Goal: Task Accomplishment & Management: Complete application form

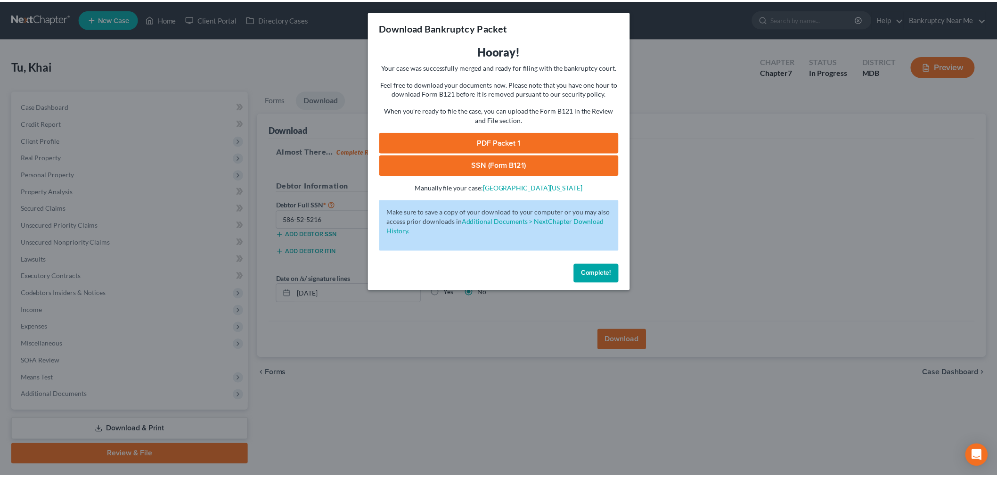
scroll to position [23, 0]
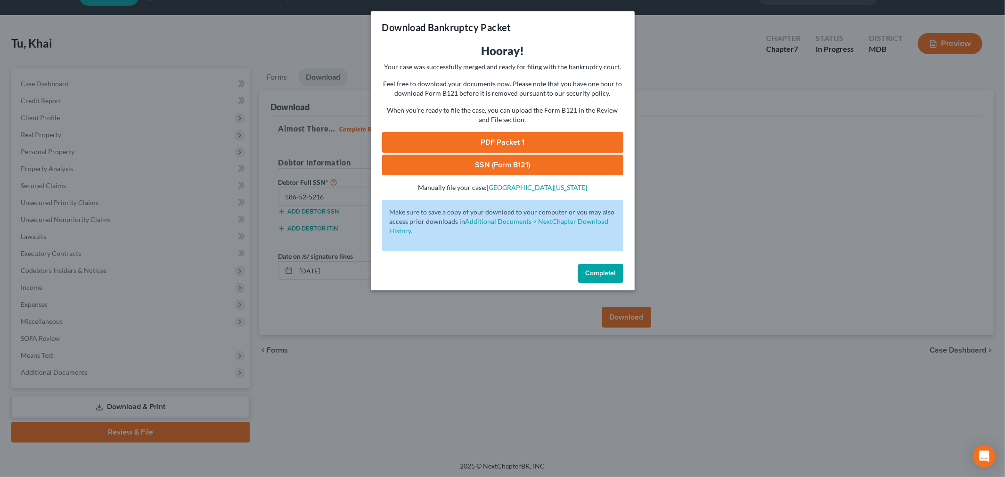
click at [608, 272] on span "Complete!" at bounding box center [601, 273] width 30 height 8
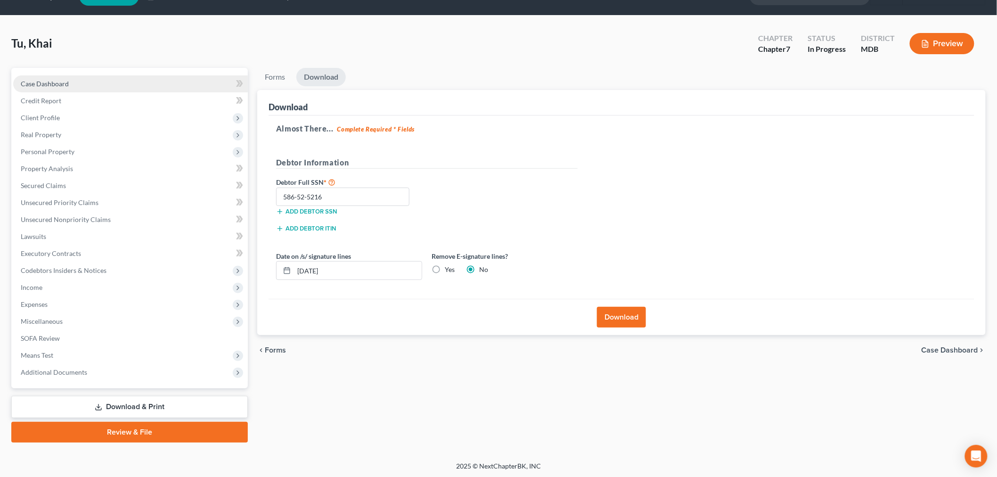
click at [26, 84] on span "Case Dashboard" at bounding box center [45, 84] width 48 height 8
select select "4"
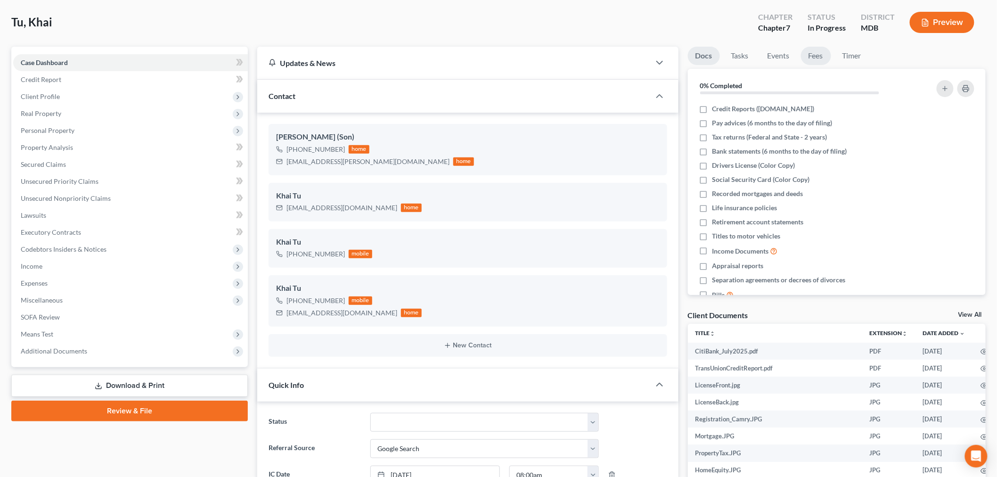
click at [817, 53] on link "Fees" at bounding box center [816, 56] width 30 height 18
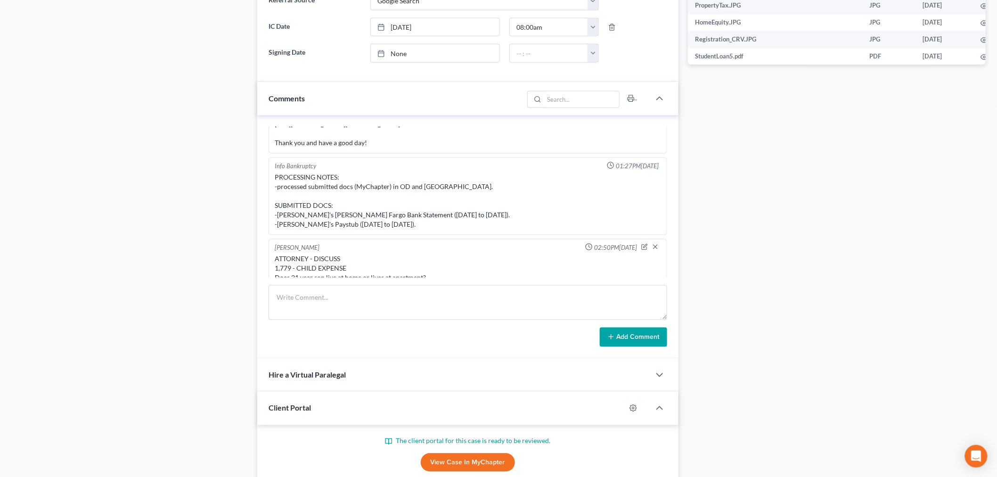
scroll to position [567, 0]
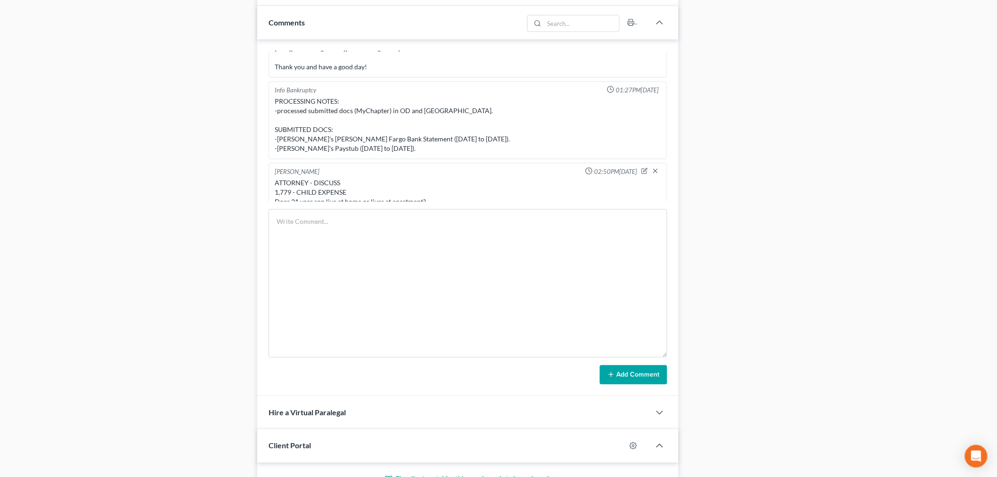
drag, startPoint x: 665, startPoint y: 243, endPoint x: 678, endPoint y: 383, distance: 141.1
click at [678, 383] on div "Info Bankruptcy 08:59AM, 02/20/2025 Patrick Tu is the son of Prospective Client…" at bounding box center [467, 218] width 421 height 357
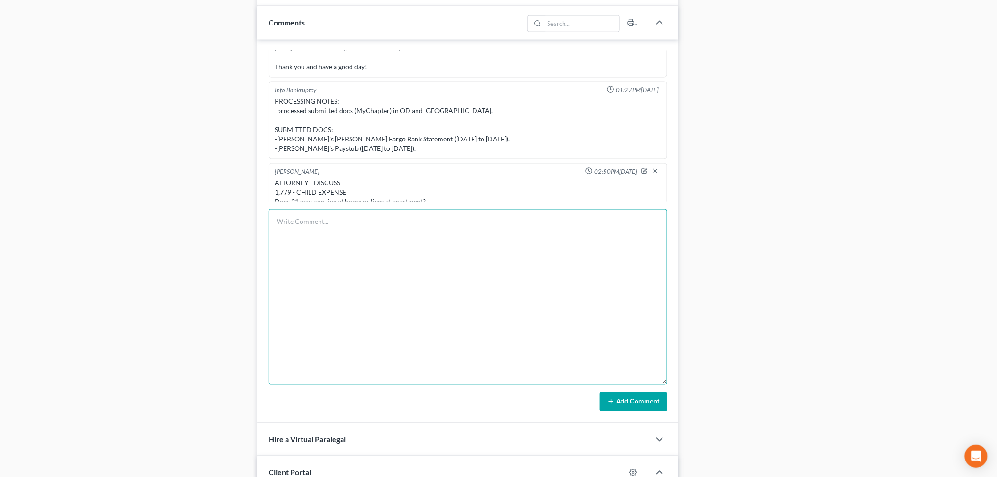
click at [566, 291] on textarea at bounding box center [468, 296] width 399 height 175
type textarea "He filed in TX for bankruptcy"
click at [631, 404] on button "Add Comment" at bounding box center [633, 402] width 67 height 20
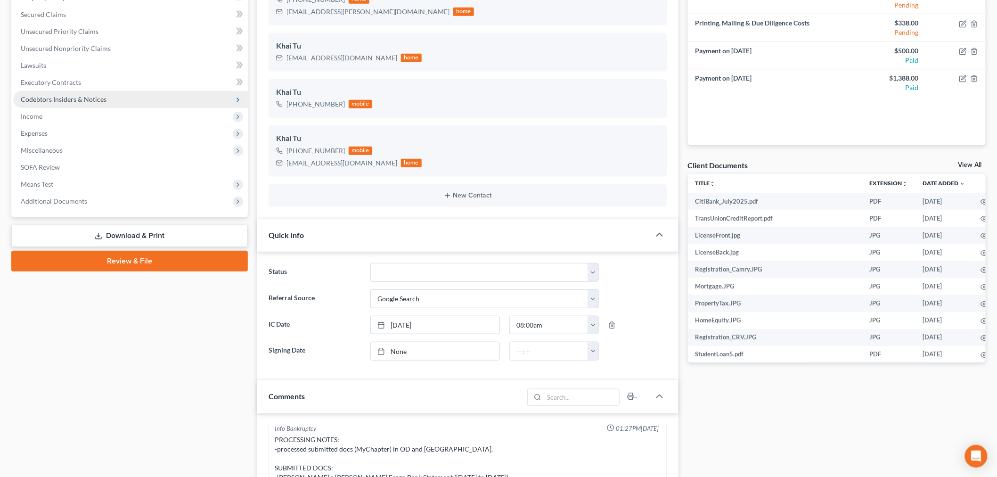
scroll to position [96, 0]
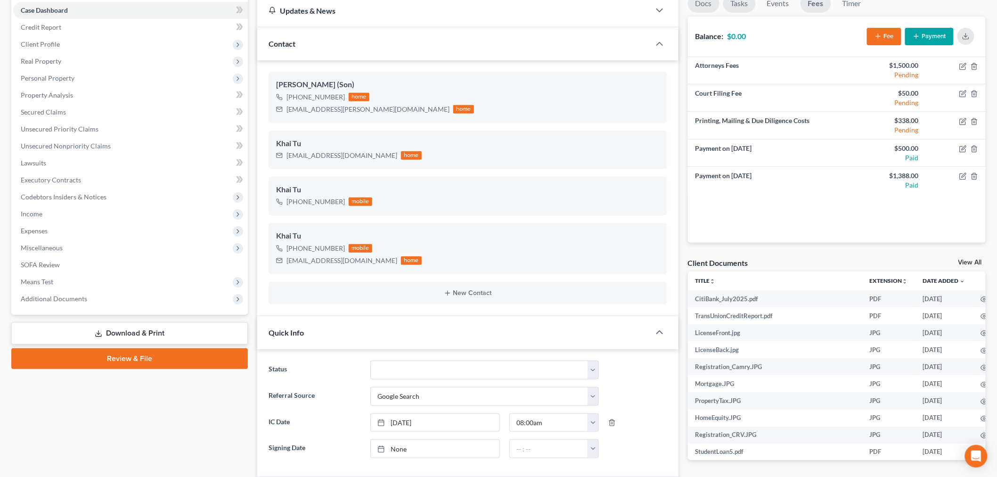
drag, startPoint x: 699, startPoint y: 4, endPoint x: 731, endPoint y: 2, distance: 31.6
click at [699, 4] on link "Docs" at bounding box center [704, 3] width 32 height 18
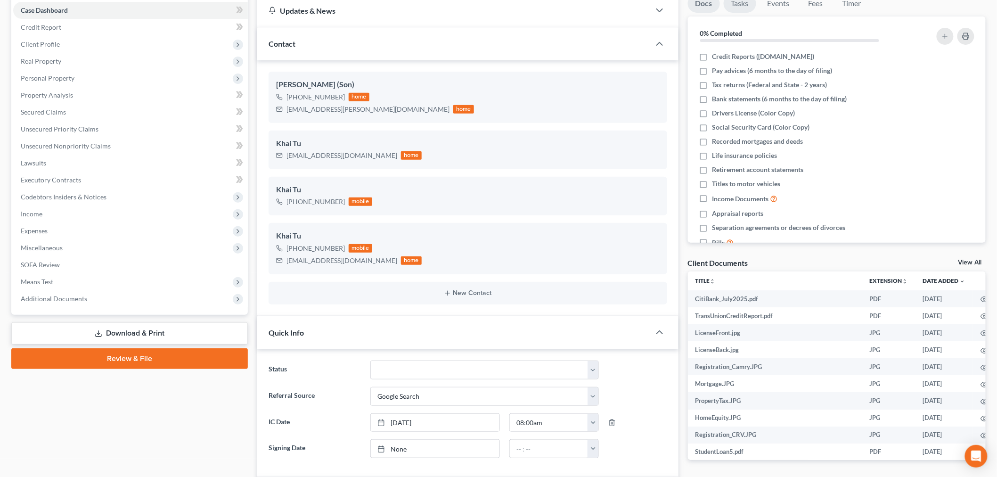
click at [745, 2] on link "Tasks" at bounding box center [740, 3] width 33 height 18
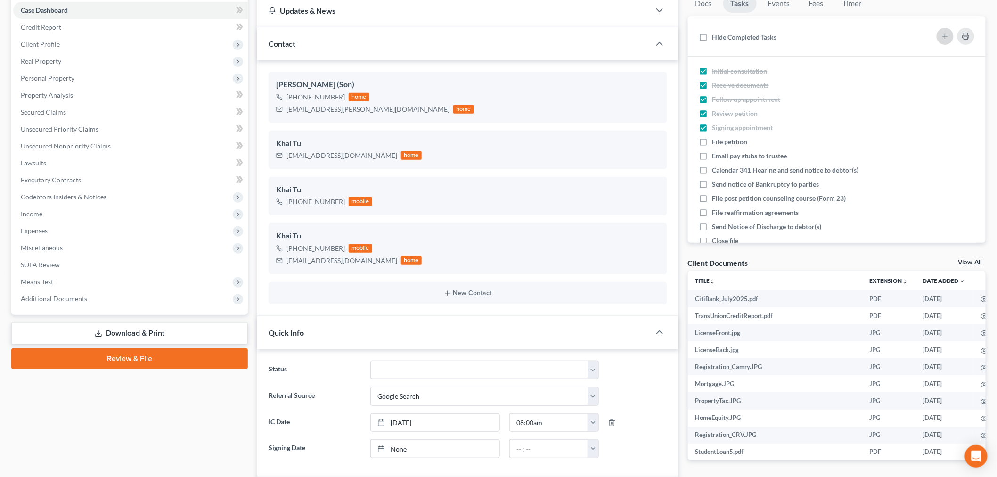
click at [946, 33] on icon "button" at bounding box center [946, 37] width 8 height 8
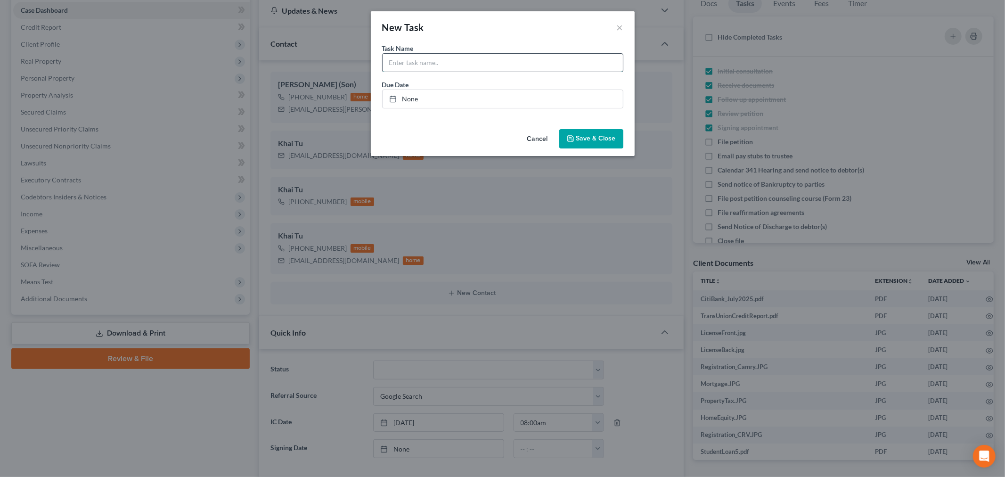
click at [430, 65] on input "text" at bounding box center [503, 63] width 240 height 18
type input "Redemption"
click at [583, 140] on span "Save & Close" at bounding box center [596, 139] width 40 height 8
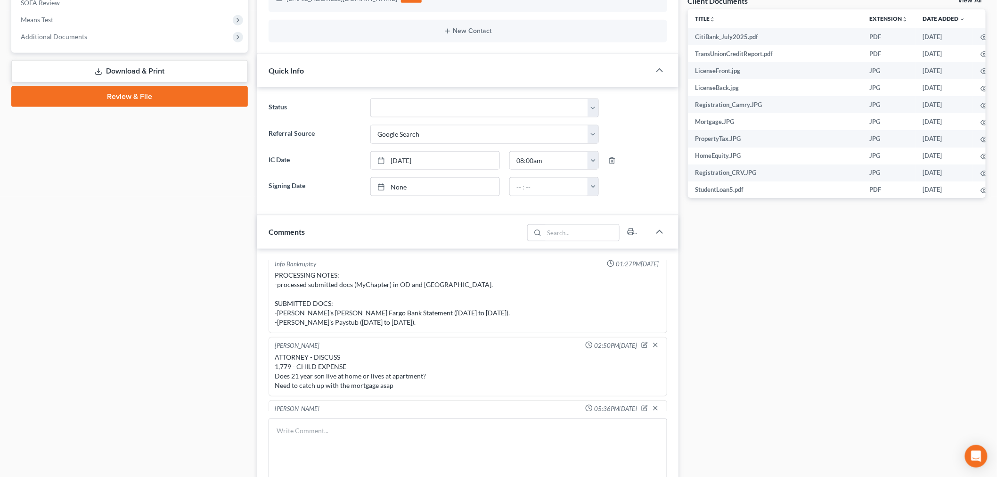
scroll to position [463, 0]
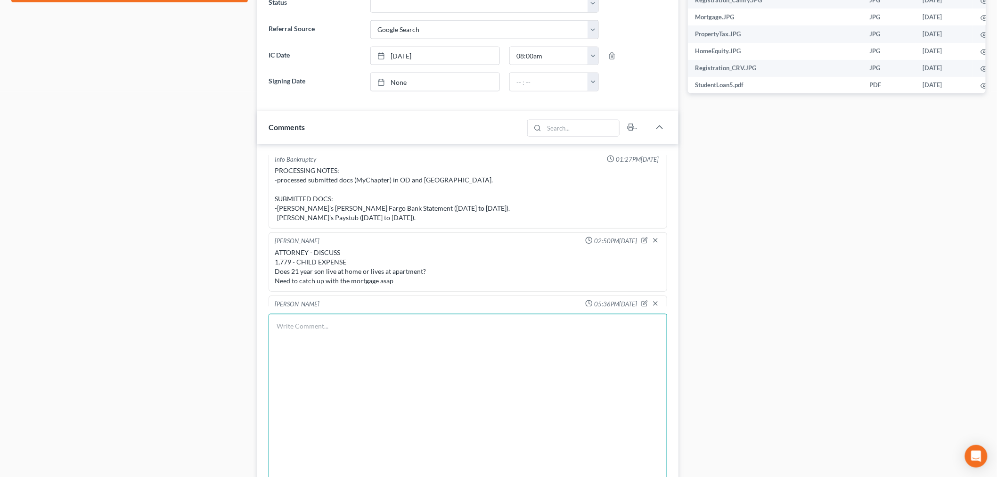
drag, startPoint x: 463, startPoint y: 376, endPoint x: 477, endPoint y: 365, distance: 17.8
click at [464, 376] on textarea at bounding box center [468, 401] width 399 height 175
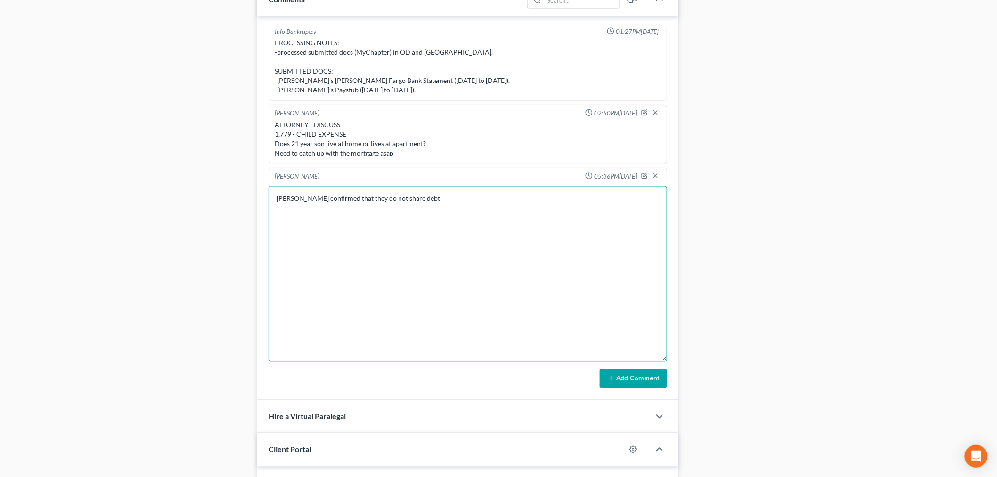
scroll to position [672, 0]
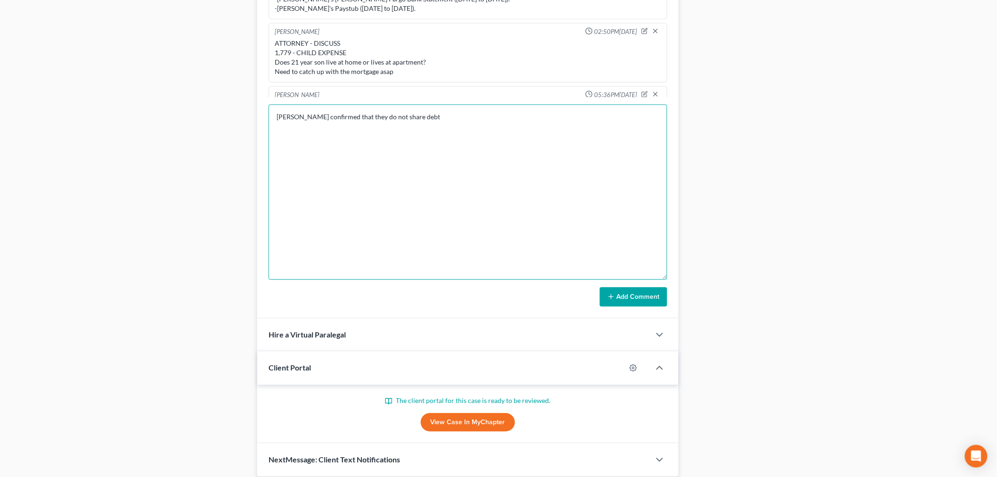
type textarea "Hlene confirmed that they do not share debt"
click at [627, 304] on button "Add Comment" at bounding box center [633, 298] width 67 height 20
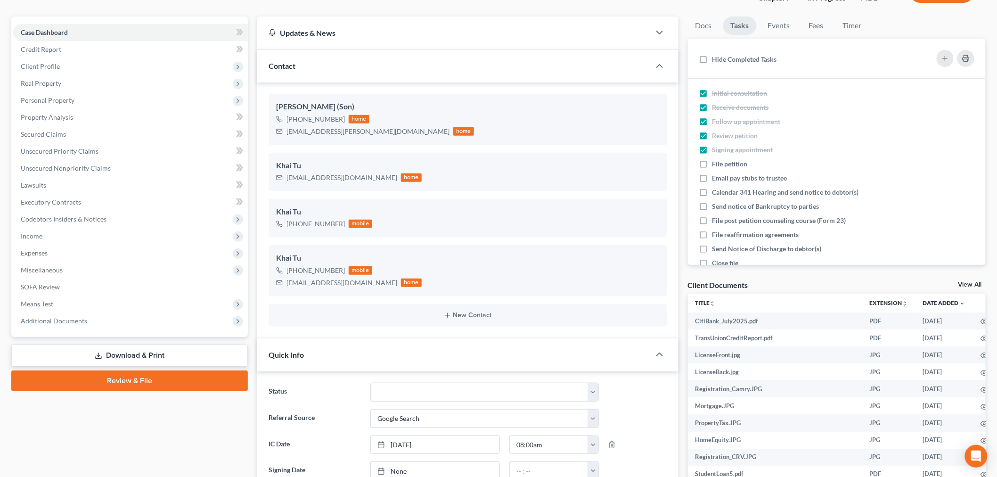
scroll to position [44, 0]
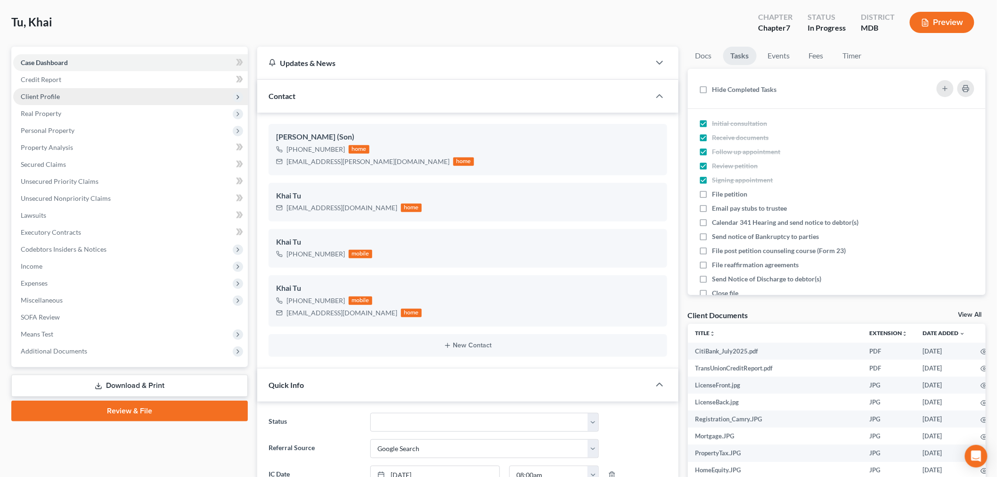
click at [86, 92] on span "Client Profile" at bounding box center [130, 96] width 235 height 17
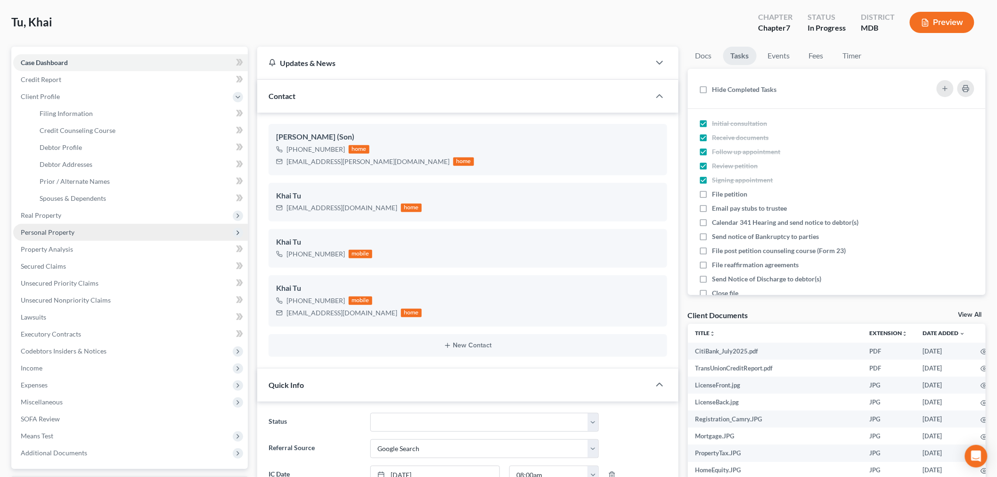
click at [125, 230] on span "Personal Property" at bounding box center [130, 232] width 235 height 17
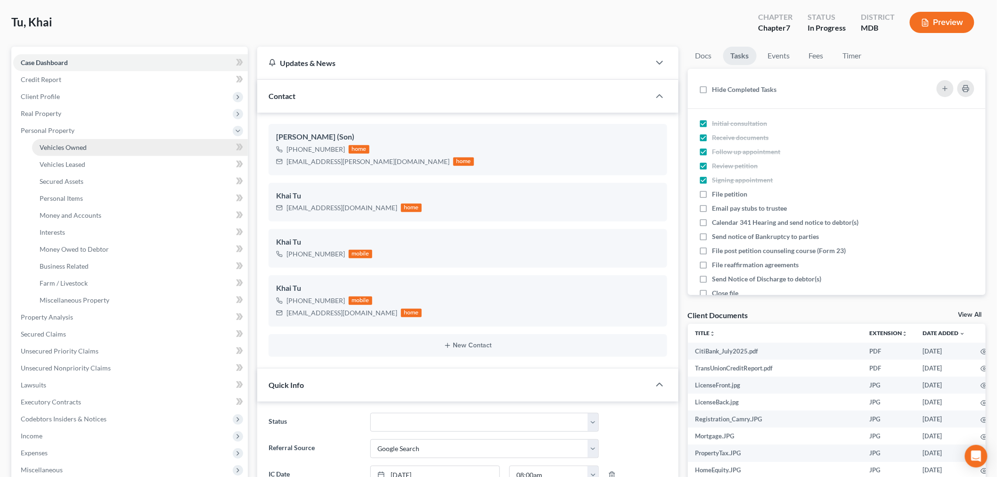
click at [88, 151] on link "Vehicles Owned" at bounding box center [140, 147] width 216 height 17
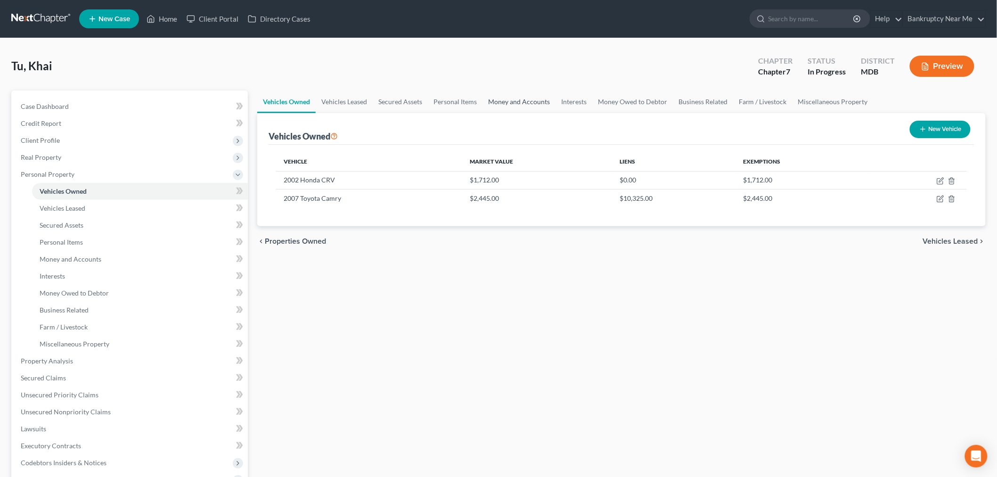
click at [504, 92] on link "Money and Accounts" at bounding box center [519, 101] width 73 height 23
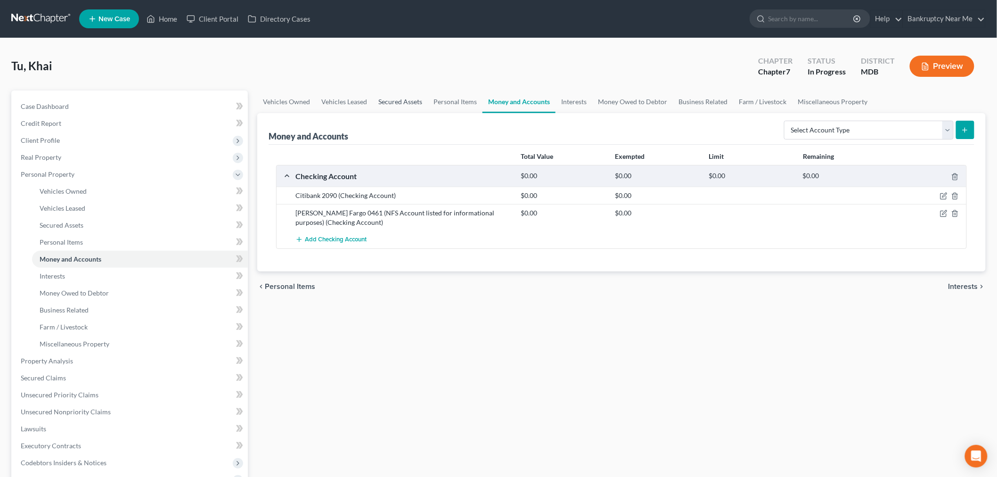
click at [395, 96] on link "Secured Assets" at bounding box center [400, 101] width 55 height 23
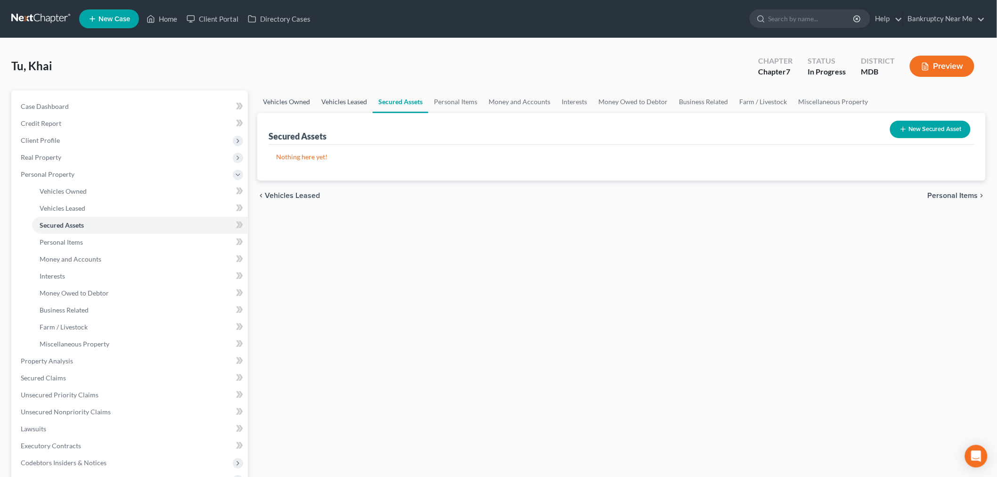
drag, startPoint x: 335, startPoint y: 102, endPoint x: 301, endPoint y: 103, distance: 34.4
click at [335, 102] on link "Vehicles Leased" at bounding box center [344, 101] width 57 height 23
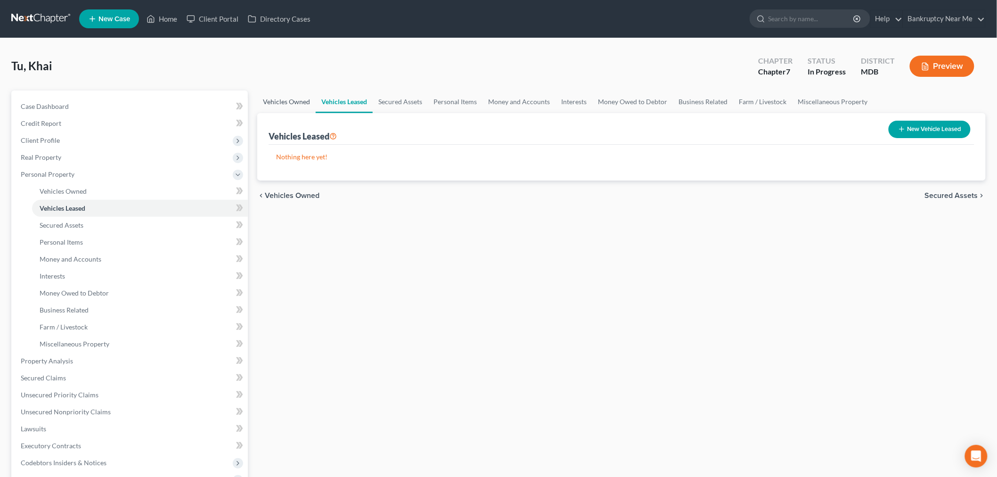
click at [267, 100] on link "Vehicles Owned" at bounding box center [286, 101] width 58 height 23
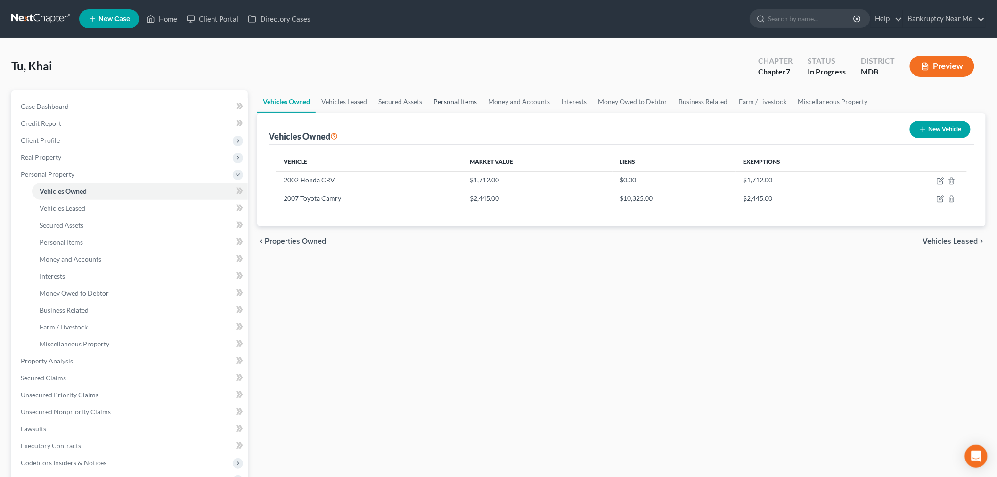
click at [444, 99] on link "Personal Items" at bounding box center [455, 101] width 55 height 23
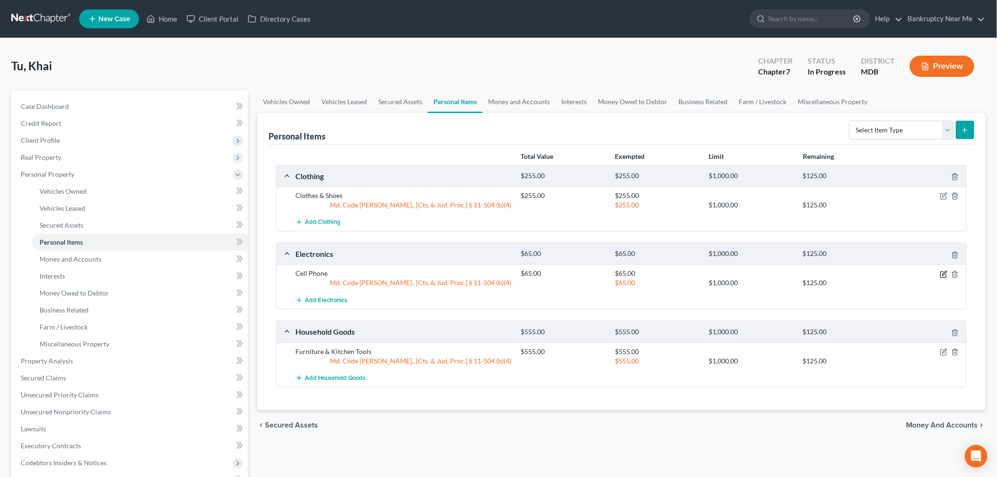
click at [943, 276] on icon "button" at bounding box center [944, 275] width 8 height 8
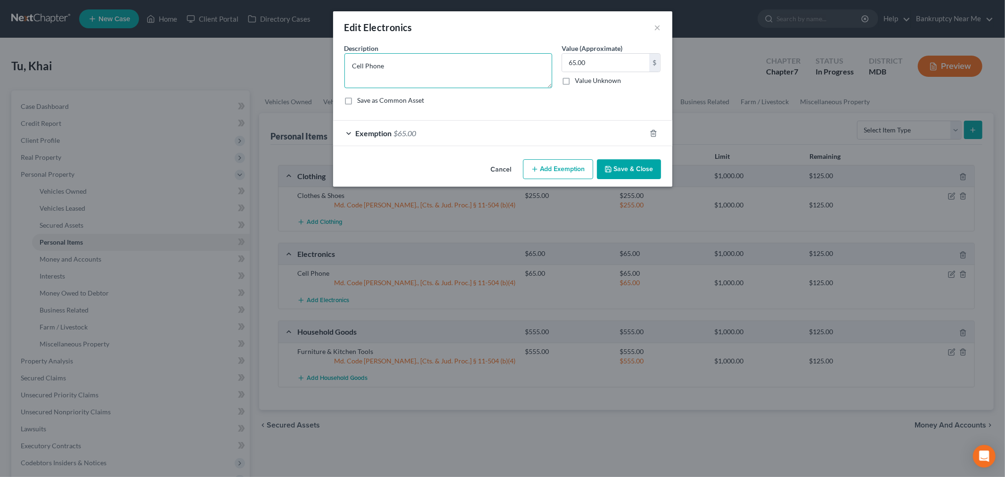
click at [436, 70] on textarea "Cell Phone" at bounding box center [449, 70] width 208 height 35
type textarea "Cell Phone, TV (1), Printer"
drag, startPoint x: 607, startPoint y: 67, endPoint x: 615, endPoint y: 65, distance: 8.9
click at [608, 67] on input "65.00" at bounding box center [605, 63] width 87 height 18
type input "165"
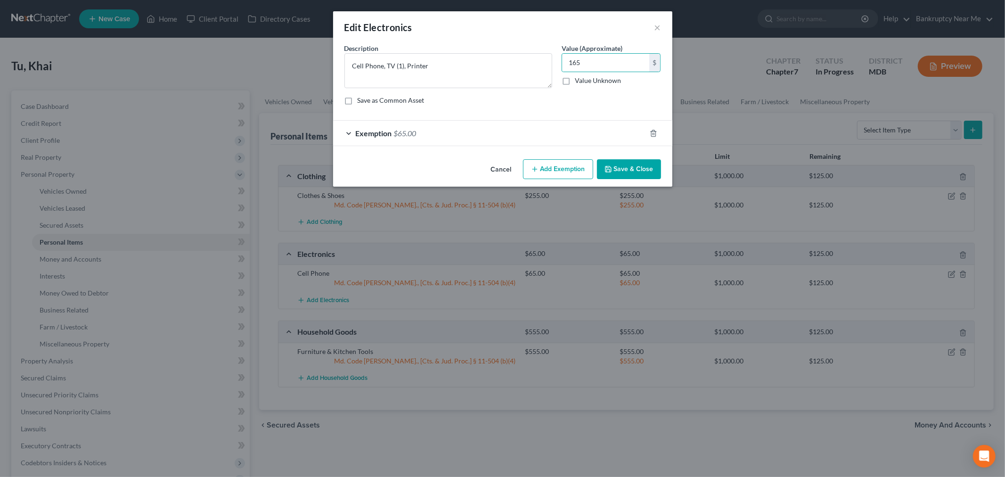
click at [588, 131] on div "Exemption $65.00" at bounding box center [489, 133] width 313 height 25
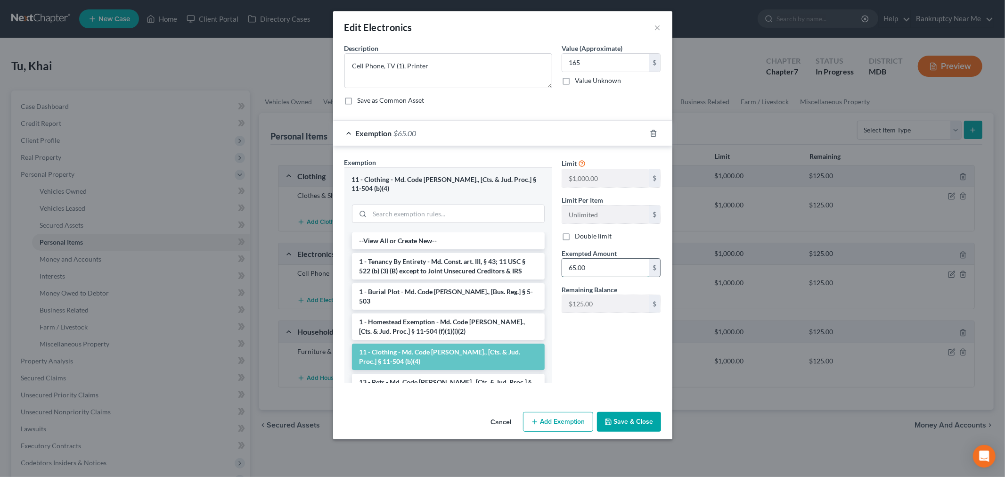
click at [620, 273] on input "65.00" at bounding box center [605, 268] width 87 height 18
type input "165"
click at [649, 412] on button "Save & Close" at bounding box center [629, 422] width 64 height 20
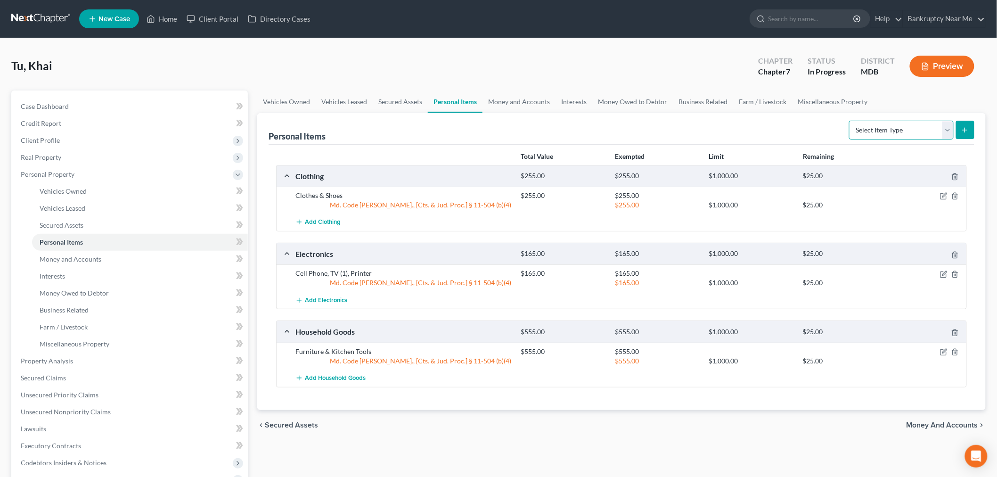
click at [889, 135] on select "Select Item Type Clothing Collectibles Of Value Electronics Firearms Household …" at bounding box center [901, 130] width 105 height 19
click at [536, 100] on link "Money and Accounts" at bounding box center [519, 101] width 73 height 23
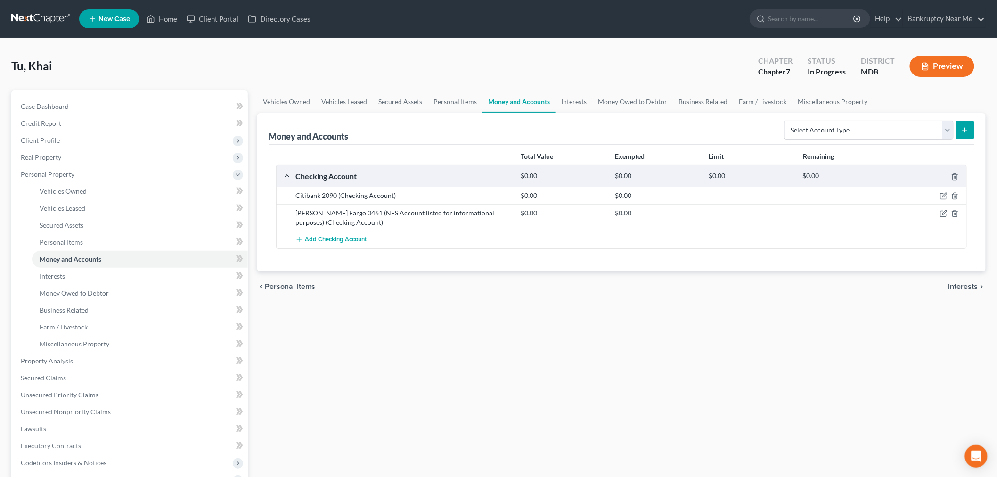
click at [858, 119] on div "Select Account Type Brokerage Cash on Hand Certificates of Deposit Checking Acc…" at bounding box center [878, 129] width 194 height 25
click at [863, 121] on select "Select Account Type Brokerage Cash on Hand Certificates of Deposit Checking Acc…" at bounding box center [869, 130] width 170 height 19
select select "cash_on_hand"
click at [786, 121] on select "Select Account Type Brokerage Cash on Hand Certificates of Deposit Checking Acc…" at bounding box center [869, 130] width 170 height 19
click at [962, 126] on icon "submit" at bounding box center [966, 130] width 8 height 8
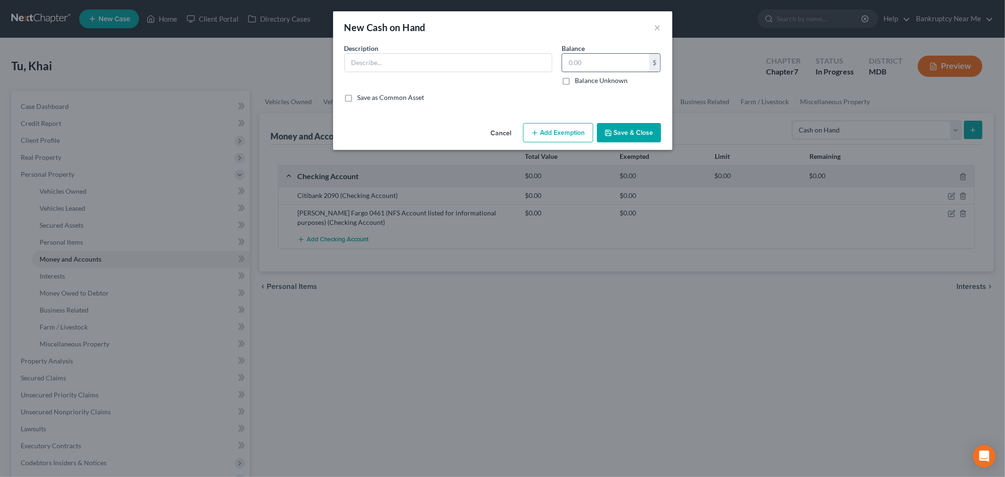
click at [572, 64] on input "text" at bounding box center [605, 63] width 87 height 18
type input "20"
click at [461, 54] on input "text" at bounding box center [448, 63] width 207 height 18
click at [468, 71] on input "text" at bounding box center [448, 63] width 207 height 18
type input "Cash on Hand"
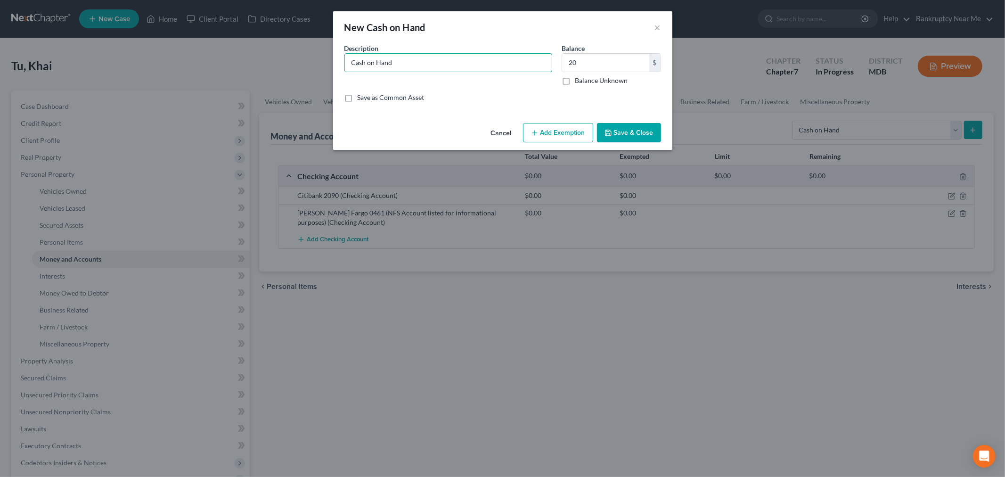
click at [627, 133] on button "Save & Close" at bounding box center [629, 133] width 64 height 20
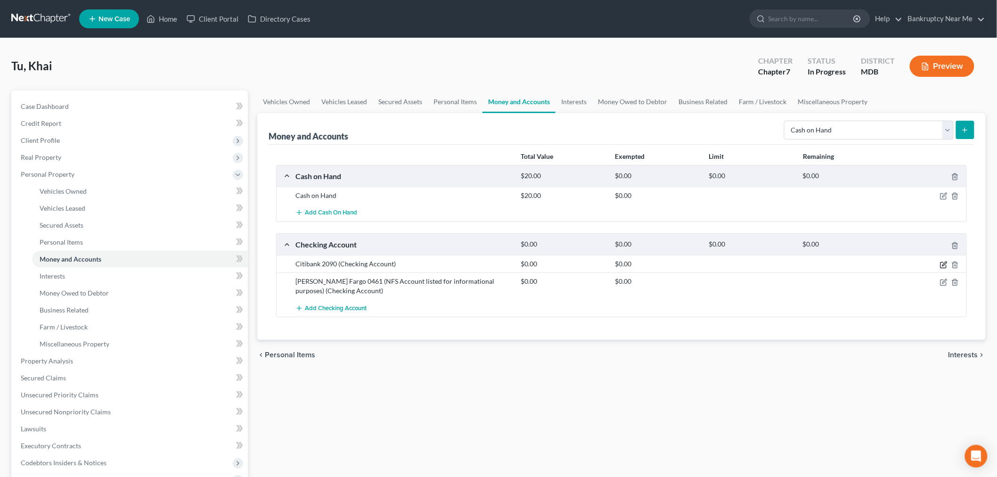
click at [943, 262] on icon "button" at bounding box center [944, 265] width 8 height 8
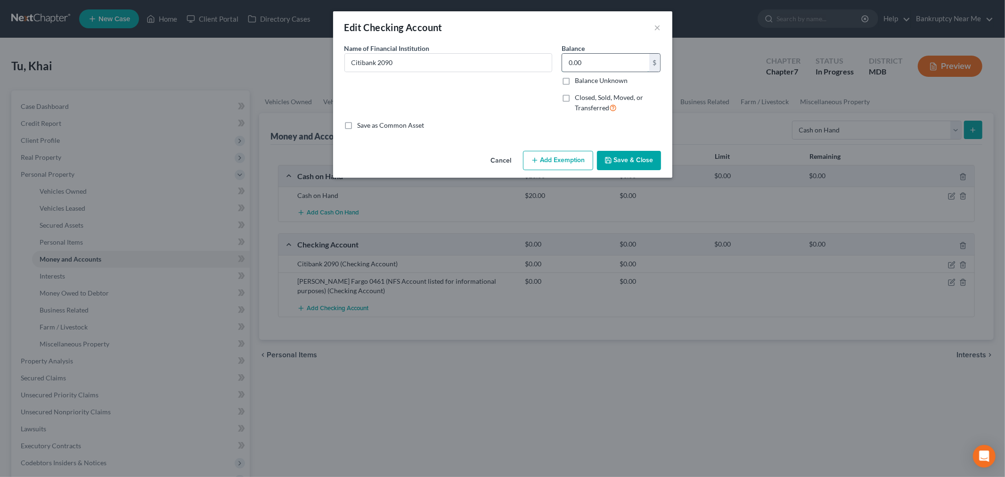
click at [586, 64] on input "0.00" at bounding box center [605, 63] width 87 height 18
type input "77"
click at [548, 153] on button "Add Exemption" at bounding box center [558, 161] width 70 height 20
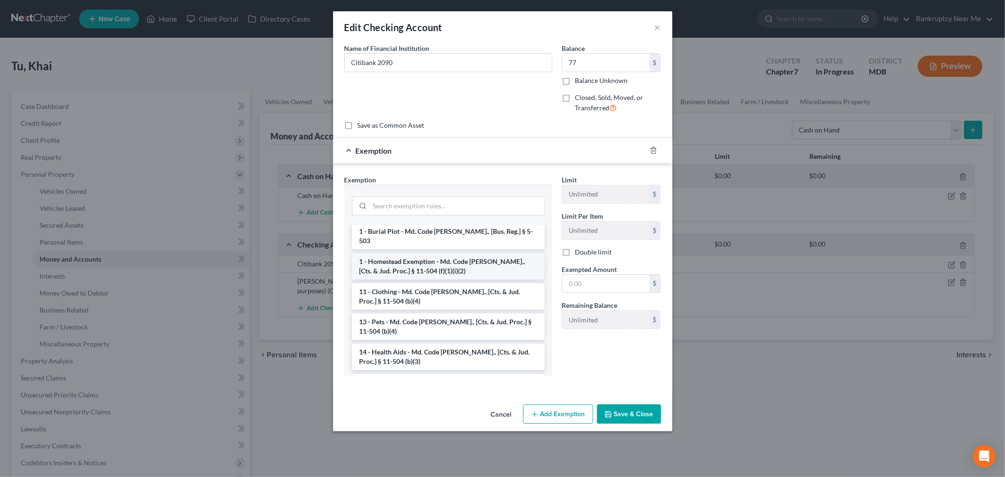
scroll to position [105, 0]
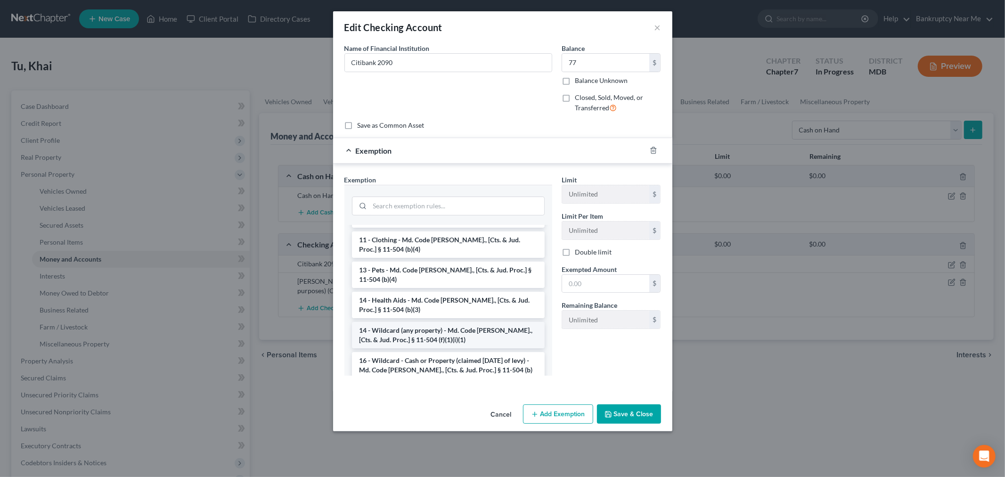
click at [469, 322] on li "14 - Wildcard (any property) - Md. Code Ann., [Cts. & Jud. Proc.] § 11-504 (f)(…" at bounding box center [448, 335] width 193 height 26
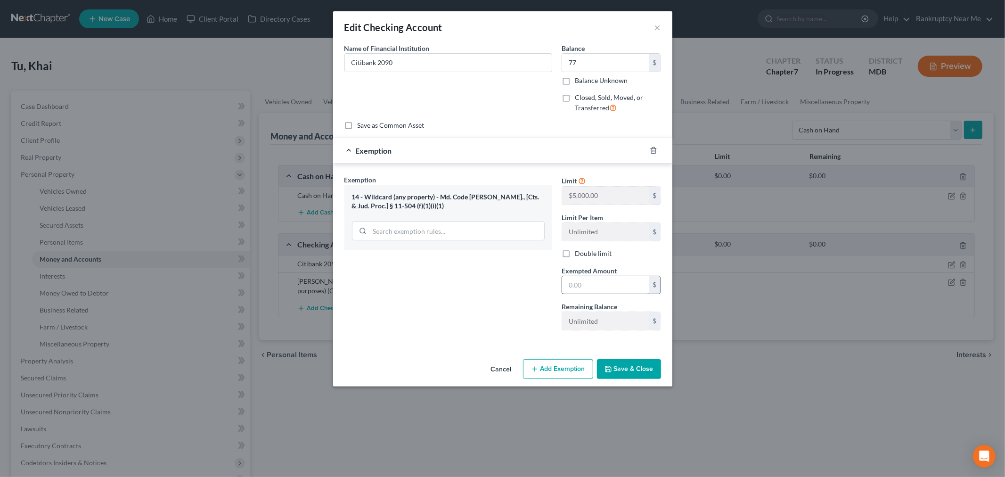
drag, startPoint x: 599, startPoint y: 286, endPoint x: 625, endPoint y: 279, distance: 26.3
click at [599, 286] on input "text" at bounding box center [605, 285] width 87 height 18
type input "77"
drag, startPoint x: 676, startPoint y: 359, endPoint x: 658, endPoint y: 377, distance: 26.3
click at [676, 360] on div "Edit Checking Account × An exemption set must first be selected from the Filing…" at bounding box center [502, 238] width 1005 height 477
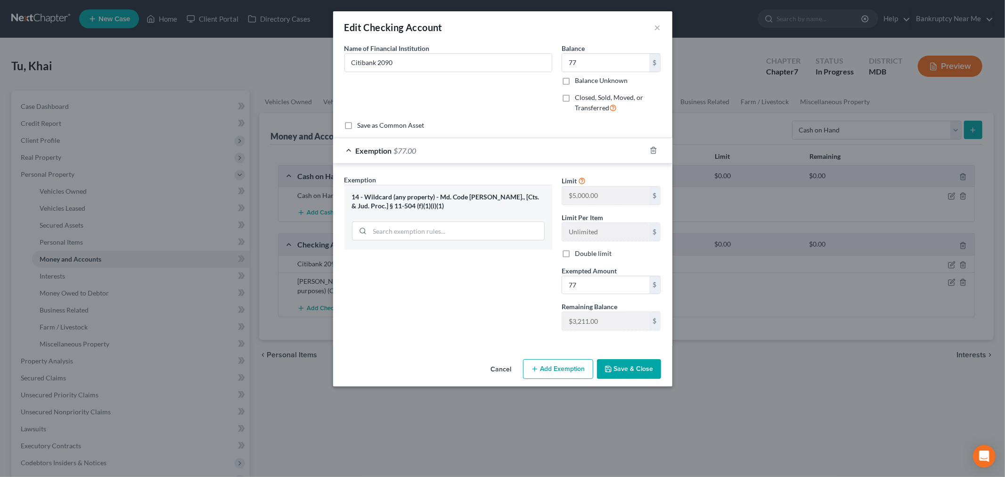
click at [657, 377] on button "Save & Close" at bounding box center [629, 369] width 64 height 20
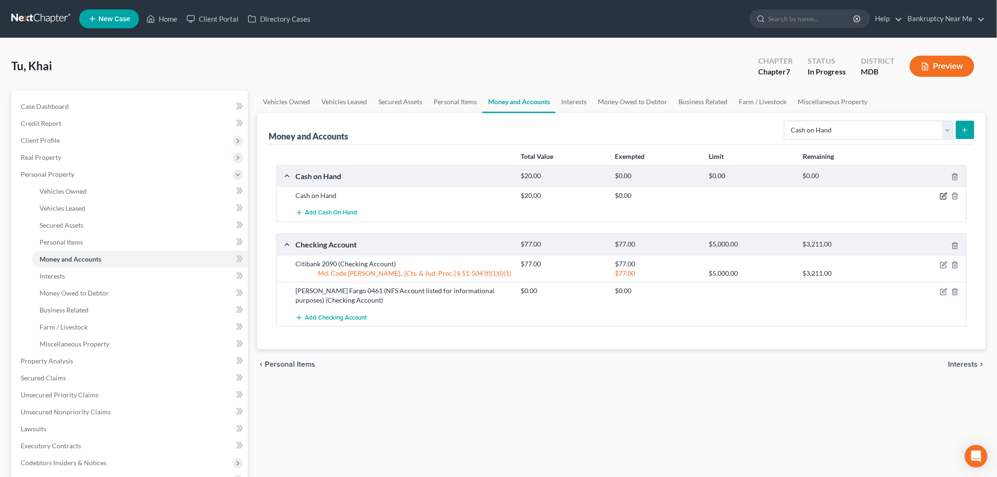
click at [942, 198] on icon "button" at bounding box center [944, 196] width 8 height 8
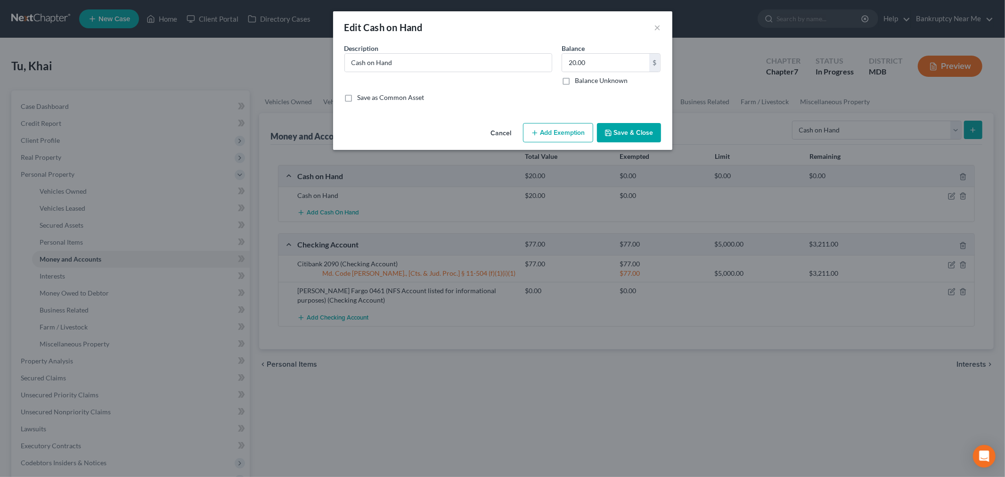
click at [574, 144] on div "Cancel Add Exemption Save & Close" at bounding box center [502, 134] width 339 height 31
click at [572, 140] on button "Add Exemption" at bounding box center [558, 133] width 70 height 20
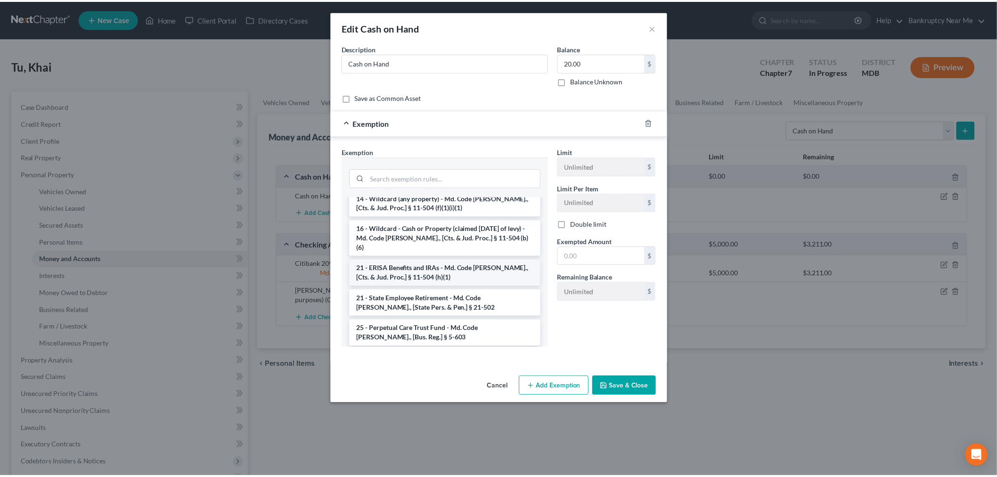
scroll to position [209, 0]
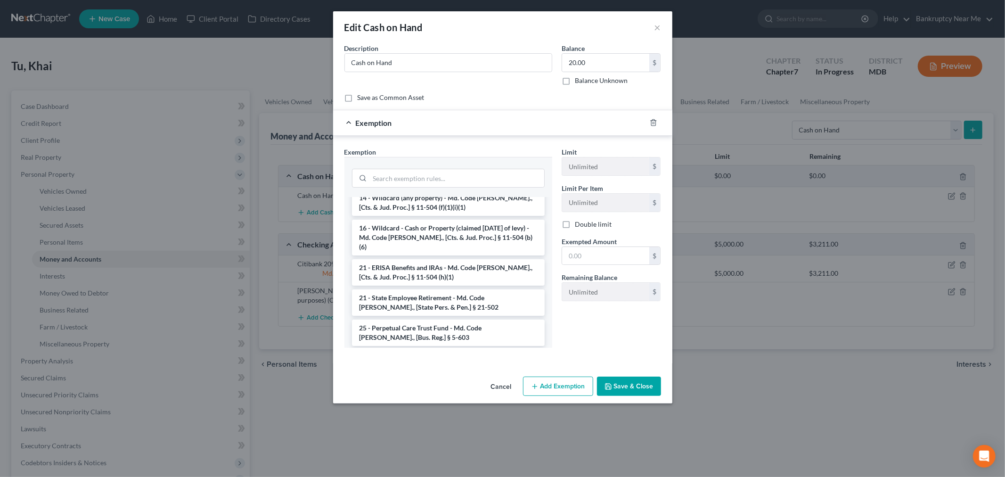
drag, startPoint x: 466, startPoint y: 223, endPoint x: 475, endPoint y: 222, distance: 9.2
click at [468, 223] on li "16 - Wildcard - Cash or Property (claimed within Thirty Days of levy) - Md. Cod…" at bounding box center [448, 238] width 193 height 36
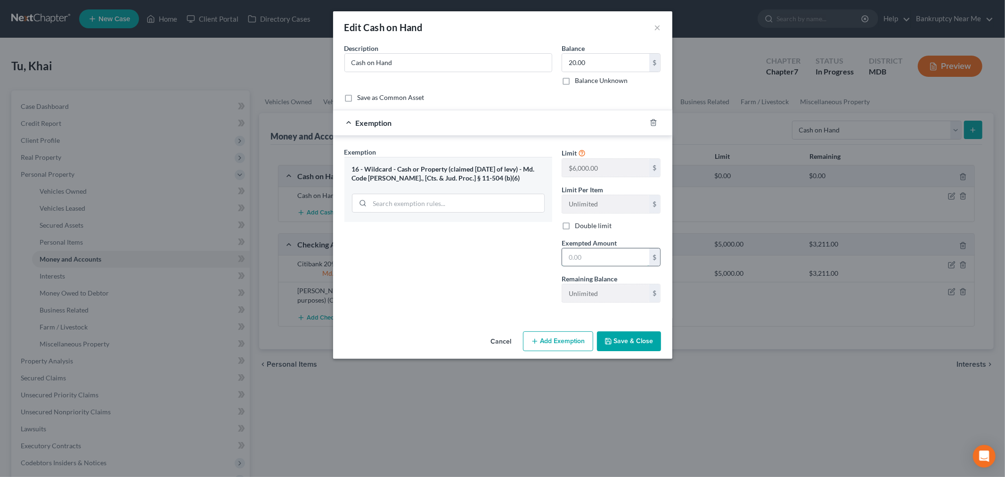
click at [577, 256] on input "text" at bounding box center [605, 257] width 87 height 18
type input "20"
click at [404, 286] on div "Exemption Set must be selected for CA. Exemption * 16 - Wildcard - Cash or Prop…" at bounding box center [448, 228] width 217 height 163
click at [627, 346] on button "Save & Close" at bounding box center [629, 341] width 64 height 20
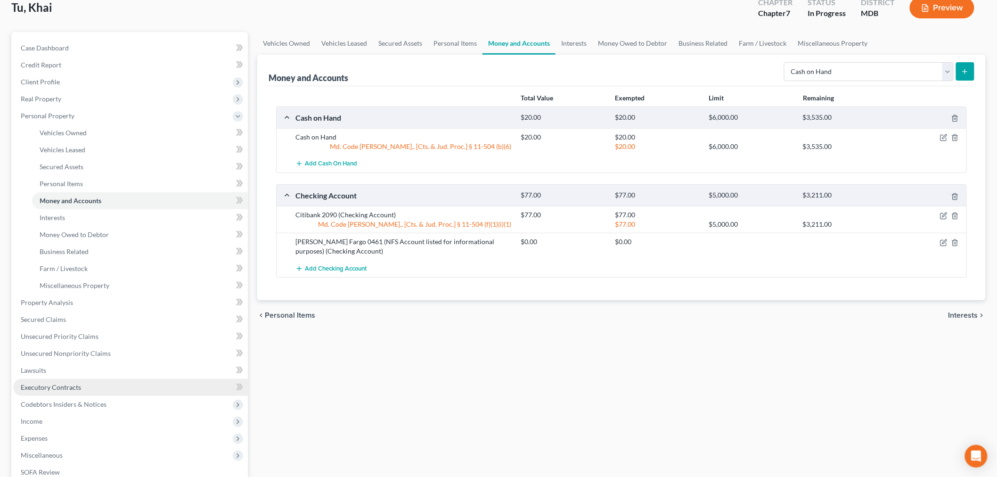
scroll to position [157, 0]
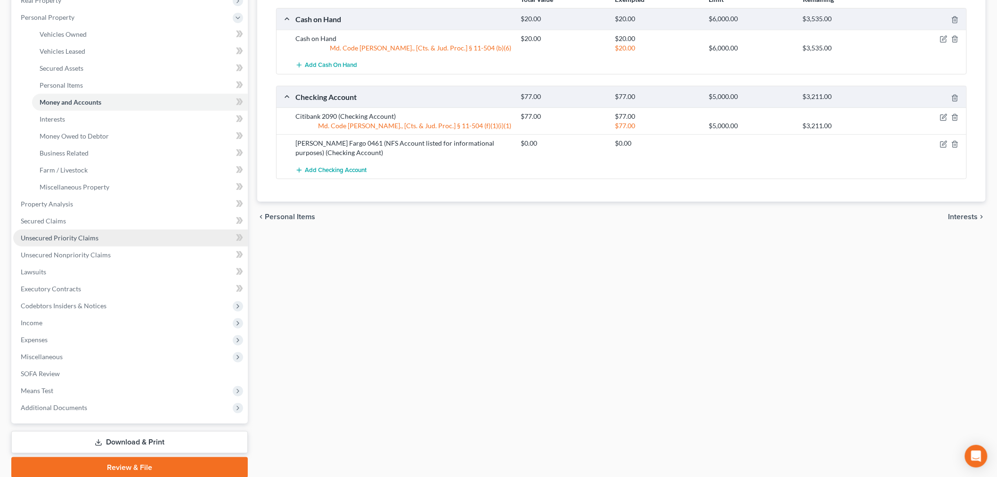
click at [109, 244] on link "Unsecured Priority Claims" at bounding box center [130, 238] width 235 height 17
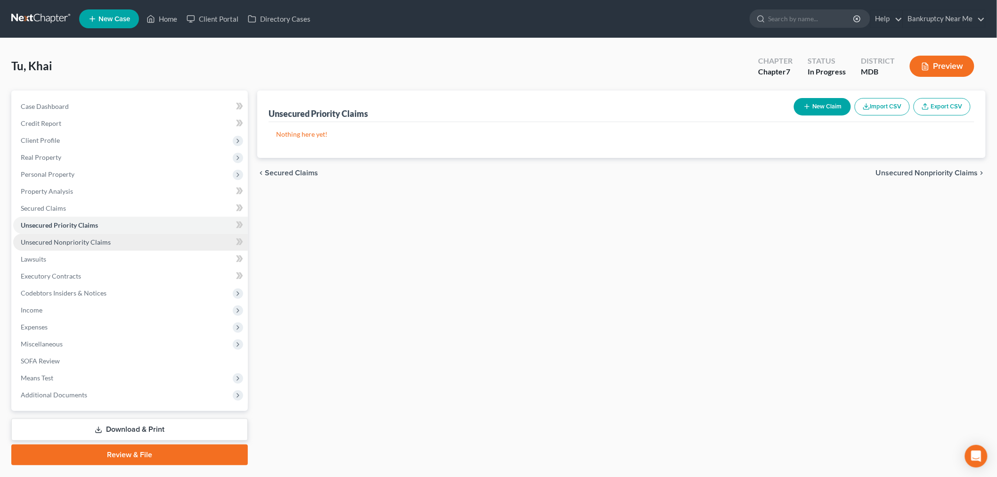
click at [105, 236] on link "Unsecured Nonpriority Claims" at bounding box center [130, 242] width 235 height 17
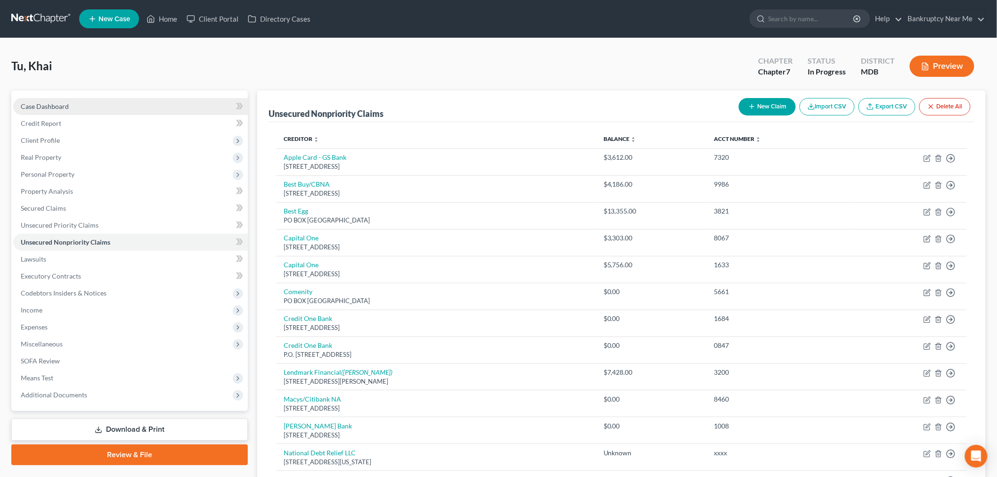
click at [88, 104] on link "Case Dashboard" at bounding box center [130, 106] width 235 height 17
select select "4"
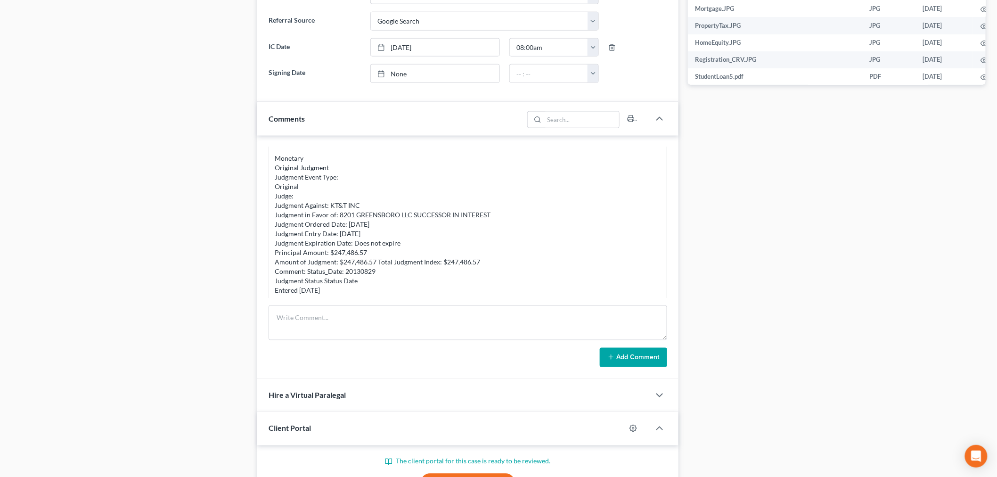
scroll to position [4795, 0]
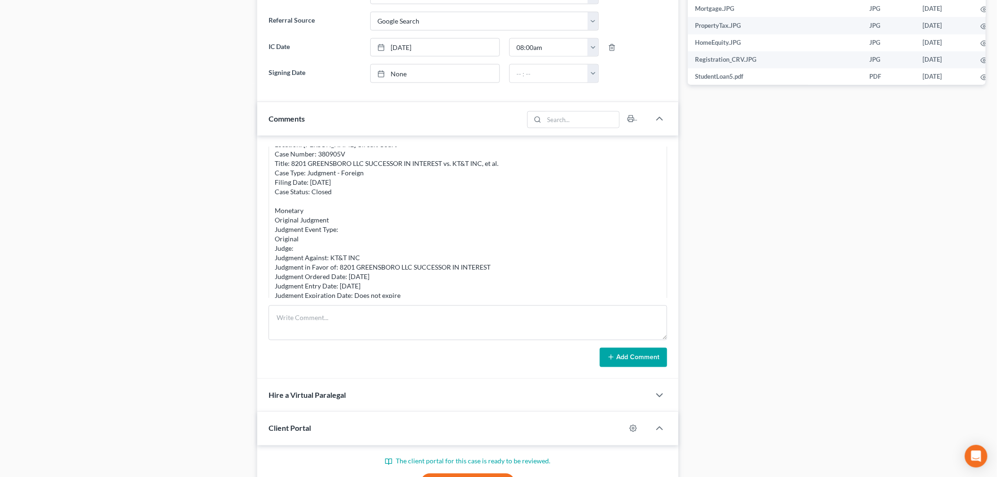
click at [398, 122] on div "Comments" at bounding box center [390, 118] width 266 height 33
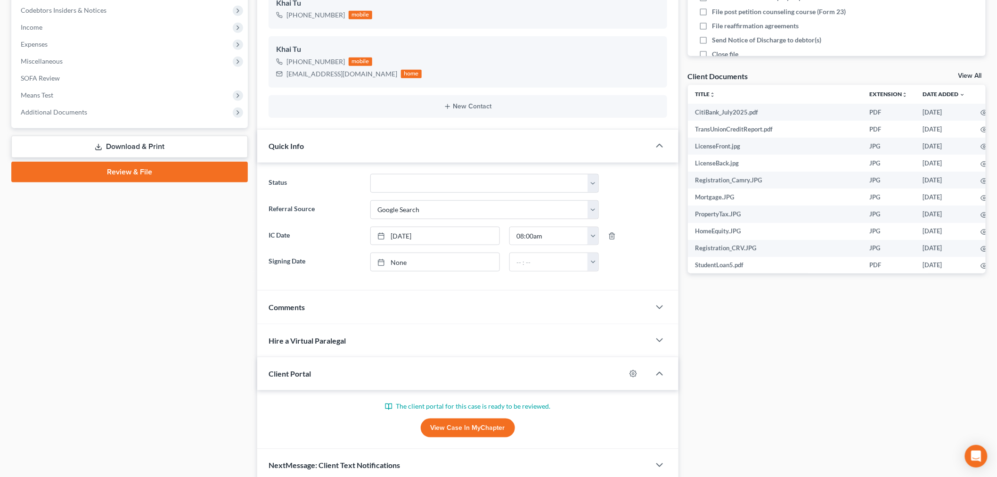
scroll to position [324, 0]
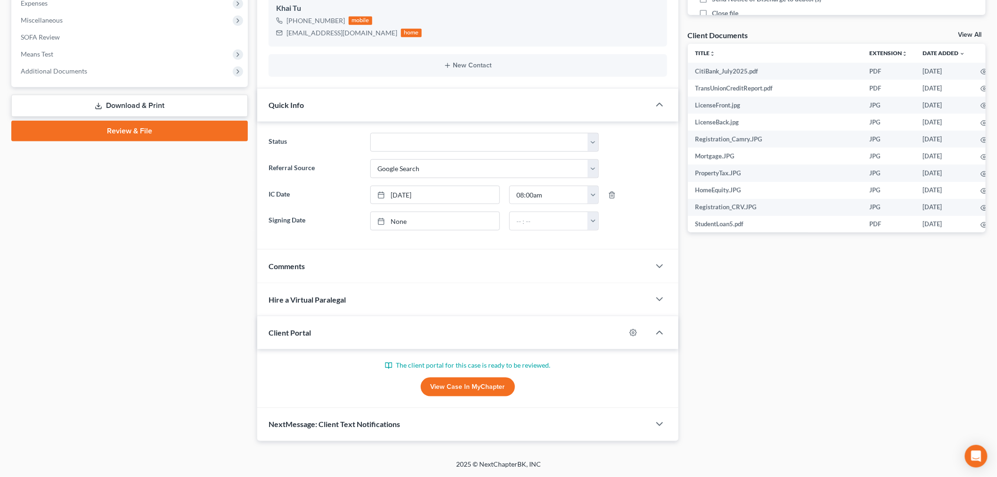
click at [468, 260] on div "Comments" at bounding box center [453, 266] width 393 height 33
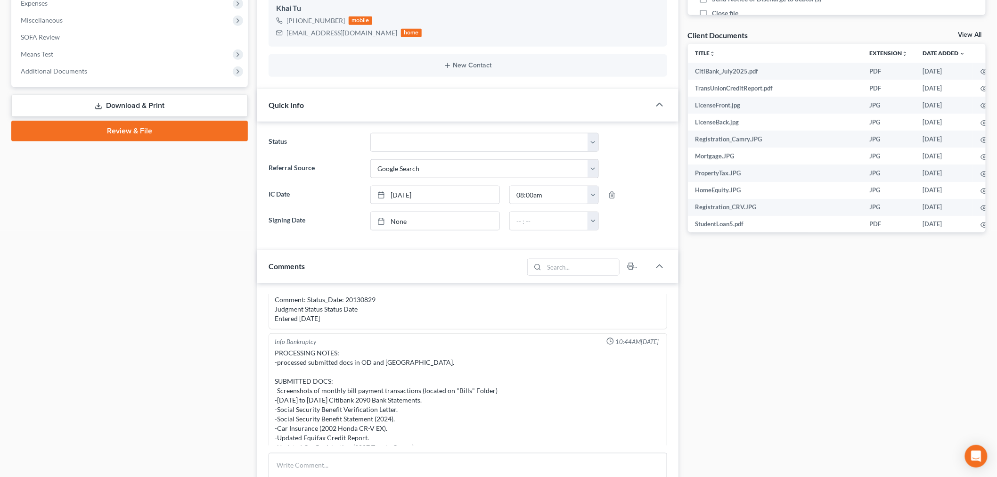
scroll to position [5057, 0]
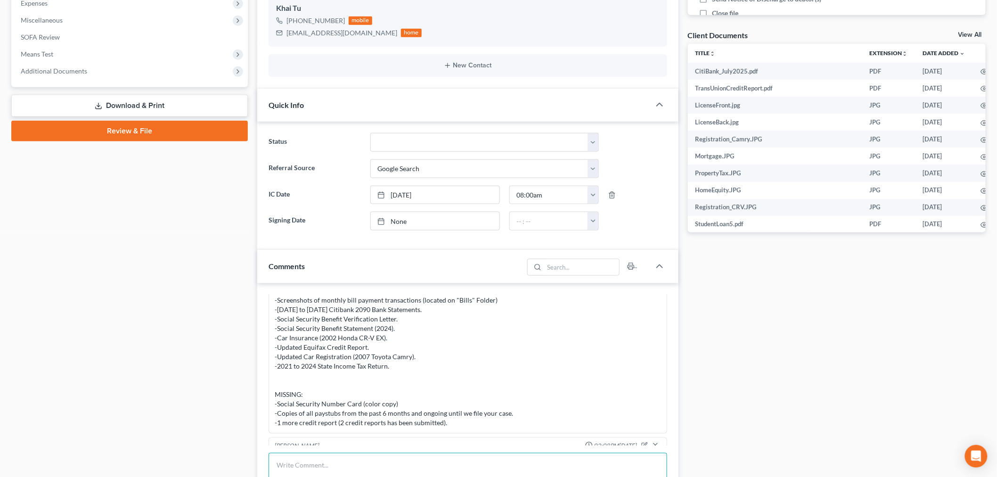
click at [342, 458] on textarea at bounding box center [468, 470] width 399 height 35
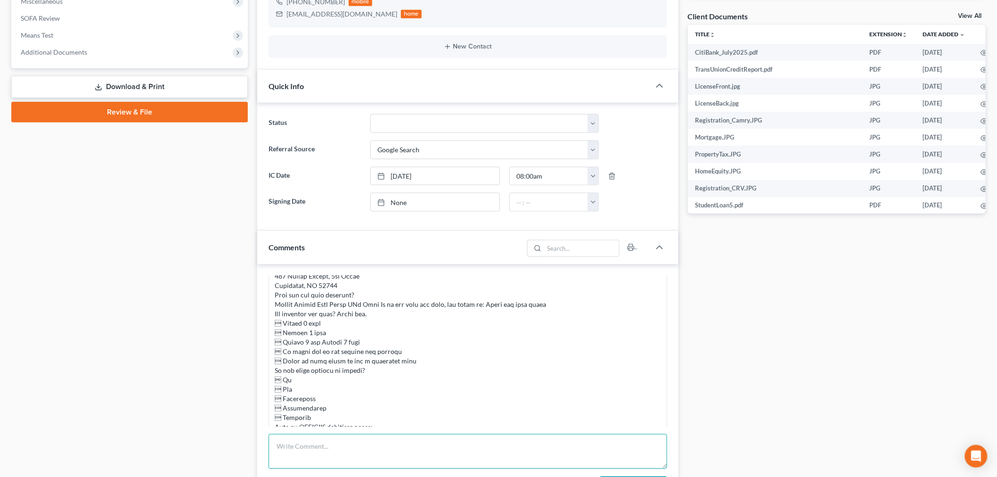
scroll to position [534, 0]
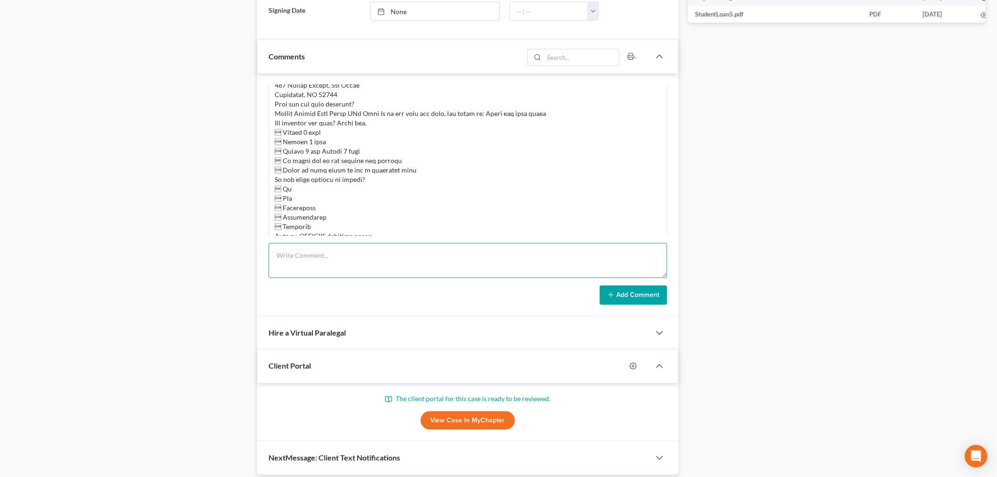
click at [444, 271] on textarea at bounding box center [468, 260] width 399 height 35
click at [382, 253] on textarea "ON MD CASE SEARCH KHAI NGOVC TU IS A DIFFERENT PERSON" at bounding box center [468, 260] width 399 height 35
type textarea "ON MD CASE SEARCH KHAI NGOC TU IS A DIFFERENT PERSON"
click at [654, 290] on button "Add Comment" at bounding box center [633, 296] width 67 height 20
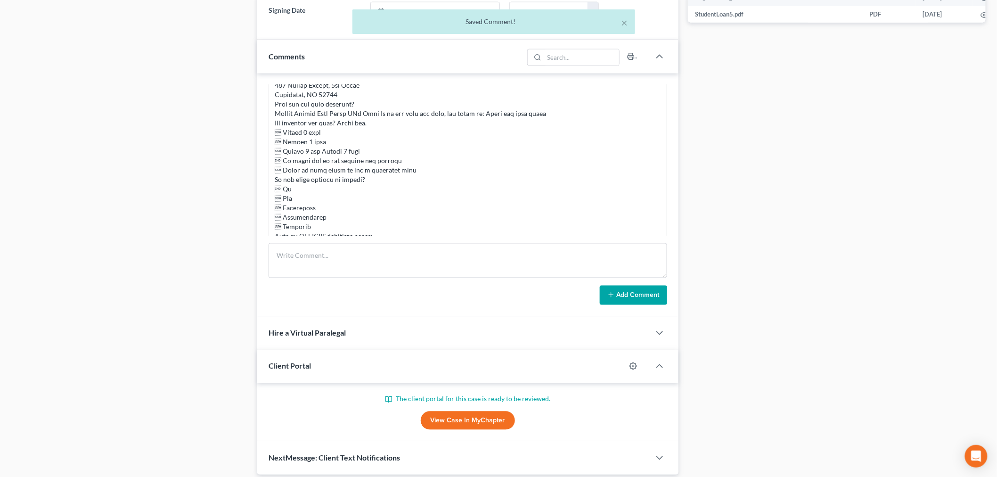
scroll to position [6296, 0]
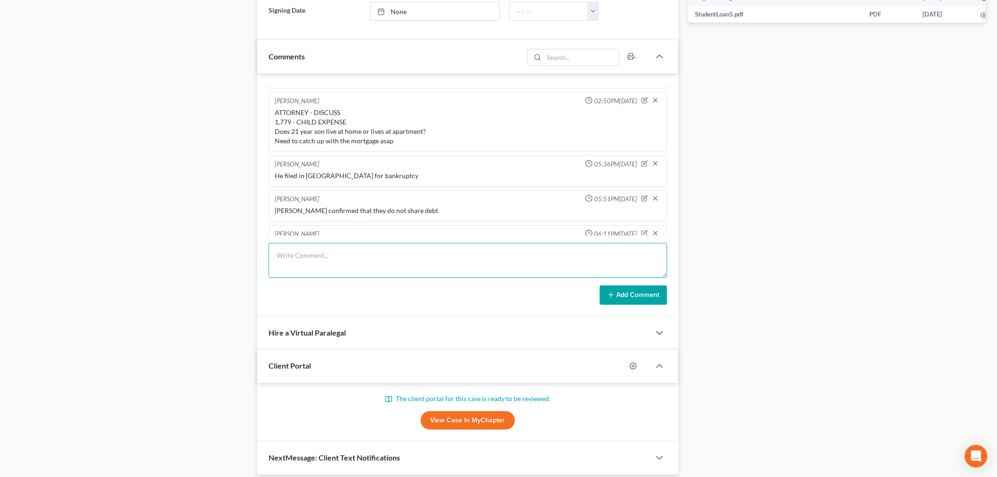
click at [404, 255] on textarea at bounding box center [468, 260] width 399 height 35
type textarea "ADD THE RECORDED JUDGMENT LIEN BEFORE SENDING REVISED"
click at [617, 287] on button "Add Comment" at bounding box center [633, 296] width 67 height 20
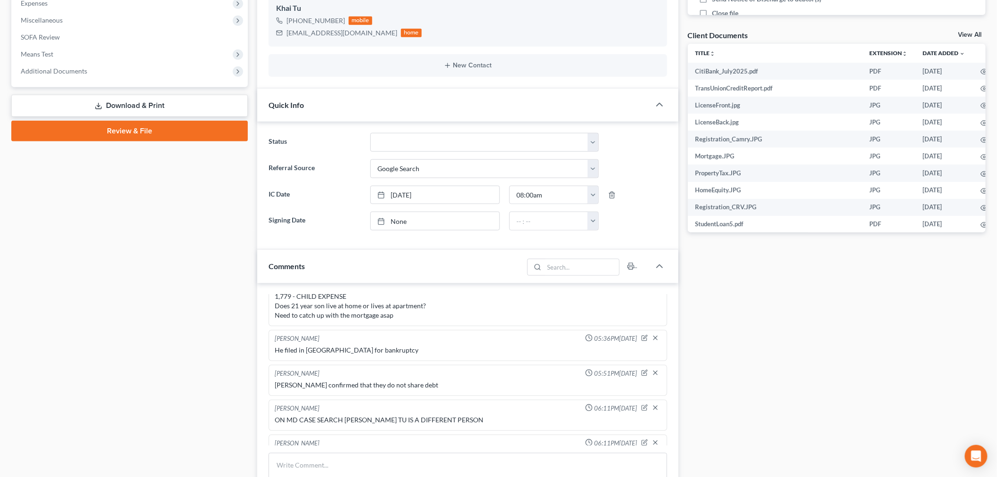
scroll to position [115, 0]
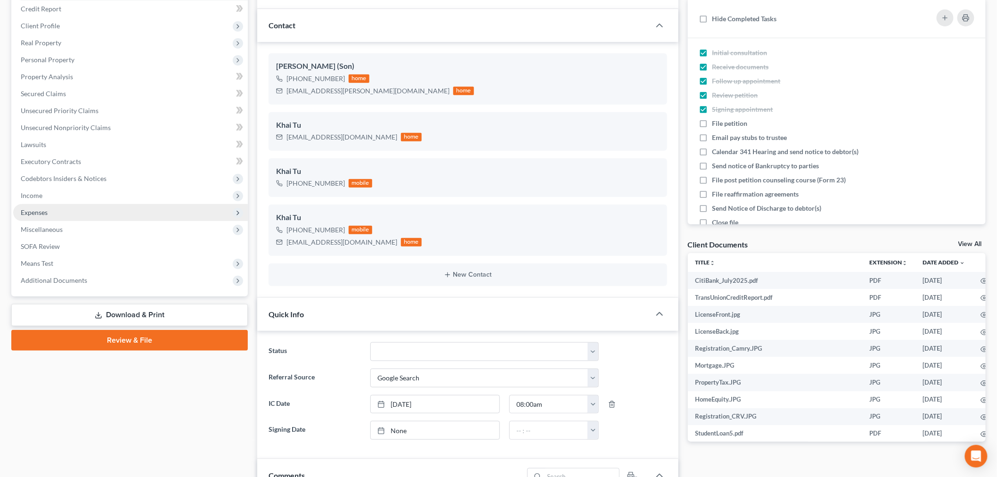
click at [78, 207] on span "Expenses" at bounding box center [130, 212] width 235 height 17
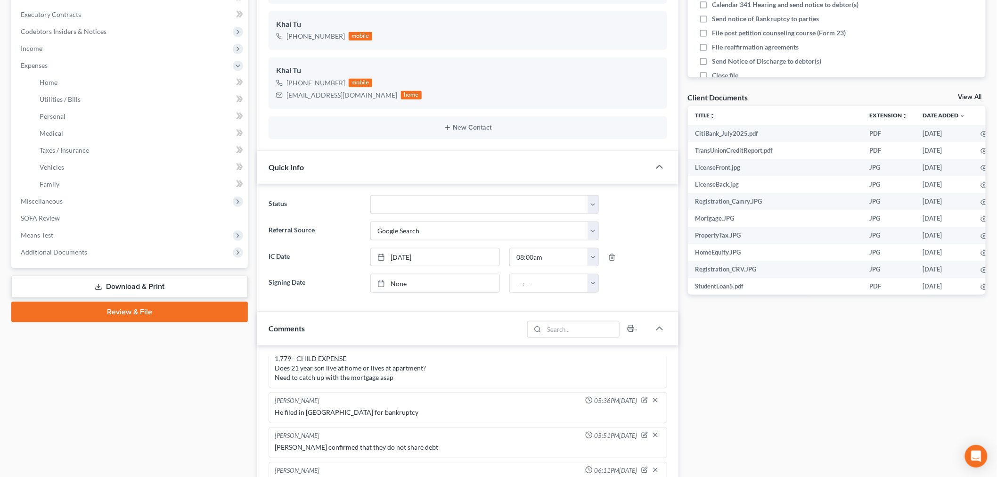
scroll to position [481, 0]
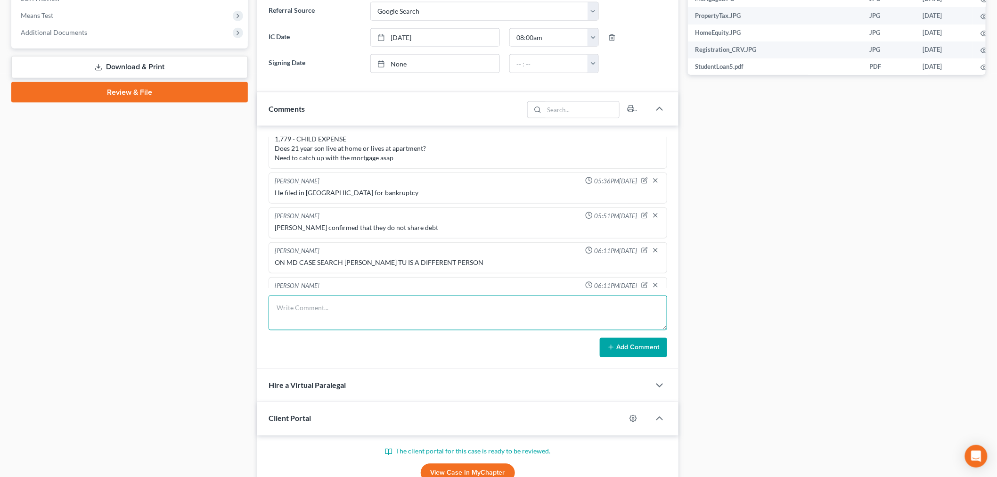
click at [389, 312] on textarea at bounding box center [468, 313] width 399 height 35
click at [538, 312] on textarea at bounding box center [468, 313] width 399 height 35
type textarea "rENT AND TUITION FOR CHILD CARE EXPENSES"
click at [619, 347] on button "Add Comment" at bounding box center [633, 348] width 67 height 20
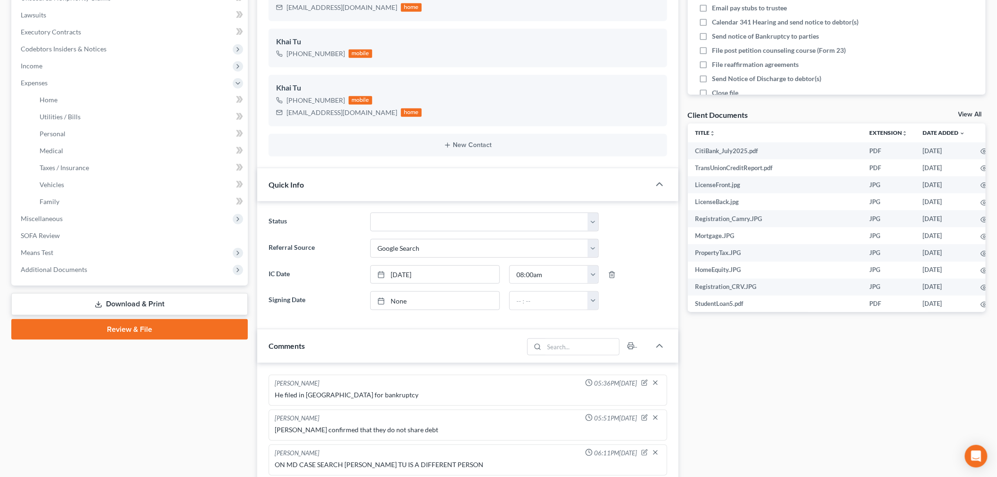
scroll to position [219, 0]
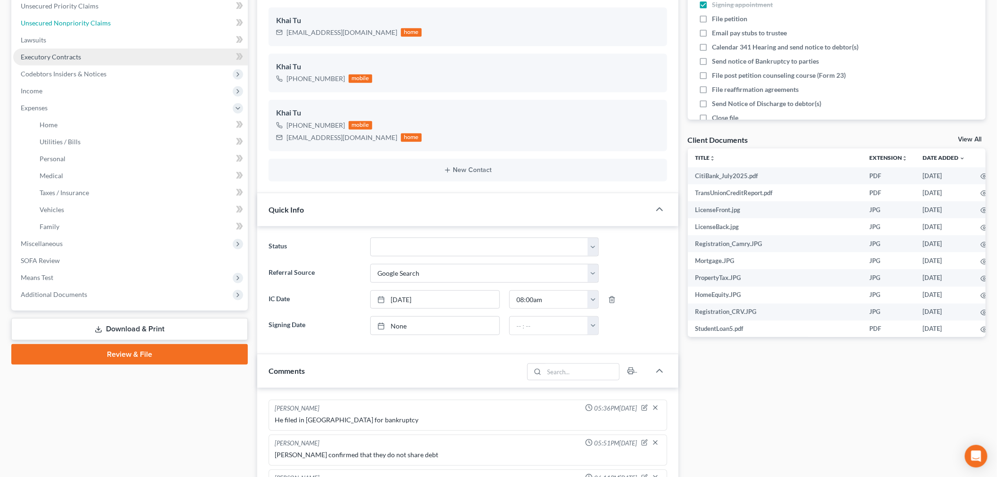
click at [116, 24] on link "Unsecured Nonpriority Claims" at bounding box center [130, 23] width 235 height 17
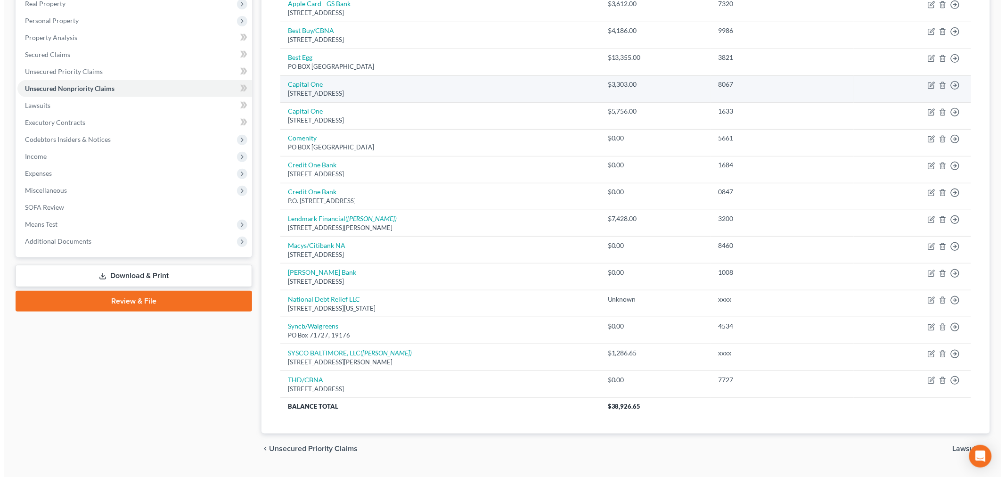
scroll to position [157, 0]
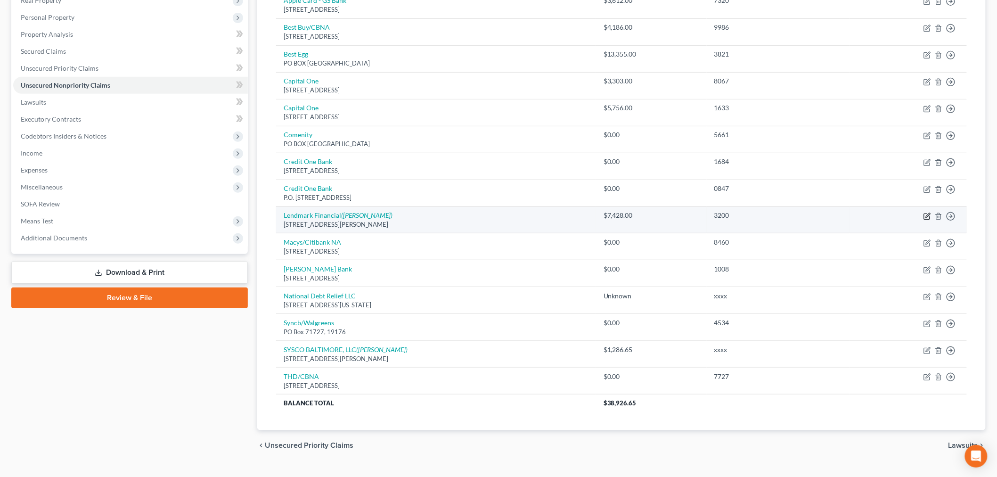
click at [929, 217] on icon "button" at bounding box center [928, 217] width 8 height 8
select select "10"
select select "2"
select select "0"
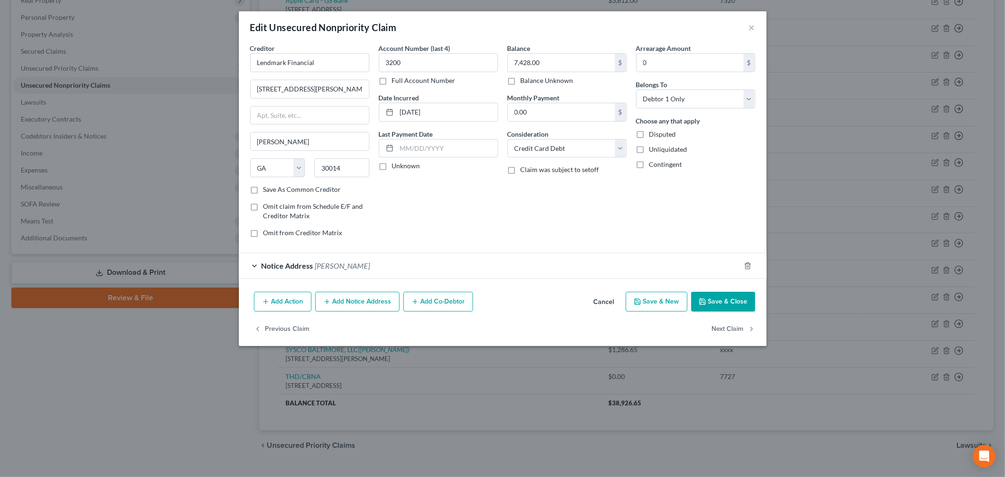
click at [347, 275] on div "Notice Address WEBER, JASON ROBERT" at bounding box center [490, 265] width 502 height 25
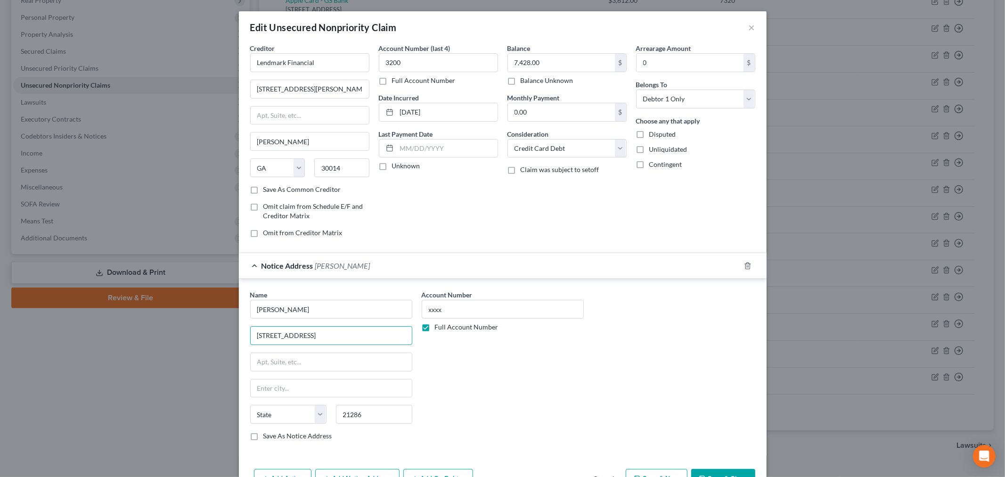
drag, startPoint x: 363, startPoint y: 335, endPoint x: 236, endPoint y: 328, distance: 127.5
click at [232, 335] on div "Edit Unsecured Nonpriority Claim × Creditor * Lendmark Financial 2118 Usher Str…" at bounding box center [502, 238] width 1005 height 477
drag, startPoint x: 304, startPoint y: 421, endPoint x: 310, endPoint y: 419, distance: 5.7
click at [304, 421] on select "State AL AK AR AZ CA CO CT DE DC FL GA GU HI ID IL IN IA KS KY LA ME MD MA MI M…" at bounding box center [288, 414] width 76 height 19
select select "21"
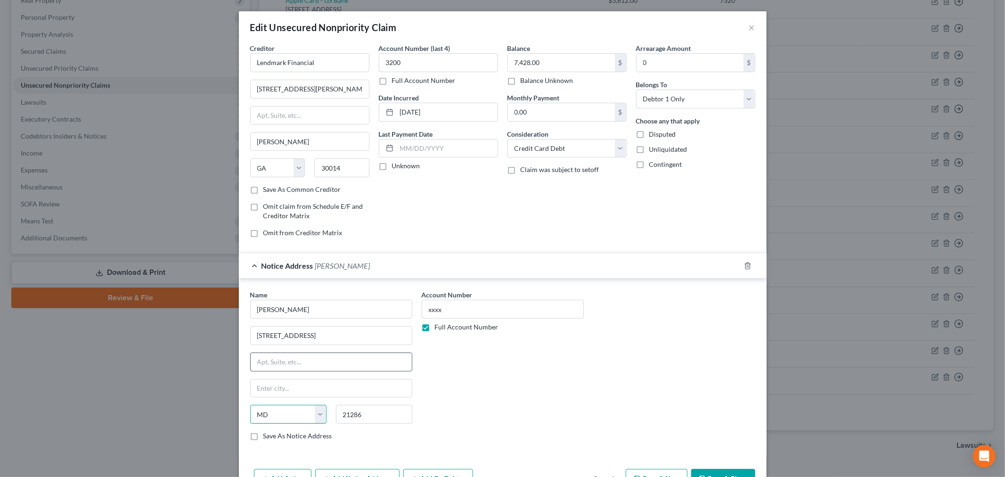
click at [250, 406] on select "State AL AK AR AZ CA CO CT DE DC FL GA GU HI ID IL IN IA KS KY LA ME MD MA MI M…" at bounding box center [288, 414] width 76 height 19
click at [331, 393] on input "text" at bounding box center [331, 388] width 161 height 18
type input "O"
type input "Rockville"
click at [556, 367] on div "Account Number xxxx Full Account Number" at bounding box center [503, 369] width 172 height 158
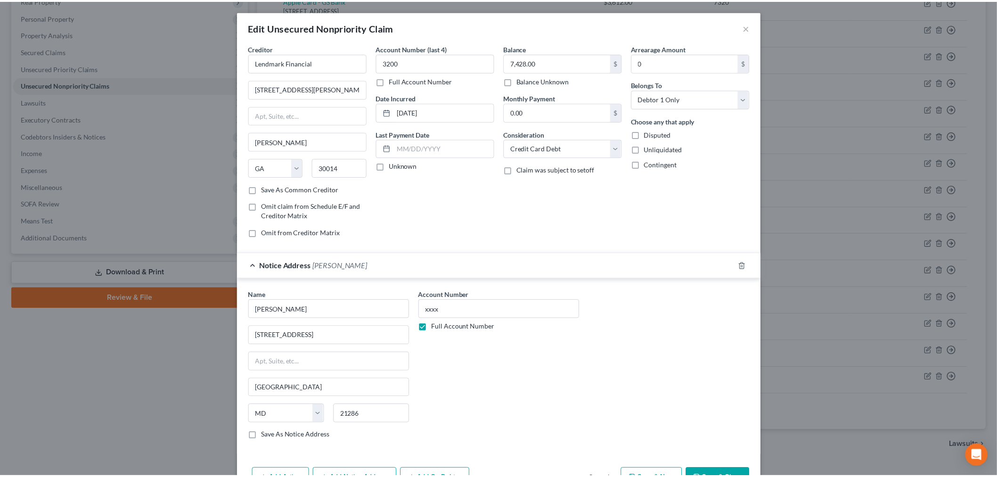
scroll to position [58, 0]
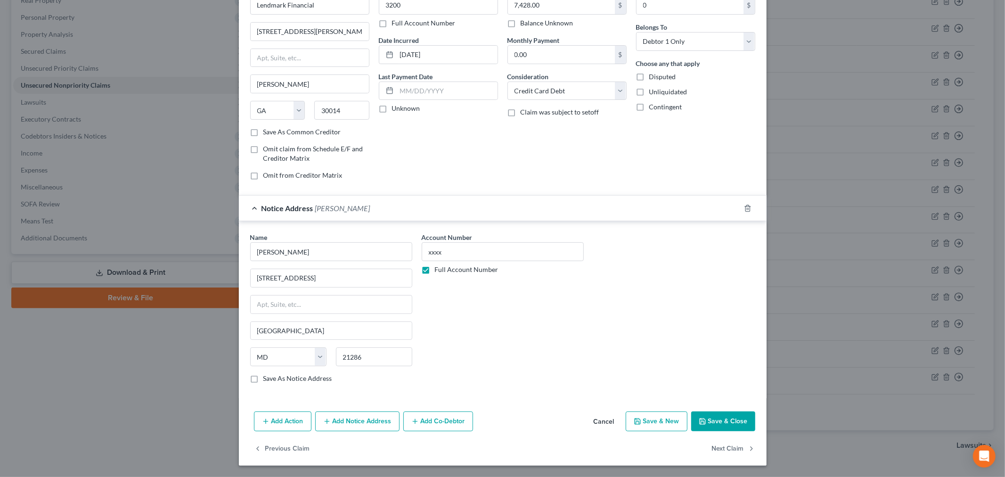
click at [720, 422] on button "Save & Close" at bounding box center [723, 421] width 64 height 20
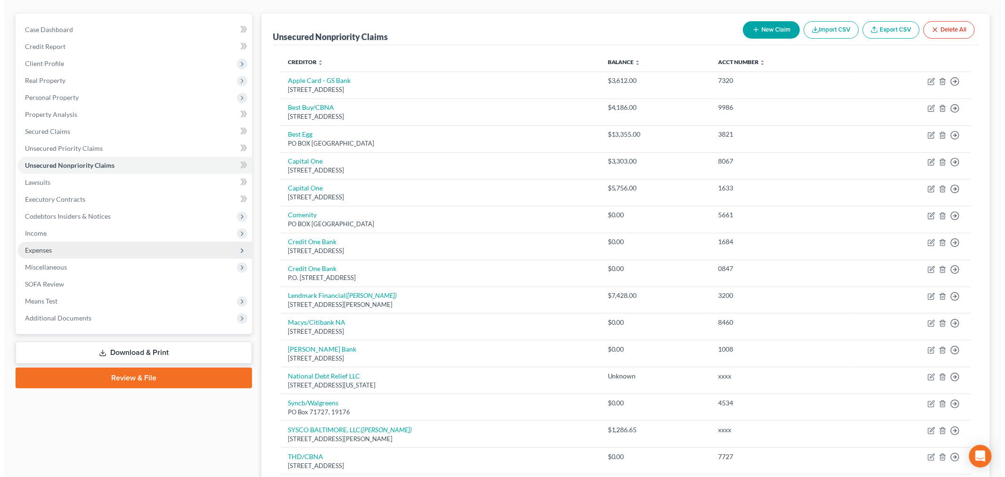
scroll to position [0, 0]
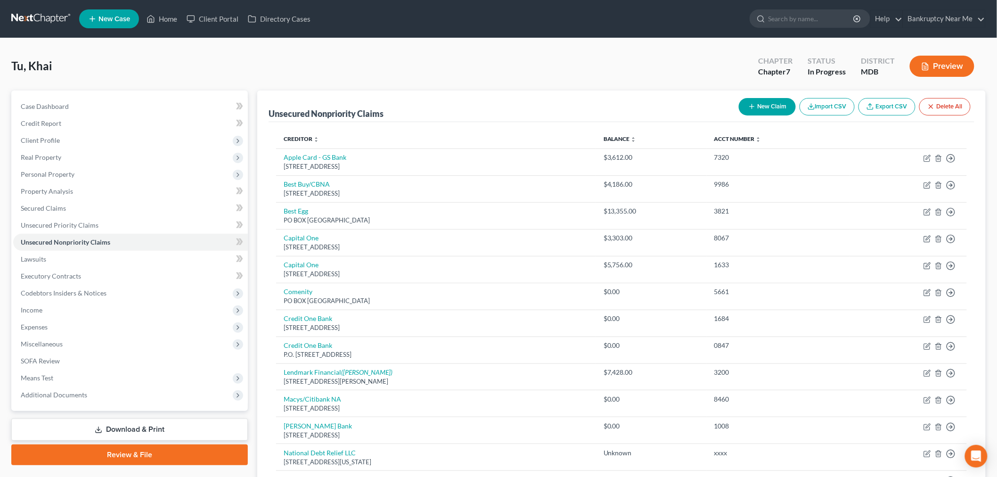
click at [771, 92] on div "Unsecured Nonpriority Claims New Claim Import CSV Export CSV Delete All" at bounding box center [622, 106] width 706 height 32
click at [771, 104] on button "New Claim" at bounding box center [767, 106] width 57 height 17
select select "0"
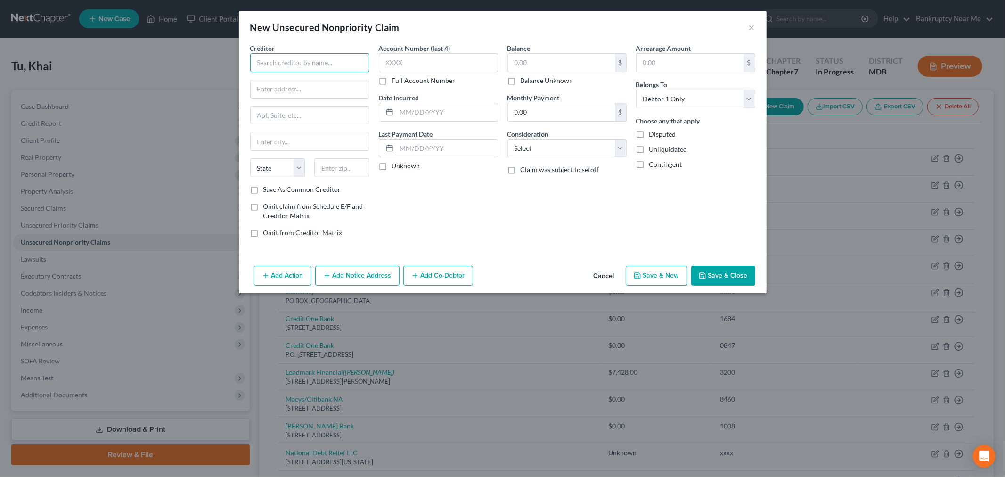
click at [310, 70] on input "text" at bounding box center [309, 62] width 119 height 19
click at [324, 69] on input "text" at bounding box center [309, 62] width 119 height 19
paste input "8201 GREENSBORO LLC SUCCESSOR IN INTEREST"
type input "8201 GREENSBORO LLC SUCCESSOR IN INTEREST"
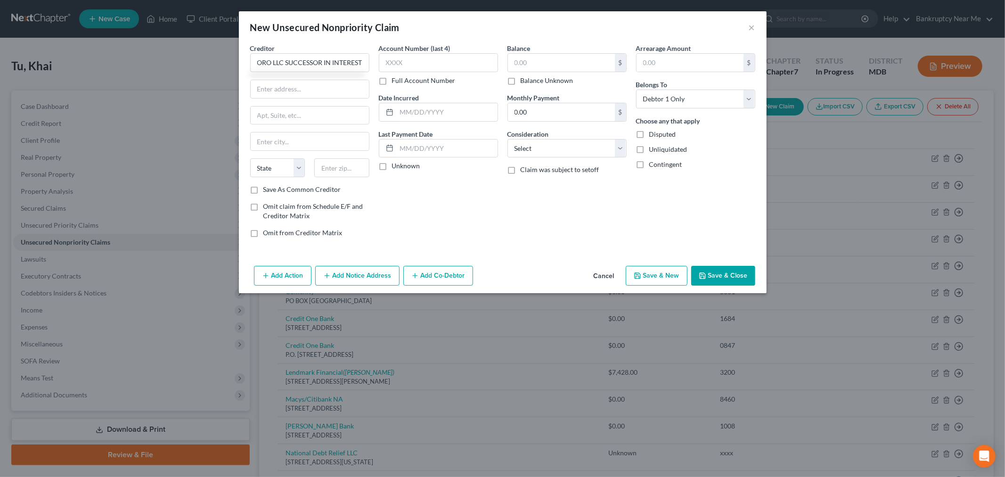
scroll to position [0, 0]
click at [283, 83] on input "text" at bounding box center [310, 89] width 118 height 18
paste input "7501 WISCONSIN AVE SUITE 1500E"
type input "7501 WISCONSIN AVE SUITE 1500E"
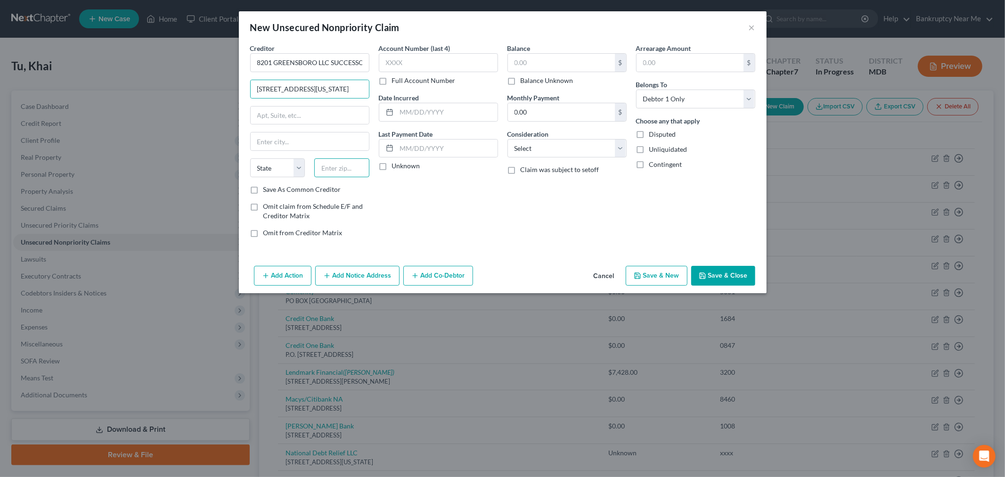
drag, startPoint x: 346, startPoint y: 171, endPoint x: 369, endPoint y: 168, distance: 22.8
click at [346, 171] on input "text" at bounding box center [341, 167] width 55 height 19
type input "20814"
click at [288, 116] on input "text" at bounding box center [310, 116] width 118 height 18
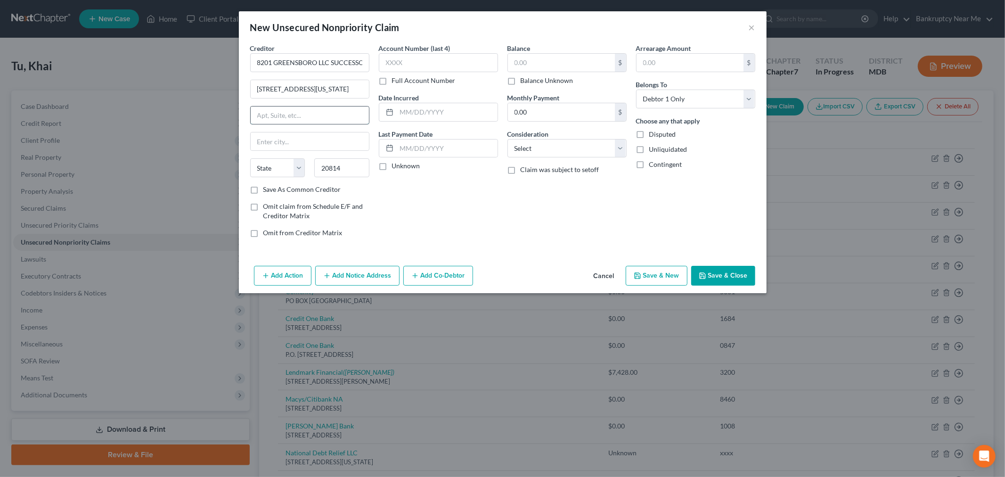
type input "Bethesda"
select select "21"
click at [266, 188] on label "Save As Common Creditor" at bounding box center [302, 189] width 78 height 9
click at [267, 188] on input "Save As Common Creditor" at bounding box center [270, 188] width 6 height 6
checkbox input "true"
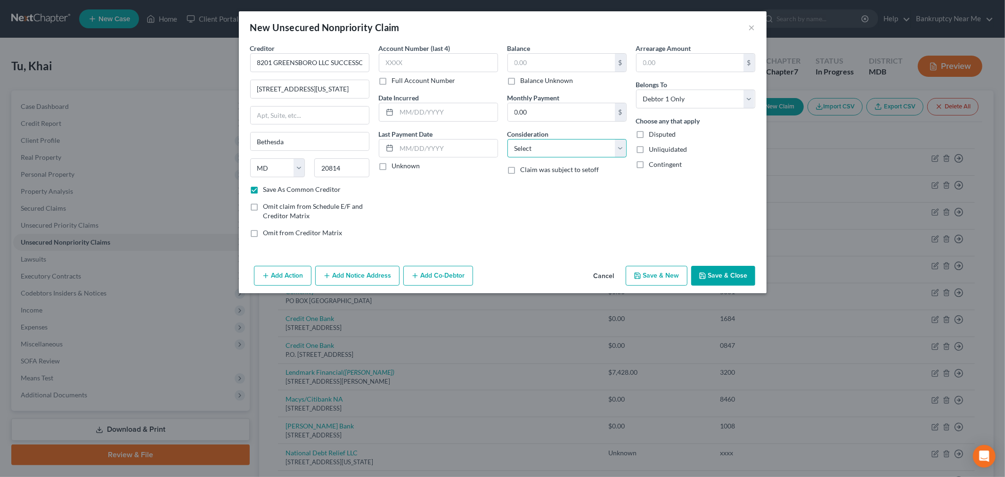
click at [541, 147] on select "Select Cable / Satellite Services Collection Agency Credit Card Debt Debt Couns…" at bounding box center [567, 148] width 119 height 19
select select "8"
click at [508, 139] on select "Select Cable / Satellite Services Collection Agency Credit Card Debt Debt Couns…" at bounding box center [567, 148] width 119 height 19
click at [534, 62] on input "text" at bounding box center [561, 63] width 107 height 18
type input "247,486.57"
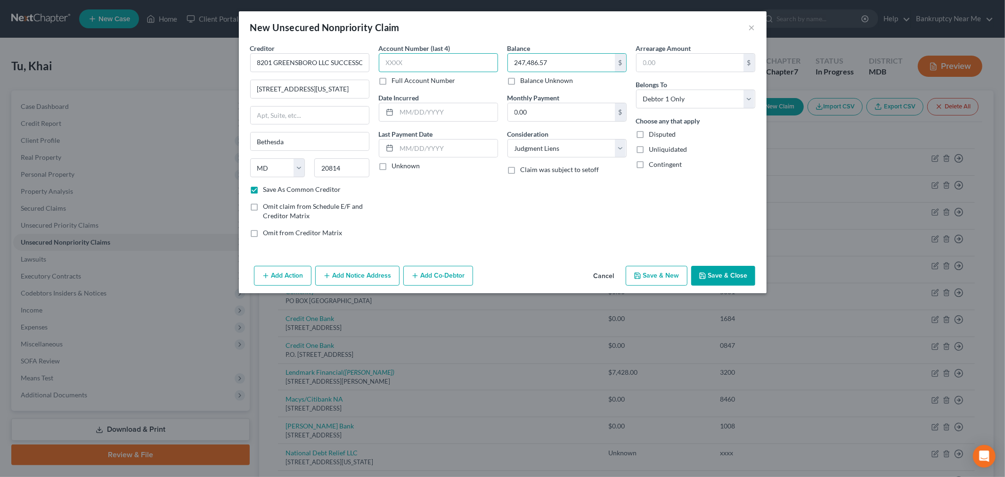
click at [453, 66] on input "text" at bounding box center [438, 62] width 119 height 19
type input "xxxx"
click at [435, 105] on input "text" at bounding box center [447, 112] width 101 height 18
type input "08/29/2013"
click at [369, 283] on button "Add Notice Address" at bounding box center [357, 276] width 84 height 20
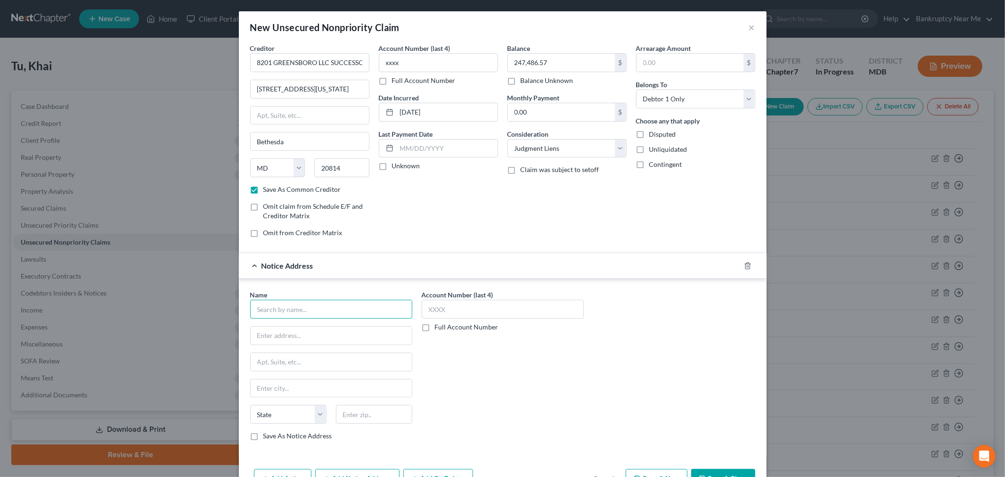
drag, startPoint x: 350, startPoint y: 310, endPoint x: 357, endPoint y: 308, distance: 7.8
click at [349, 310] on input "text" at bounding box center [331, 309] width 162 height 19
paste input "PRIMO, HELEN MARGARET"
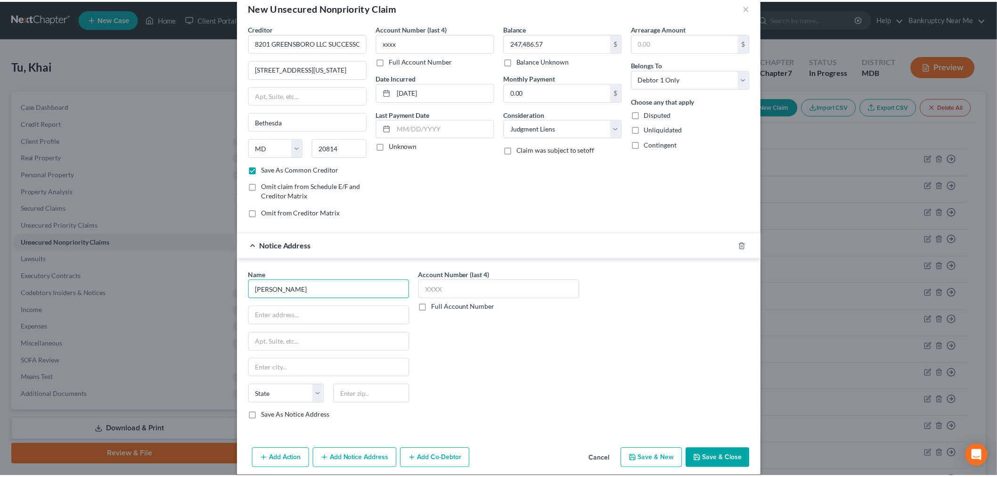
scroll to position [31, 0]
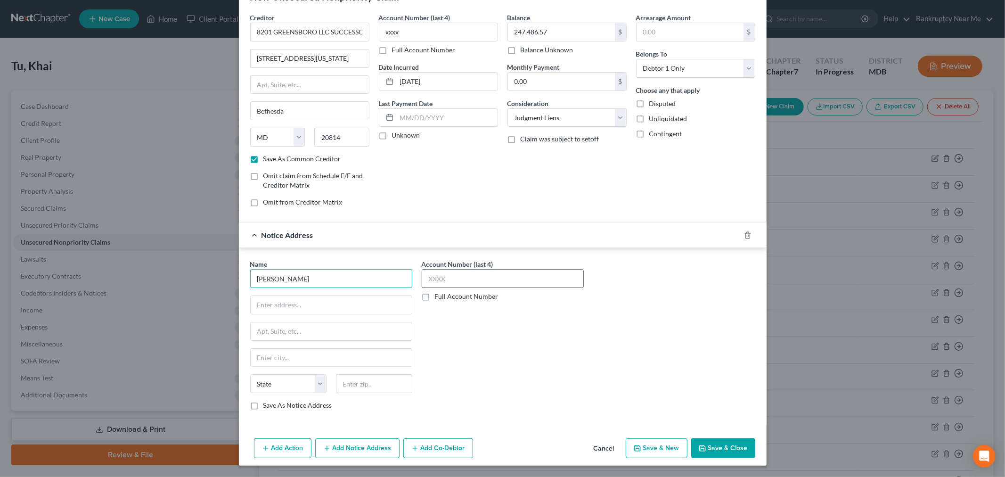
type input "PRIMO, HELEN MARGARET"
click at [482, 280] on input "text" at bounding box center [503, 278] width 162 height 19
type input "xxxx"
click at [334, 309] on input "text" at bounding box center [331, 305] width 161 height 18
paste input "1200 Prince Street"
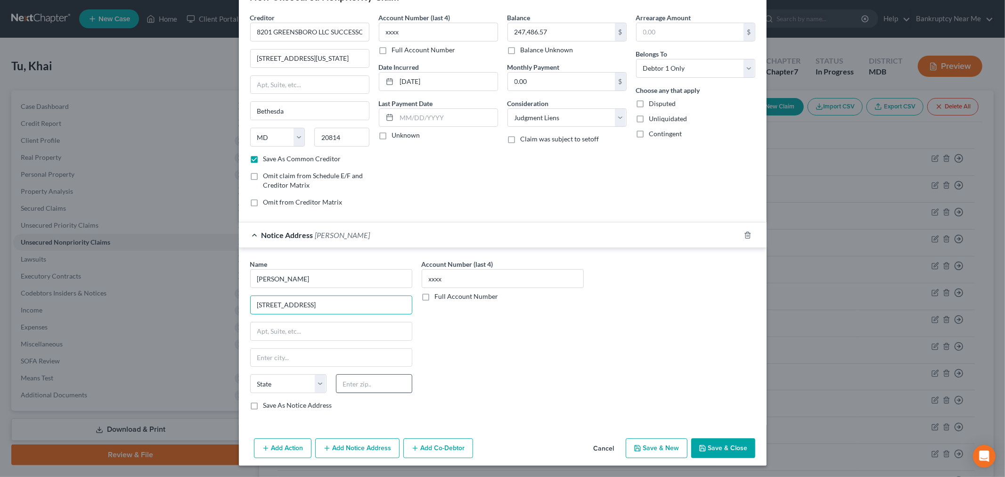
type input "1200 Prince Street"
drag, startPoint x: 370, startPoint y: 380, endPoint x: 385, endPoint y: 374, distance: 16.3
click at [369, 380] on input "text" at bounding box center [374, 383] width 76 height 19
type input "22314"
drag, startPoint x: 516, startPoint y: 269, endPoint x: 514, endPoint y: 274, distance: 5.1
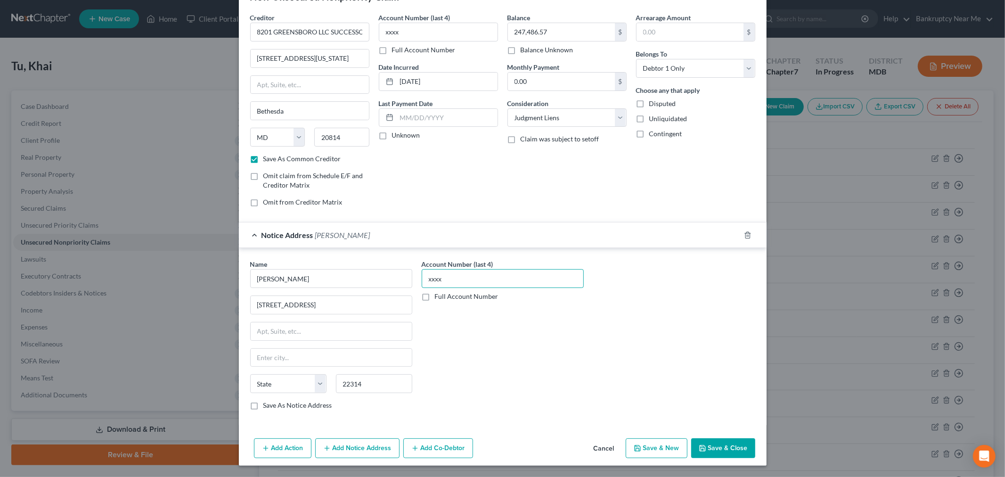
click at [514, 270] on input "xxxx" at bounding box center [503, 278] width 162 height 19
type input "Alexandria"
select select "48"
click at [514, 274] on input "xxxx" at bounding box center [503, 278] width 162 height 19
click at [289, 402] on label "Save As Notice Address" at bounding box center [297, 405] width 69 height 9
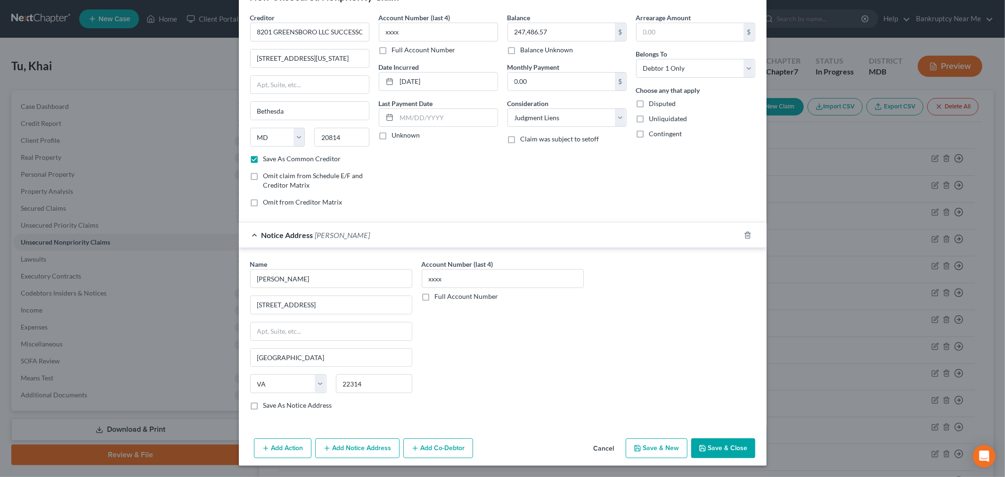
click at [273, 402] on input "Save As Notice Address" at bounding box center [270, 404] width 6 height 6
checkbox input "true"
click at [722, 67] on select "Select Debtor 1 Only Debtor 2 Only Debtor 1 And Debtor 2 Only At Least One Of T…" at bounding box center [695, 68] width 119 height 19
click at [636, 59] on select "Select Debtor 1 Only Debtor 2 Only Debtor 1 And Debtor 2 Only At Least One Of T…" at bounding box center [695, 68] width 119 height 19
click at [719, 59] on select "Select Debtor 1 Only Debtor 2 Only Debtor 1 And Debtor 2 Only At Least One Of T…" at bounding box center [695, 68] width 119 height 19
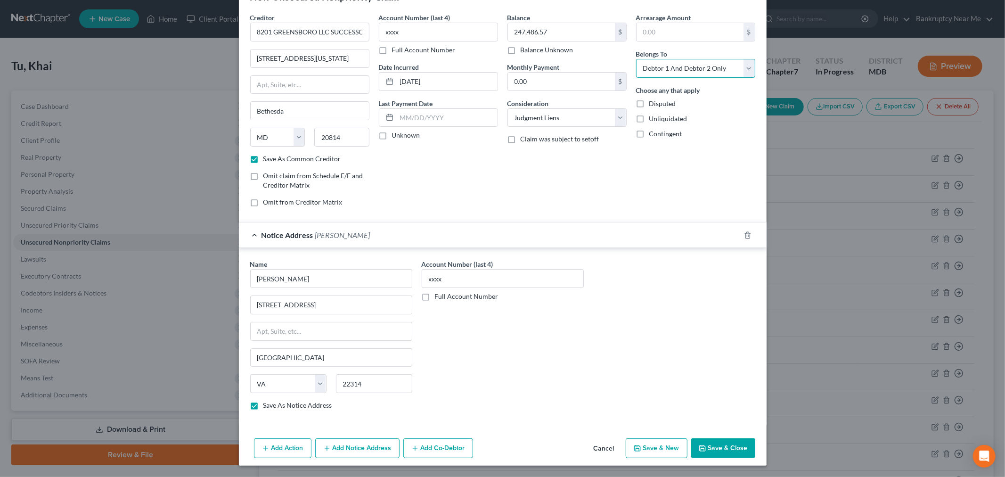
select select "3"
click at [636, 59] on select "Select Debtor 1 Only Debtor 2 Only Debtor 1 And Debtor 2 Only At Least One Of T…" at bounding box center [695, 68] width 119 height 19
click at [701, 452] on button "Save & Close" at bounding box center [723, 448] width 64 height 20
checkbox input "false"
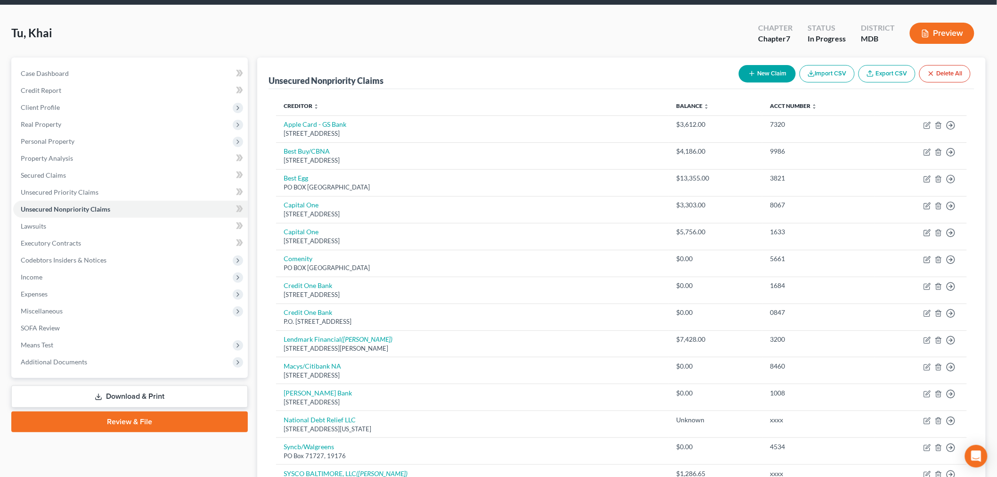
scroll to position [0, 0]
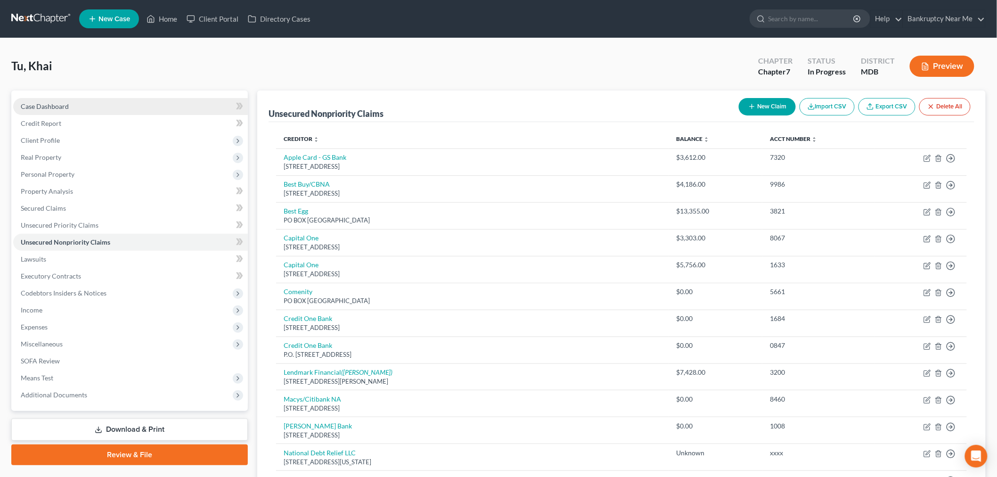
click at [101, 111] on link "Case Dashboard" at bounding box center [130, 106] width 235 height 17
select select "4"
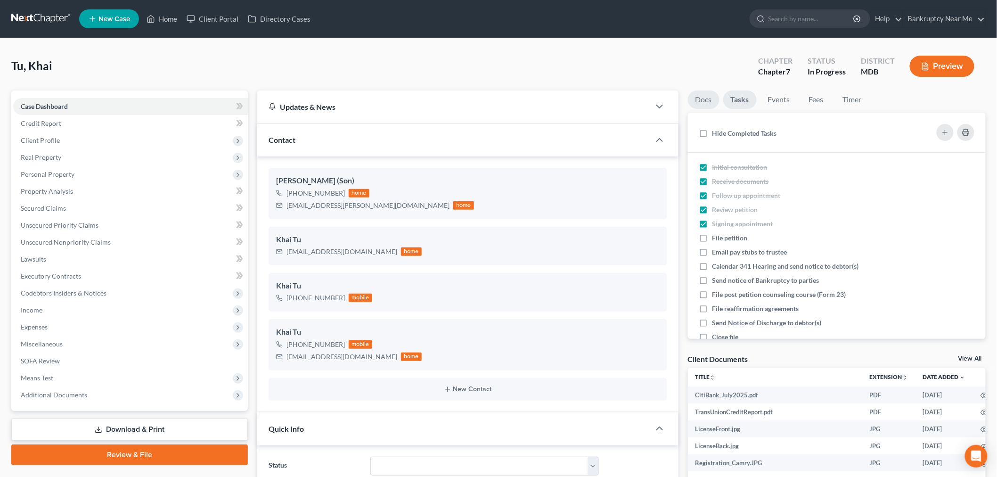
click at [705, 101] on link "Docs" at bounding box center [704, 99] width 32 height 18
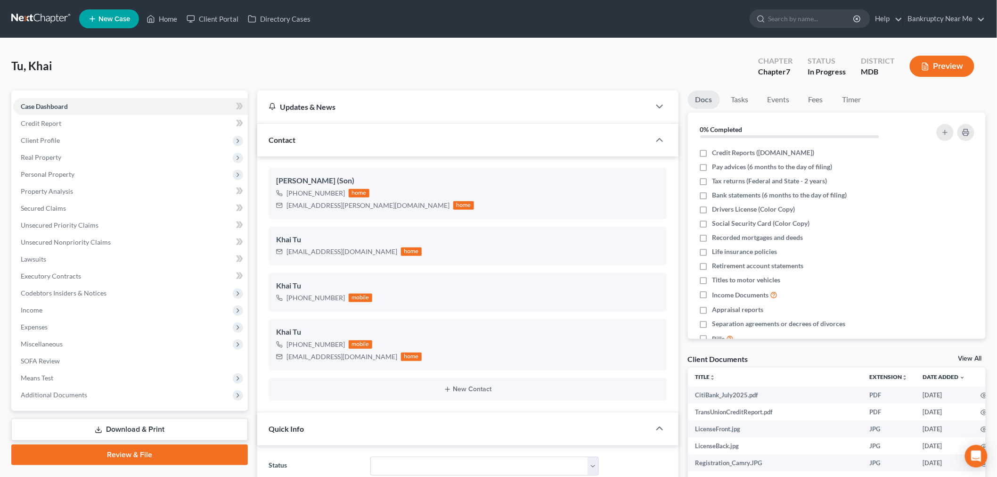
scroll to position [6366, 0]
click at [742, 101] on link "Tasks" at bounding box center [740, 99] width 33 height 18
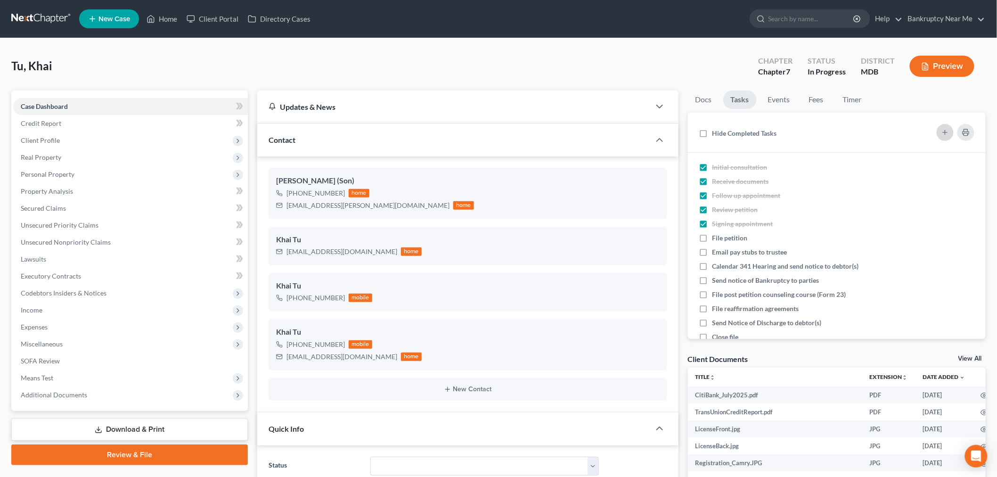
drag, startPoint x: 936, startPoint y: 126, endPoint x: 947, endPoint y: 132, distance: 13.5
click at [936, 127] on div "Hide Completed Tasks" at bounding box center [837, 132] width 283 height 25
click at [947, 132] on icon "button" at bounding box center [946, 133] width 8 height 8
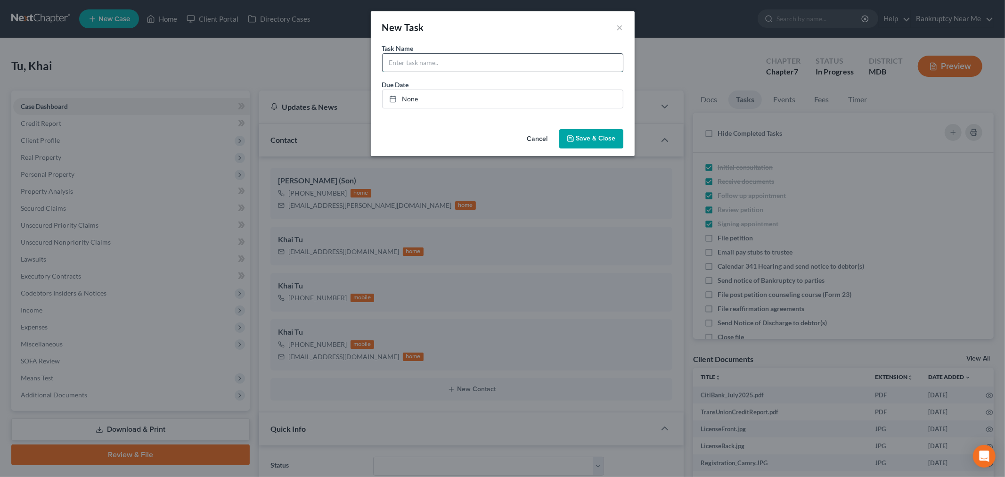
click at [416, 60] on input "text" at bounding box center [503, 63] width 240 height 18
type input "Motion to Avoid Lien Greensboro"
click at [608, 144] on button "Save & Close" at bounding box center [591, 139] width 64 height 20
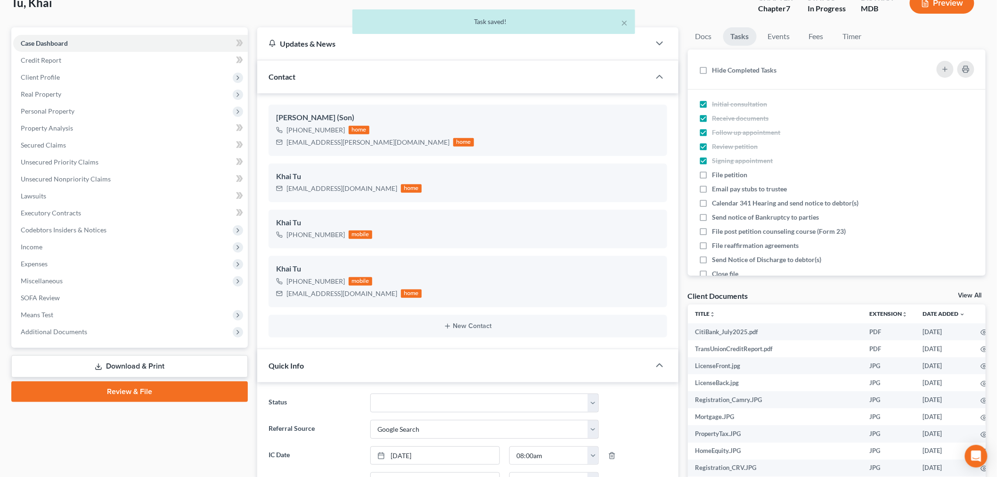
scroll to position [157, 0]
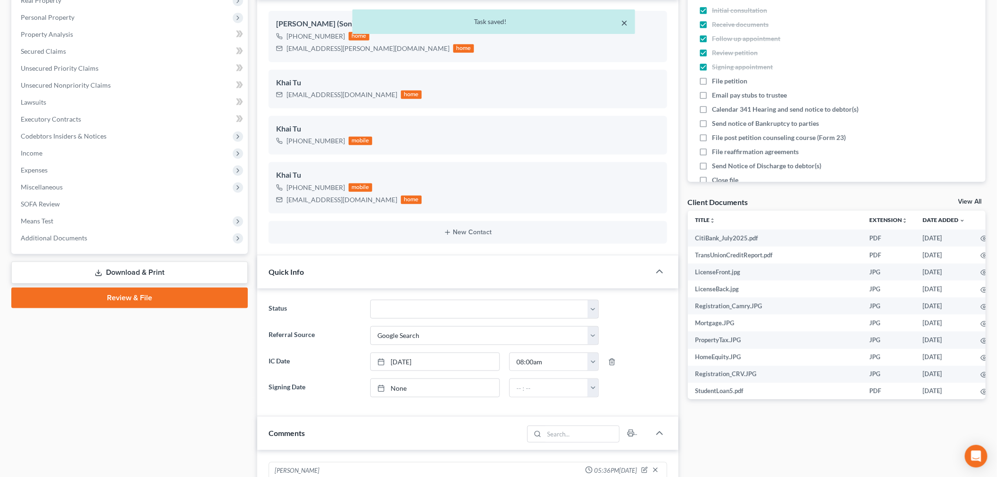
click at [623, 18] on button "×" at bounding box center [624, 22] width 7 height 11
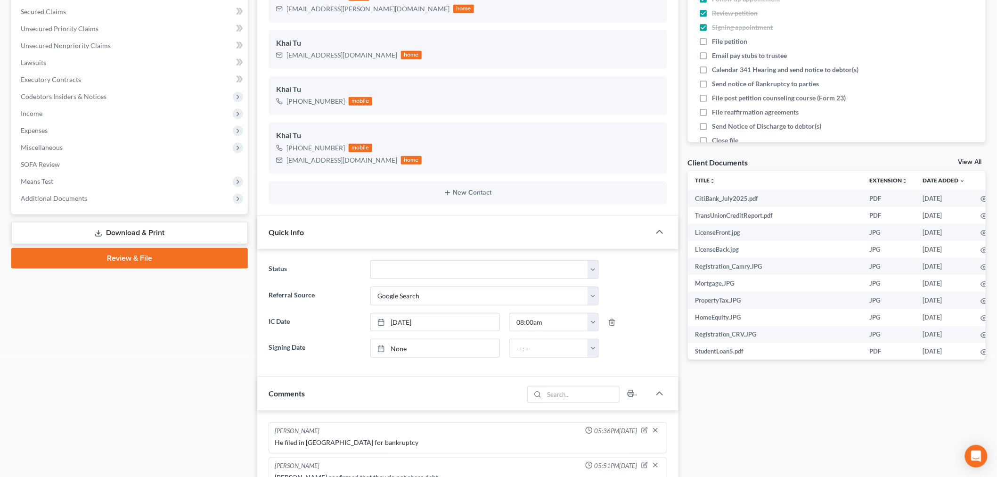
scroll to position [314, 0]
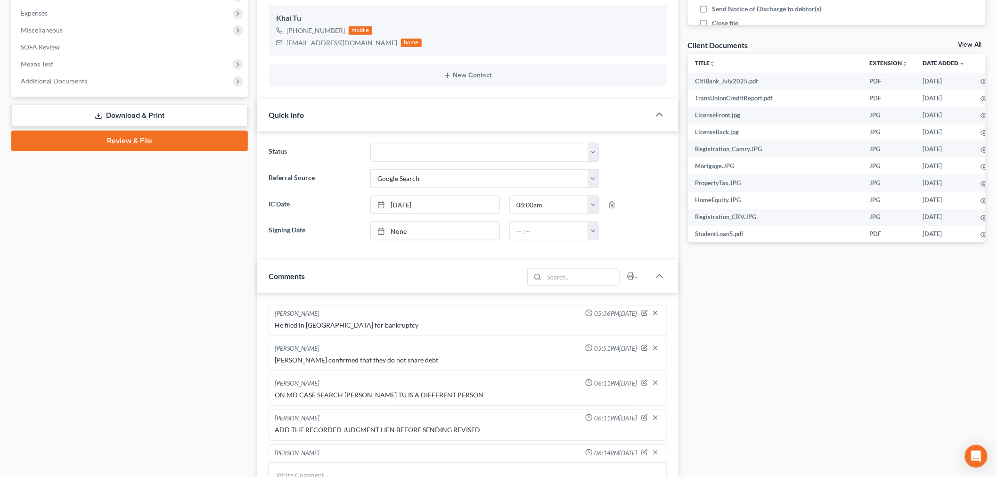
click at [138, 119] on link "Download & Print" at bounding box center [129, 116] width 237 height 22
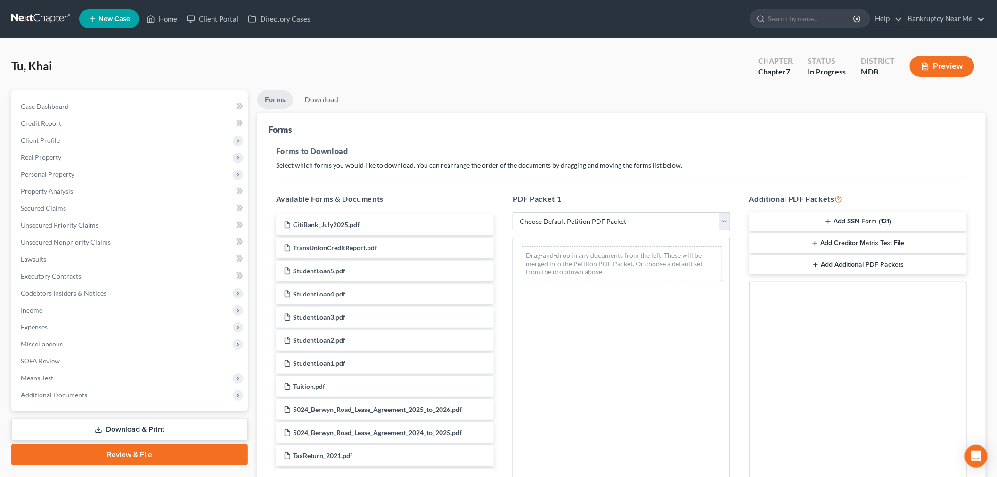
click at [570, 222] on select "Choose Default Petition PDF Packet Complete Bankruptcy Petition (all forms and …" at bounding box center [622, 221] width 218 height 19
select select "0"
click at [513, 212] on select "Choose Default Petition PDF Packet Complete Bankruptcy Petition (all forms and …" at bounding box center [622, 221] width 218 height 19
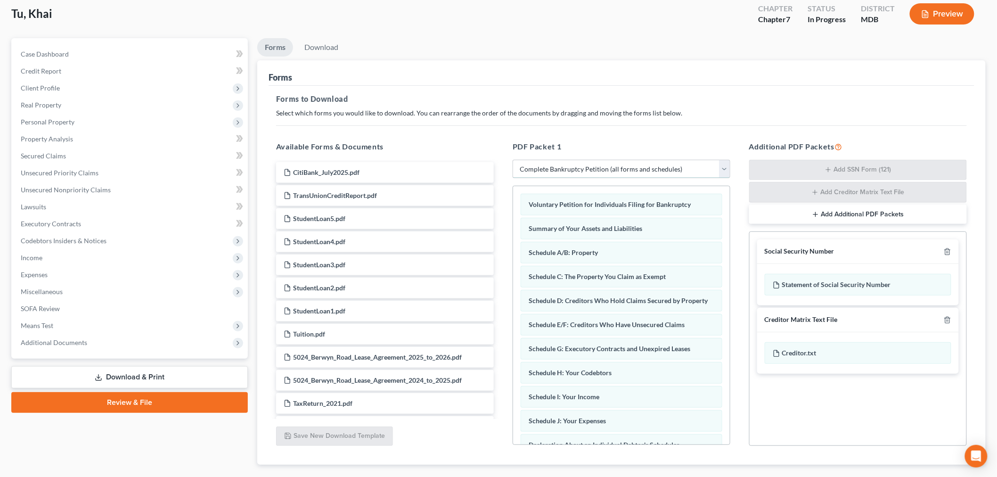
scroll to position [106, 0]
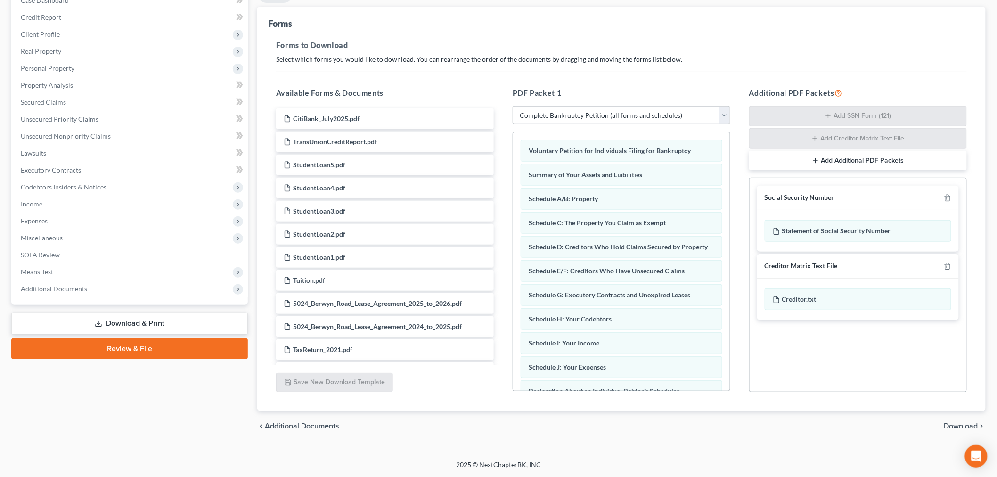
click at [941, 196] on div at bounding box center [945, 197] width 11 height 9
click at [948, 198] on icon "button" at bounding box center [948, 198] width 8 height 8
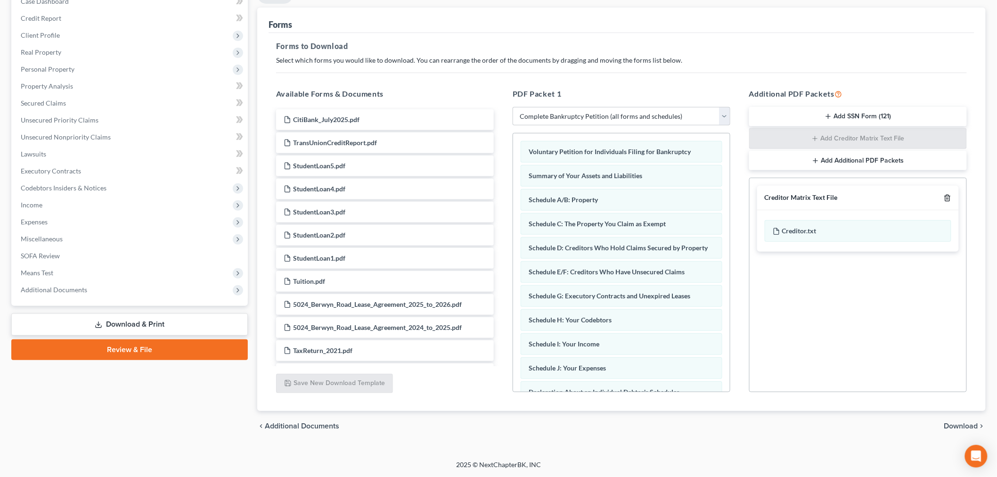
click at [948, 198] on icon "button" at bounding box center [948, 198] width 8 height 8
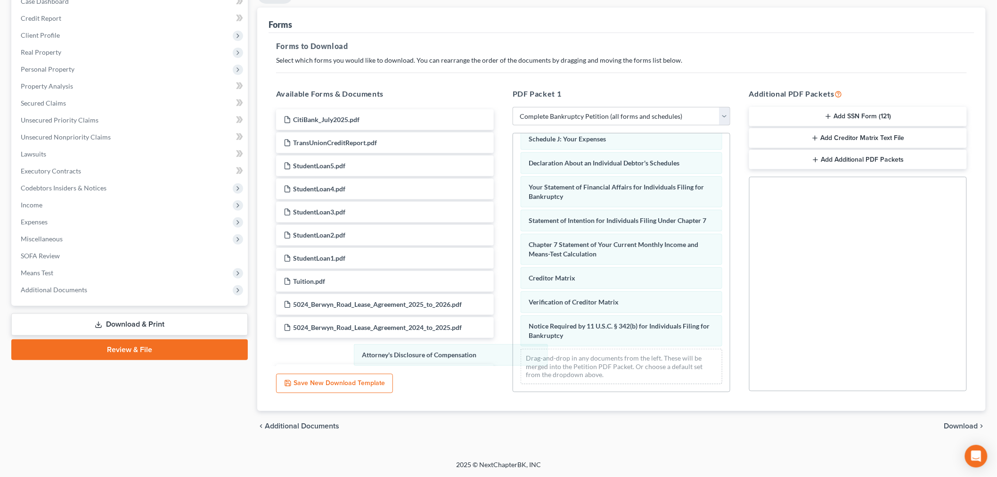
drag, startPoint x: 648, startPoint y: 331, endPoint x: 498, endPoint y: 345, distance: 150.1
click at [513, 352] on div "Attorney's Disclosure of Compensation Voluntary Petition for Individuals Filing…" at bounding box center [621, 147] width 217 height 487
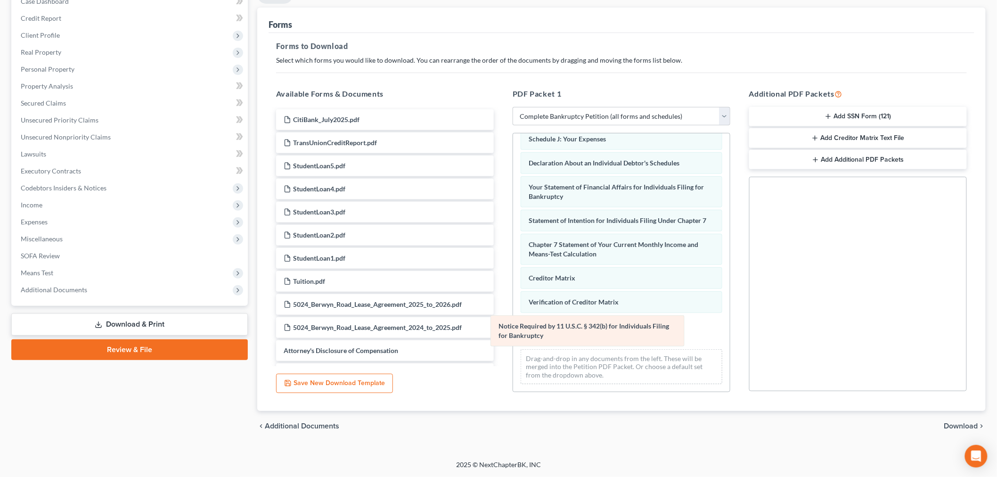
drag, startPoint x: 547, startPoint y: 340, endPoint x: 369, endPoint y: 357, distance: 179.0
click at [513, 354] on div "Notice Required by 11 U.S.C. § 342(b) for Individuals Filing for Bankruptcy Vol…" at bounding box center [621, 147] width 217 height 487
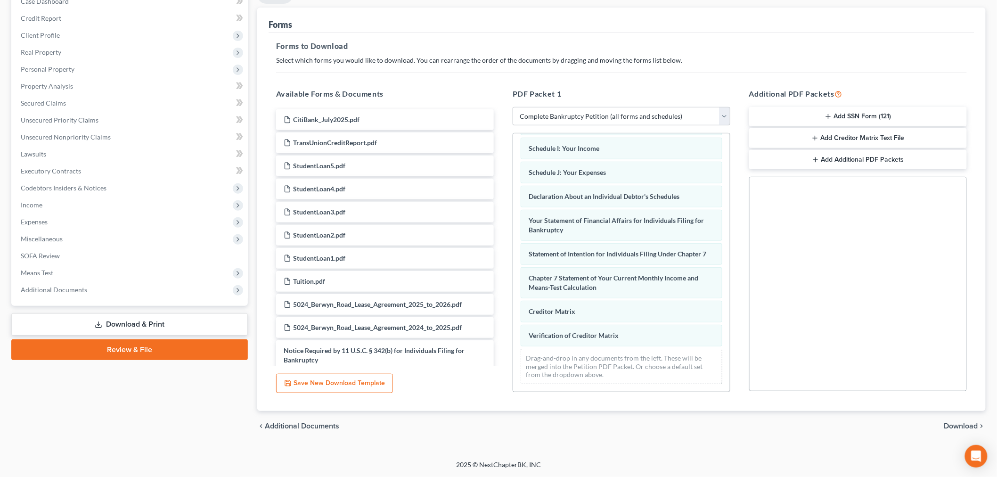
click at [966, 425] on span "Download" at bounding box center [962, 426] width 34 height 8
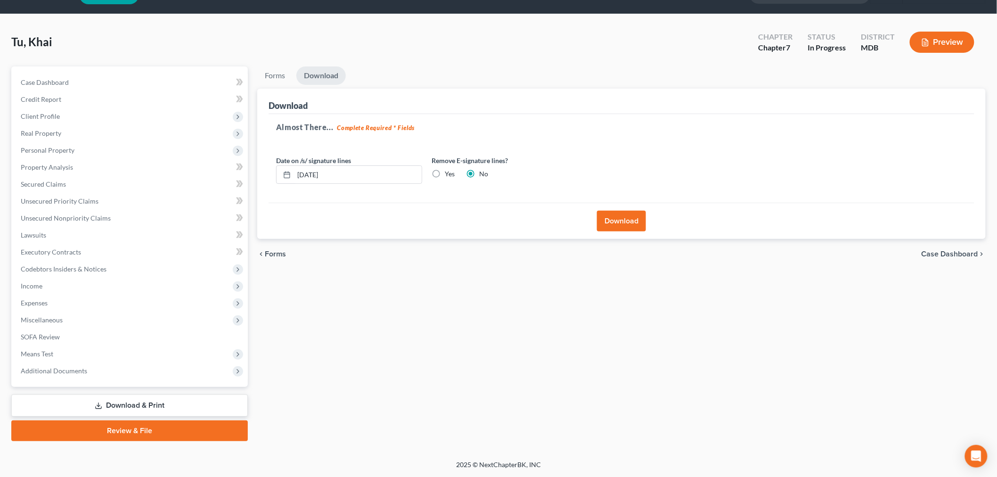
scroll to position [23, 0]
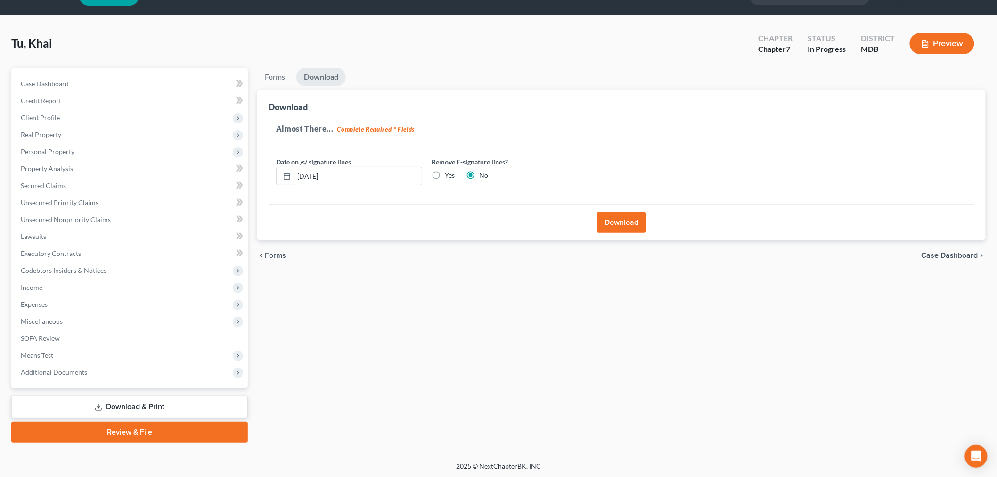
click at [638, 219] on button "Download" at bounding box center [621, 222] width 49 height 21
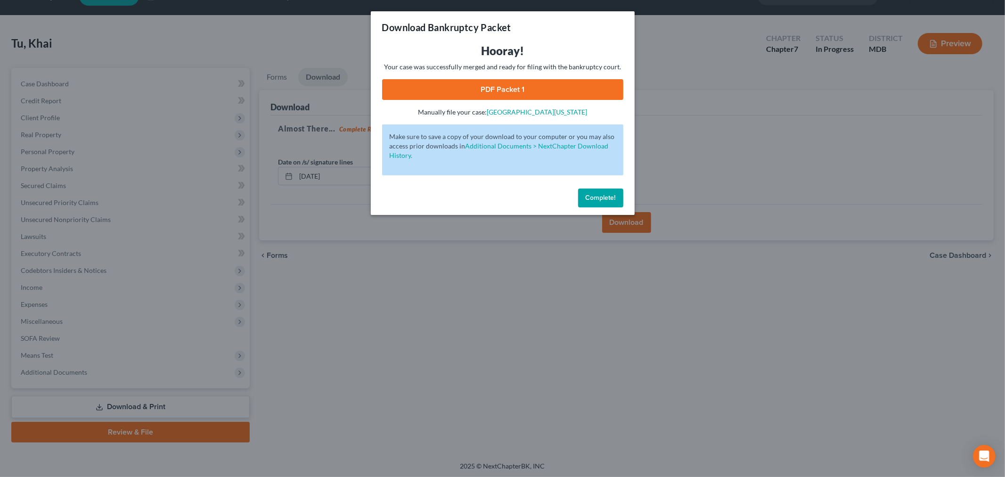
click at [572, 92] on link "PDF Packet 1" at bounding box center [502, 89] width 241 height 21
click at [613, 197] on span "Complete!" at bounding box center [601, 198] width 30 height 8
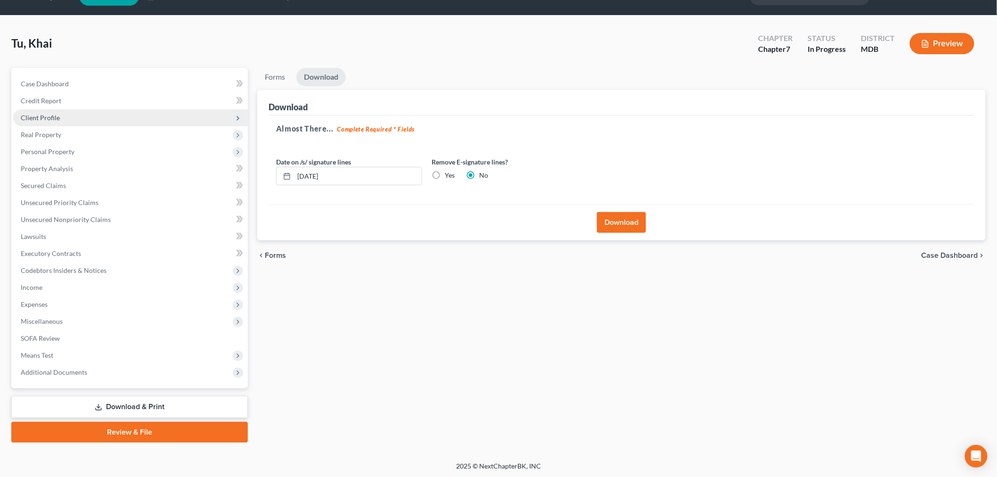
click at [66, 118] on span "Client Profile" at bounding box center [130, 117] width 235 height 17
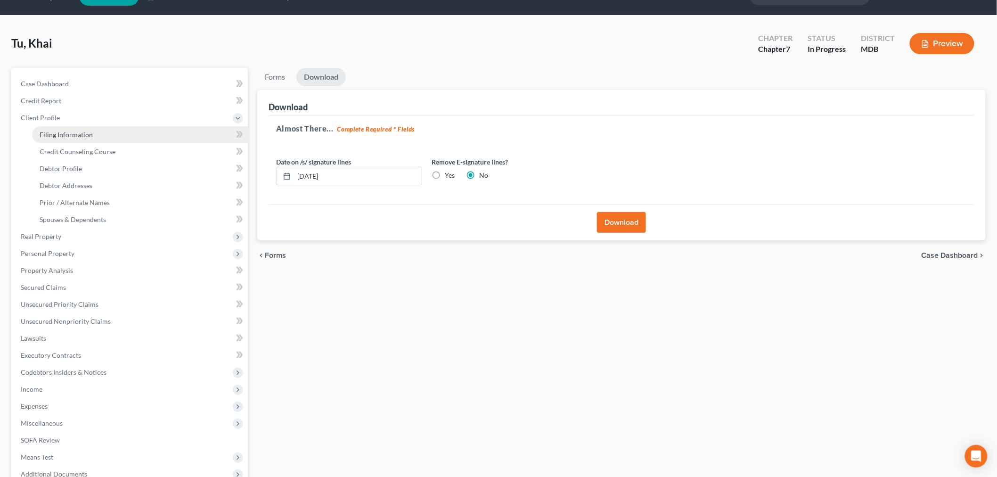
click at [92, 130] on link "Filing Information" at bounding box center [140, 134] width 216 height 17
select select "1"
select select "0"
select select "38"
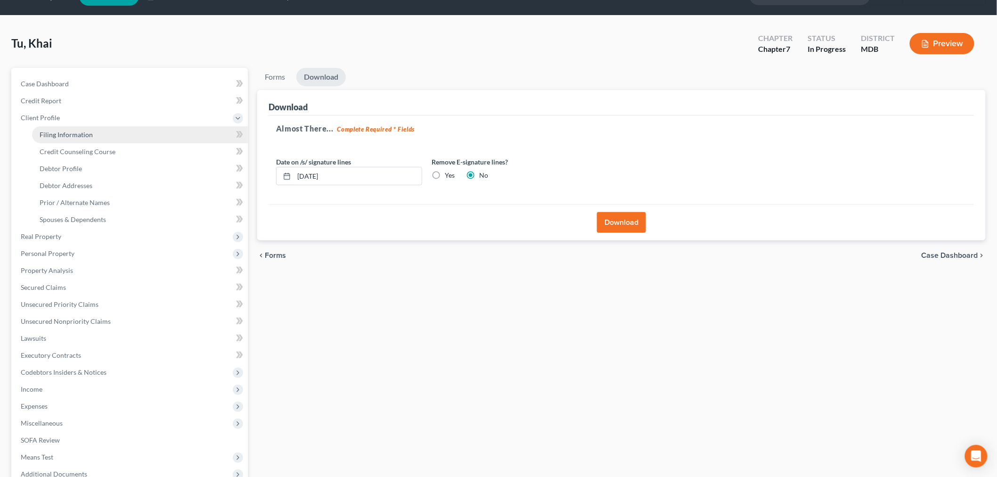
select select "0"
select select "21"
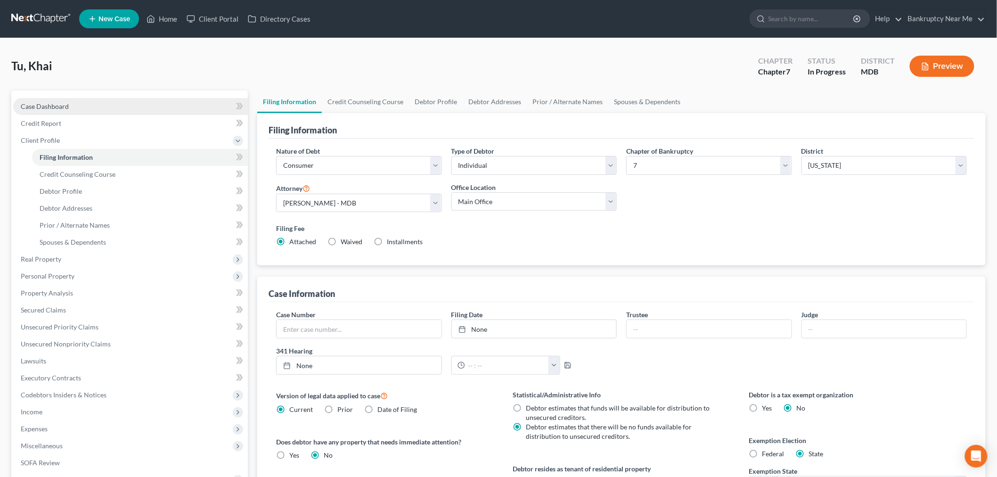
click at [108, 109] on link "Case Dashboard" at bounding box center [130, 106] width 235 height 17
select select "4"
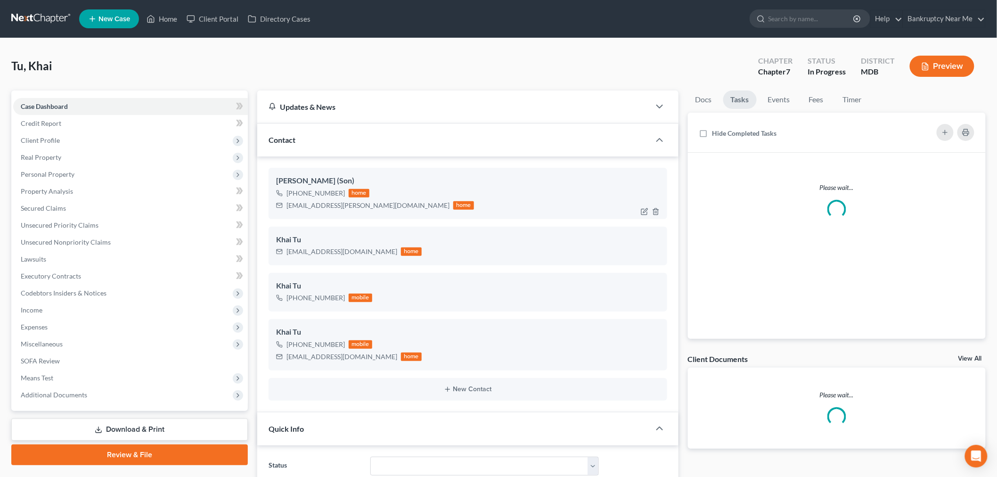
scroll to position [6366, 0]
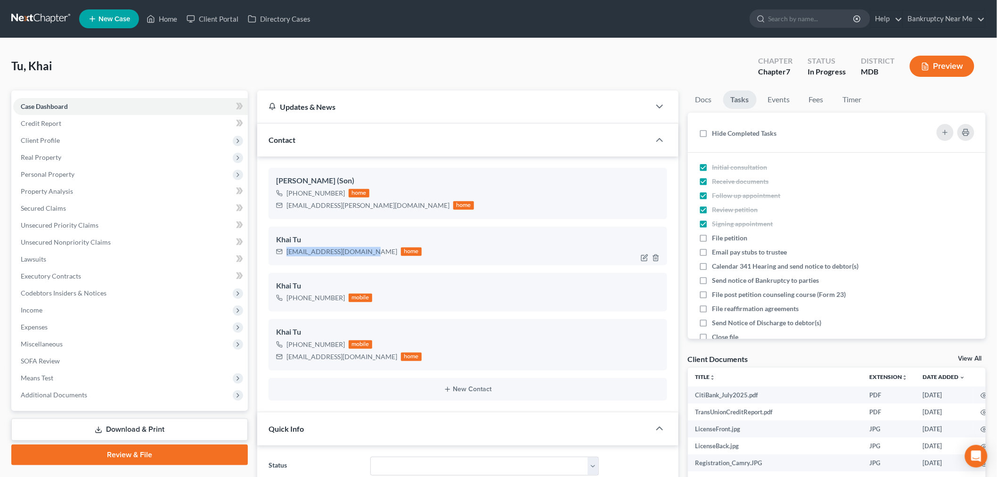
drag, startPoint x: 365, startPoint y: 249, endPoint x: 282, endPoint y: 258, distance: 83.4
click at [282, 258] on div "Khai Tu tukhaitubihyxa@gmail.com home" at bounding box center [468, 246] width 399 height 39
copy div "tukhaitubihyxa@gmail.com"
drag, startPoint x: 354, startPoint y: 209, endPoint x: 271, endPoint y: 213, distance: 82.6
click at [271, 213] on div "Patrick Tu (Son) +1 (240) 506-4540 home tu.patrick.n@gmail.com home" at bounding box center [468, 193] width 399 height 51
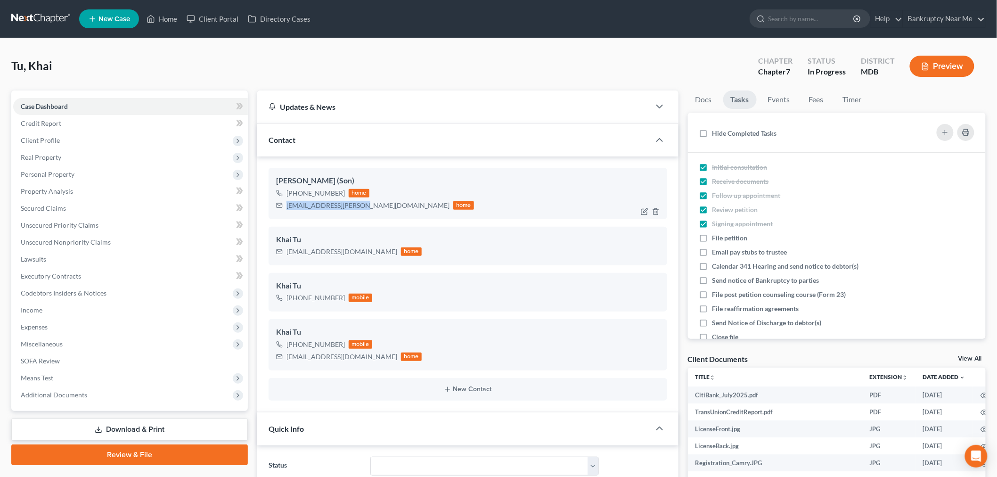
copy div "tu.patrick.n@gmail.com"
drag, startPoint x: 123, startPoint y: 242, endPoint x: 173, endPoint y: 241, distance: 50.0
click at [123, 242] on link "Unsecured Nonpriority Claims" at bounding box center [130, 242] width 235 height 17
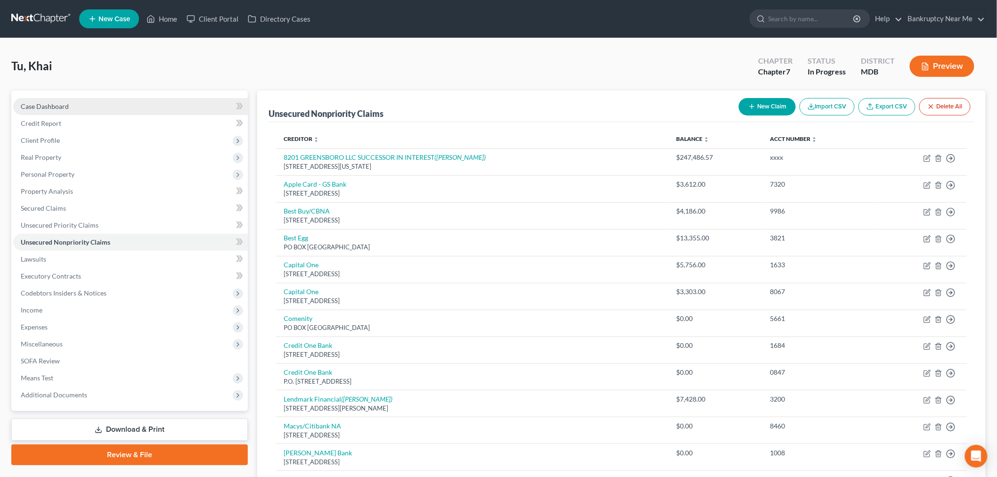
click at [107, 104] on link "Case Dashboard" at bounding box center [130, 106] width 235 height 17
select select "4"
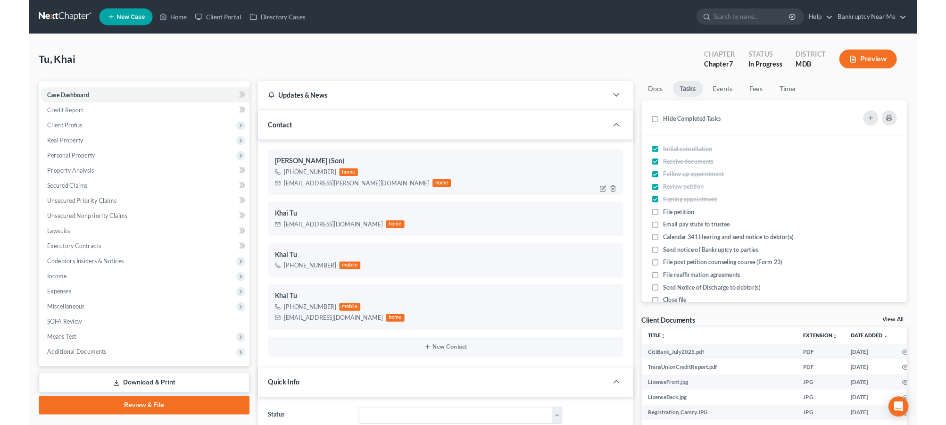
scroll to position [6366, 0]
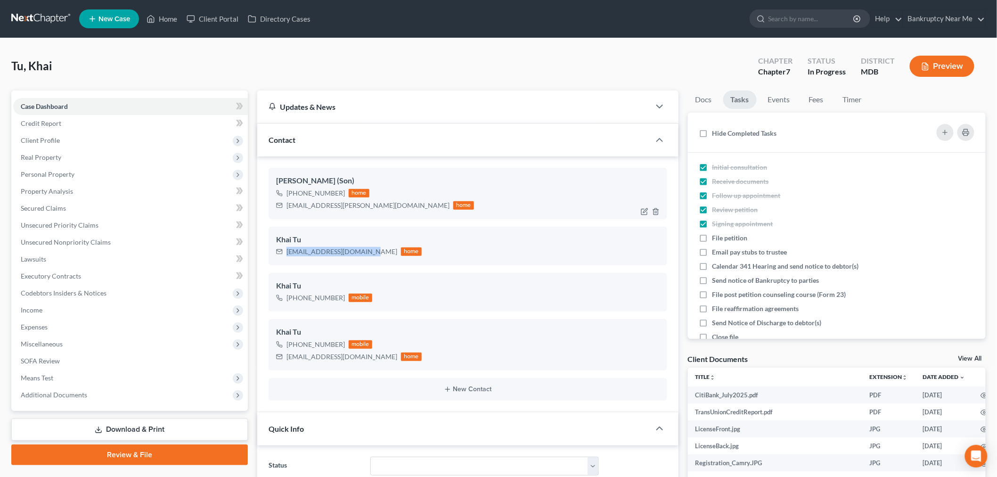
drag, startPoint x: 364, startPoint y: 255, endPoint x: 663, endPoint y: 217, distance: 301.1
click at [263, 255] on div "Patrick Tu (Son) +1 (240) 506-4540 home tu.patrick.n@gmail.com home Khai Tu tuk…" at bounding box center [467, 283] width 421 height 255
copy div "tukhaitubihyxa@gmail.com"
drag, startPoint x: 355, startPoint y: 208, endPoint x: 751, endPoint y: 169, distance: 398.3
click at [271, 210] on div "Patrick Tu (Son) +1 (240) 506-4540 home tu.patrick.n@gmail.com home" at bounding box center [468, 193] width 399 height 51
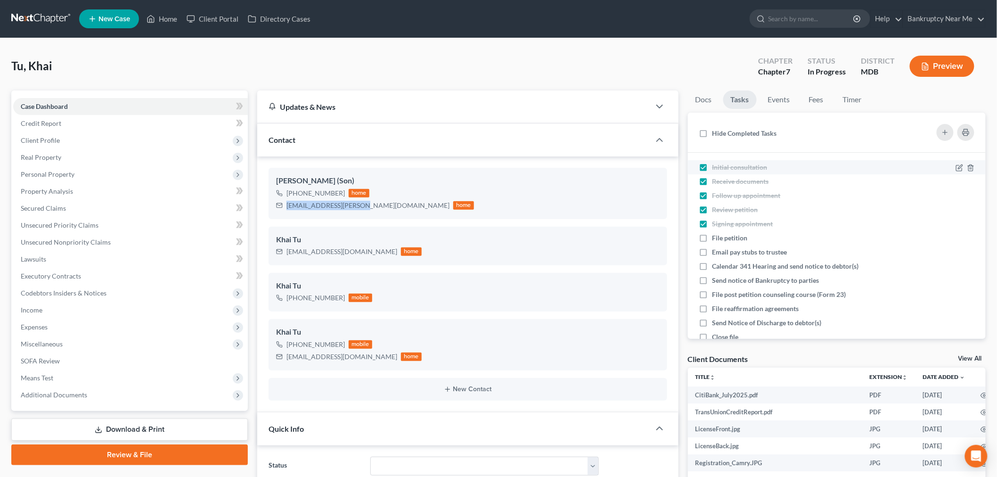
copy div "tu.patrick.n@gmail.com"
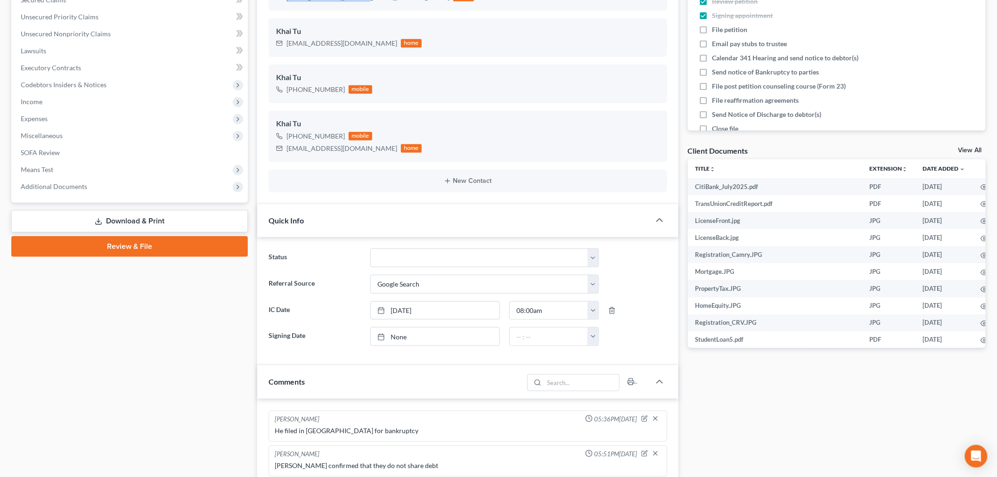
scroll to position [314, 0]
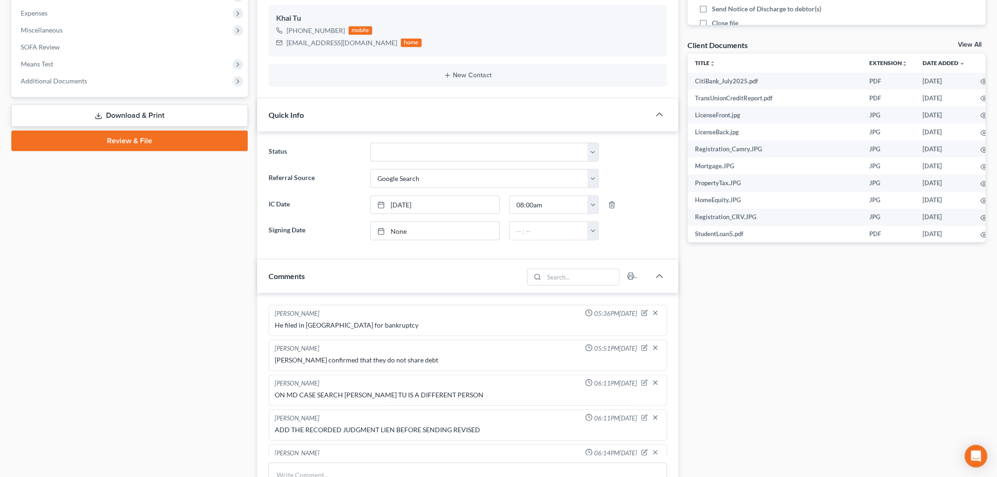
drag, startPoint x: 153, startPoint y: 140, endPoint x: 45, endPoint y: 93, distance: 117.4
click at [153, 140] on link "Review & File" at bounding box center [129, 141] width 237 height 21
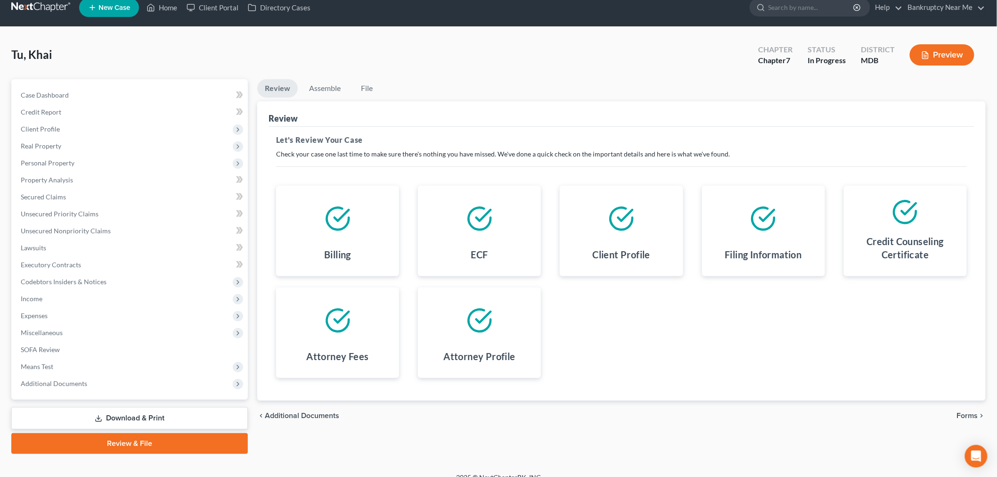
scroll to position [23, 0]
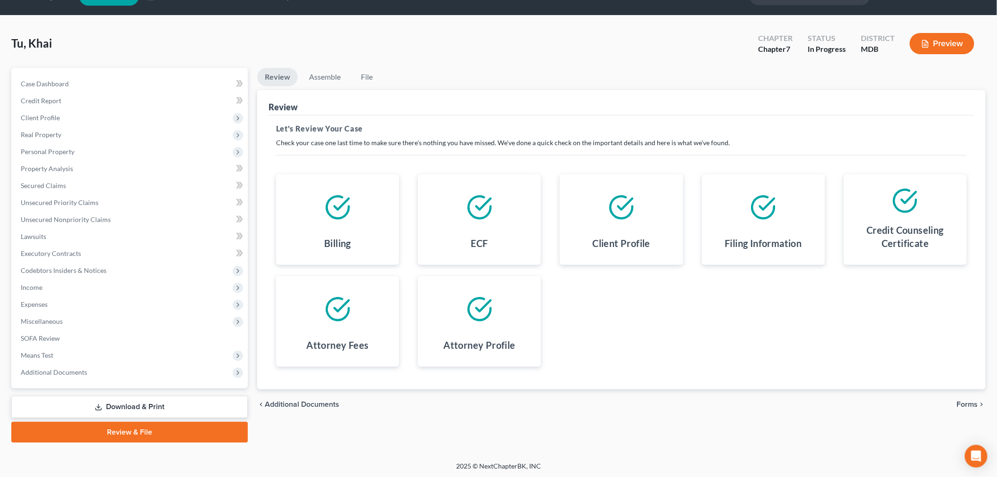
click at [963, 405] on span "Forms" at bounding box center [967, 405] width 21 height 8
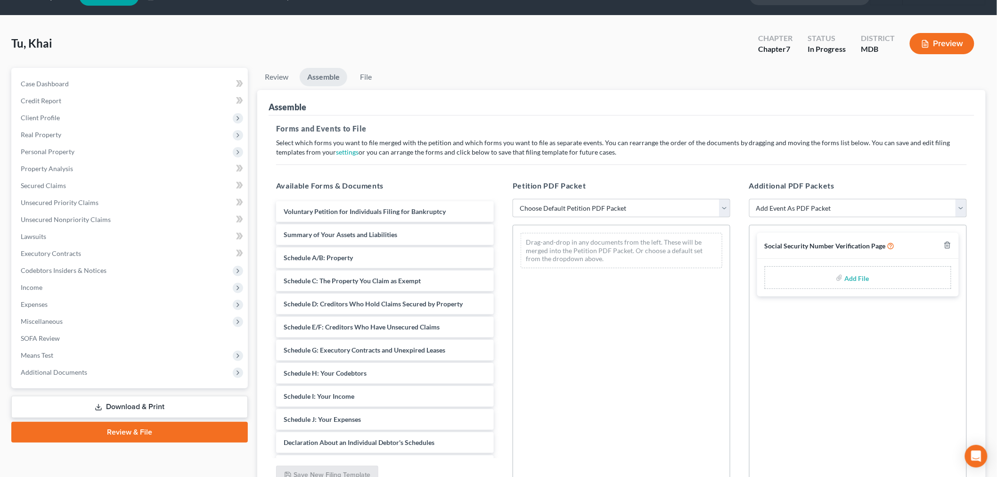
click at [129, 436] on link "Review & File" at bounding box center [129, 432] width 237 height 21
click at [661, 207] on select "Choose Default Petition PDF Packet Emergency Filing (Voluntary Petition and Cre…" at bounding box center [622, 208] width 218 height 19
select select "0"
click at [513, 199] on select "Choose Default Petition PDF Packet Emergency Filing (Voluntary Petition and Cre…" at bounding box center [622, 208] width 218 height 19
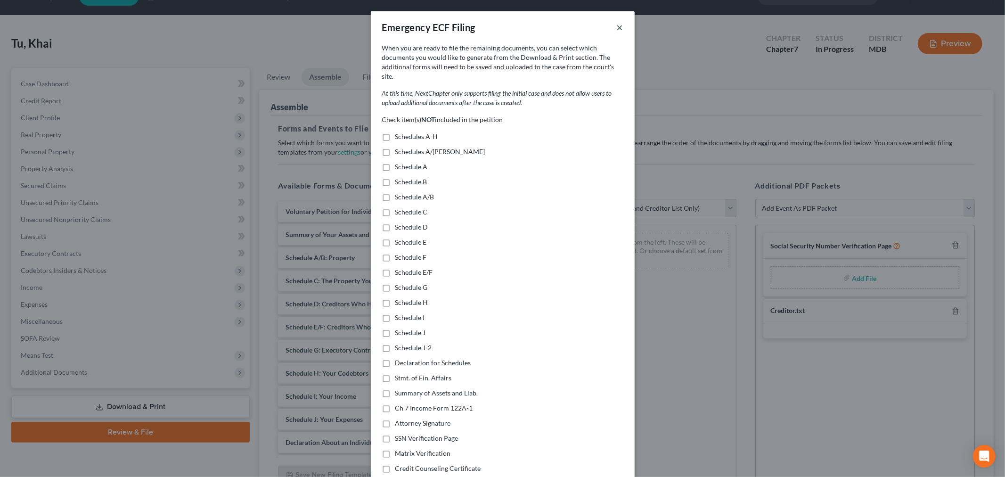
click at [617, 24] on button "×" at bounding box center [620, 27] width 7 height 11
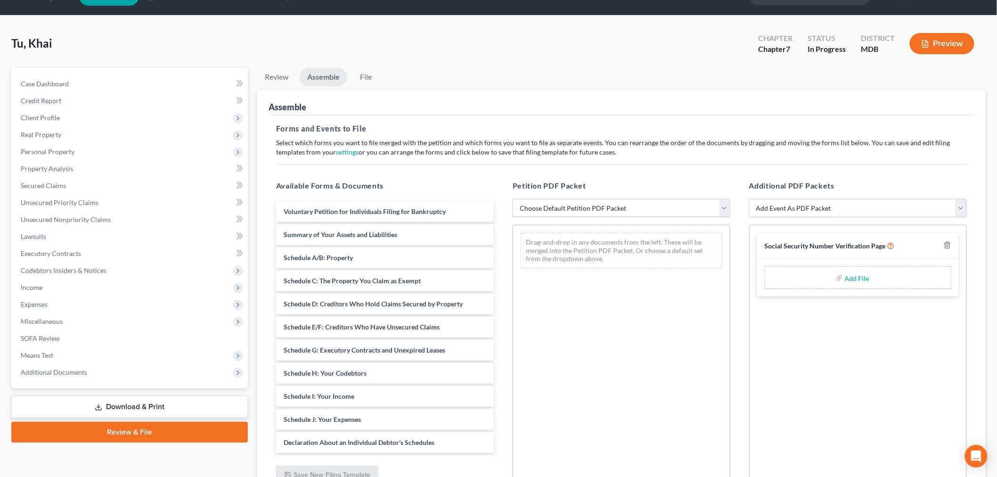
drag, startPoint x: 609, startPoint y: 204, endPoint x: 601, endPoint y: 211, distance: 11.4
click at [609, 204] on select "Choose Default Petition PDF Packet Emergency Filing (Voluntary Petition and Cre…" at bounding box center [622, 208] width 218 height 19
select select "1"
click at [513, 199] on select "Choose Default Petition PDF Packet Emergency Filing (Voluntary Petition and Cre…" at bounding box center [622, 208] width 218 height 19
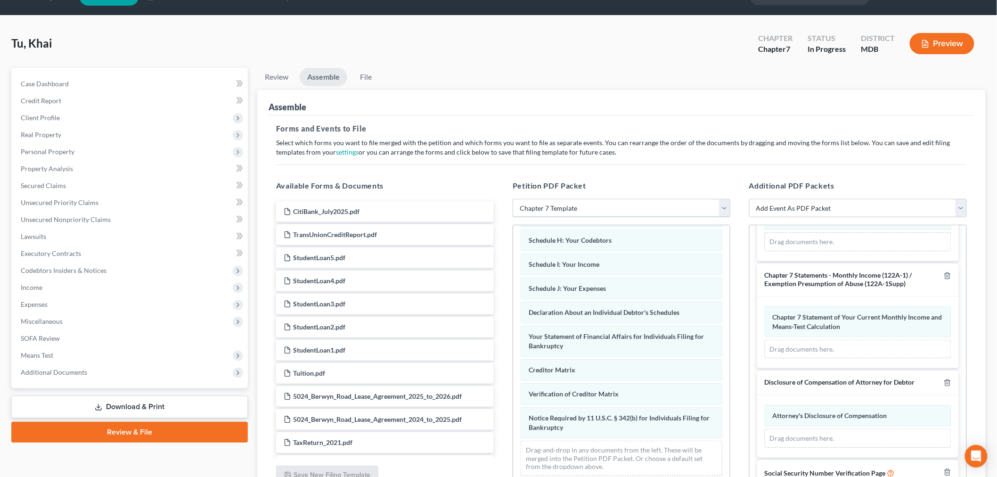
scroll to position [116, 0]
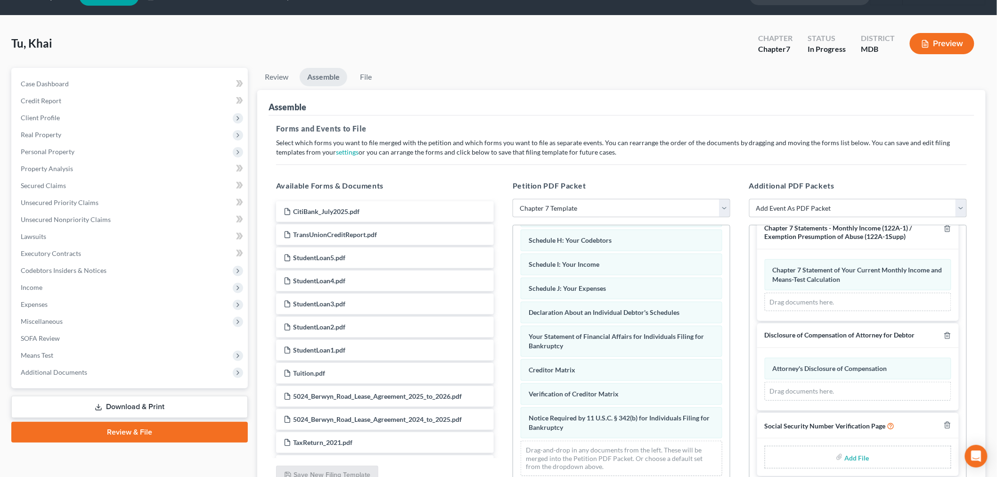
click at [851, 454] on input "file" at bounding box center [856, 457] width 23 height 17
type input "C:\fakepath\SS Form.pdf"
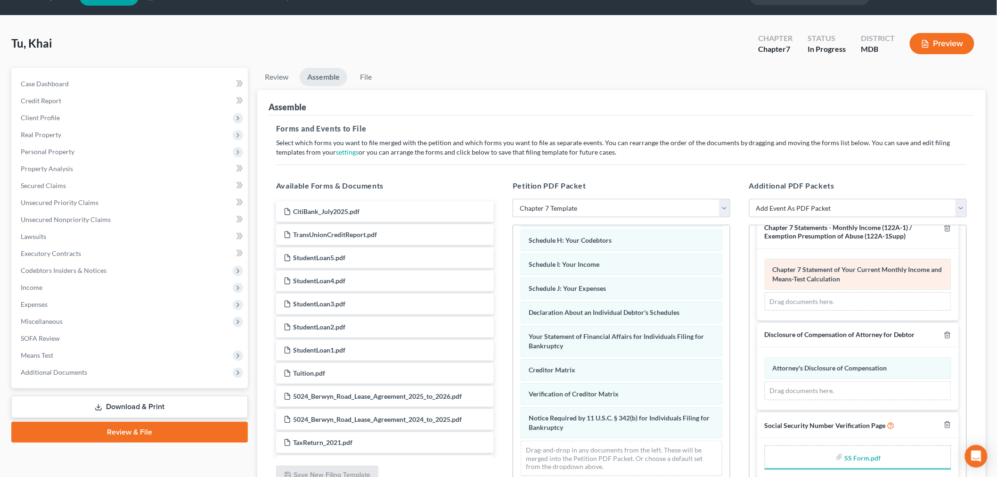
scroll to position [103, 0]
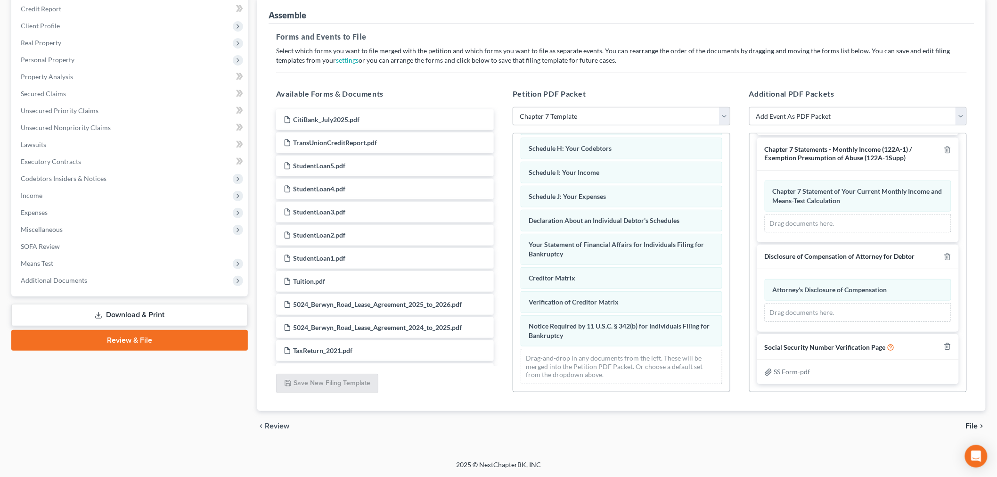
click at [968, 427] on span "File" at bounding box center [972, 426] width 12 height 8
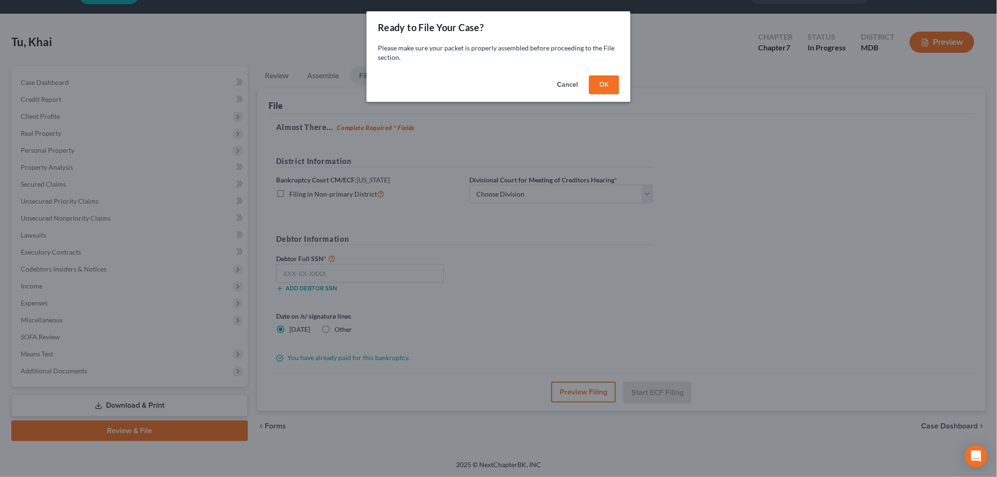
scroll to position [24, 0]
click at [606, 84] on button "OK" at bounding box center [608, 84] width 30 height 19
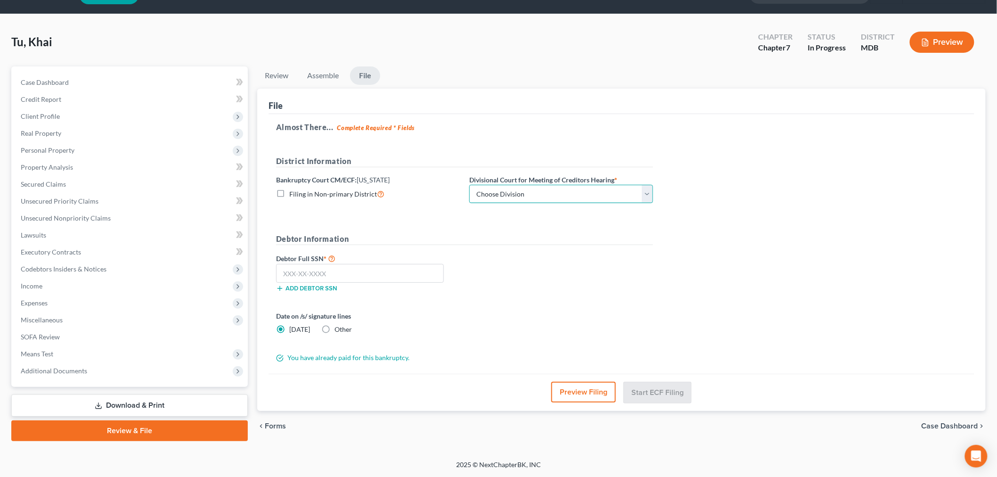
click at [510, 196] on select "Choose Division Baltimore Greenbelt" at bounding box center [561, 194] width 184 height 19
select select "1"
click at [469, 185] on select "Choose Division Baltimore Greenbelt" at bounding box center [561, 194] width 184 height 19
click at [358, 277] on input "text" at bounding box center [360, 273] width 168 height 19
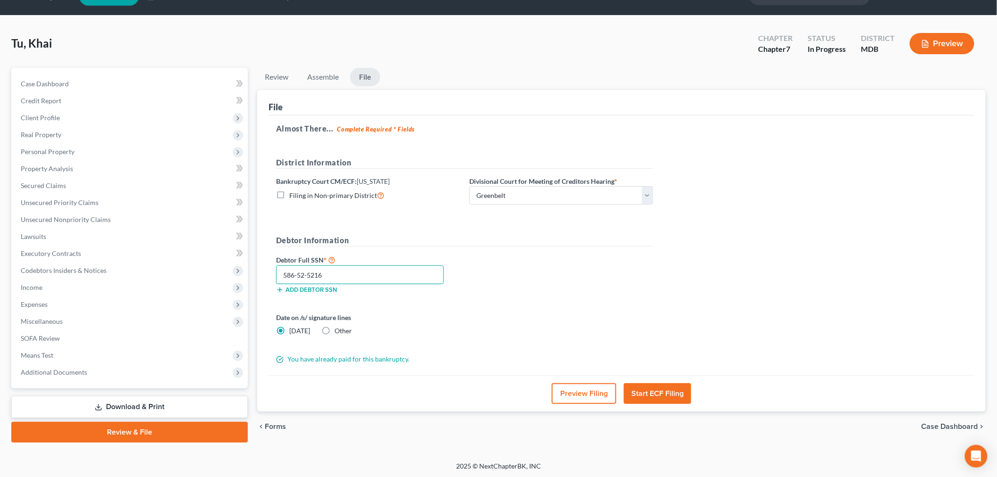
type input "586-52-5216"
click at [658, 391] on button "Start ECF Filing" at bounding box center [657, 393] width 67 height 21
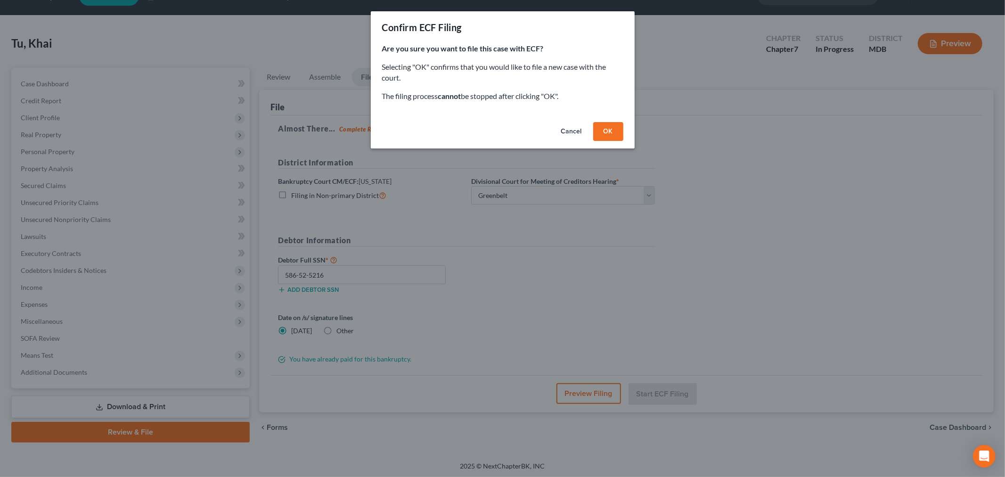
click at [598, 134] on button "OK" at bounding box center [608, 131] width 30 height 19
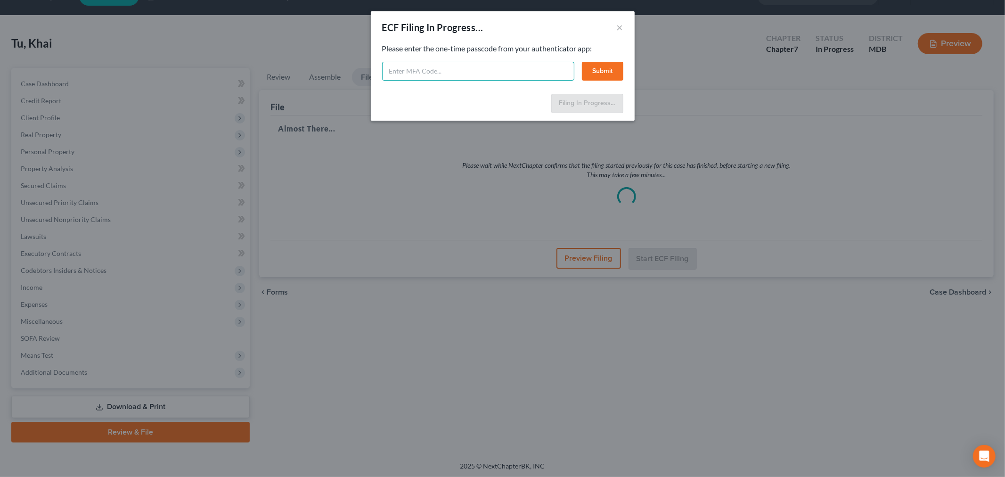
click at [502, 76] on input "text" at bounding box center [478, 71] width 192 height 19
type input "672269"
click at [603, 71] on button "Submit" at bounding box center [602, 71] width 41 height 19
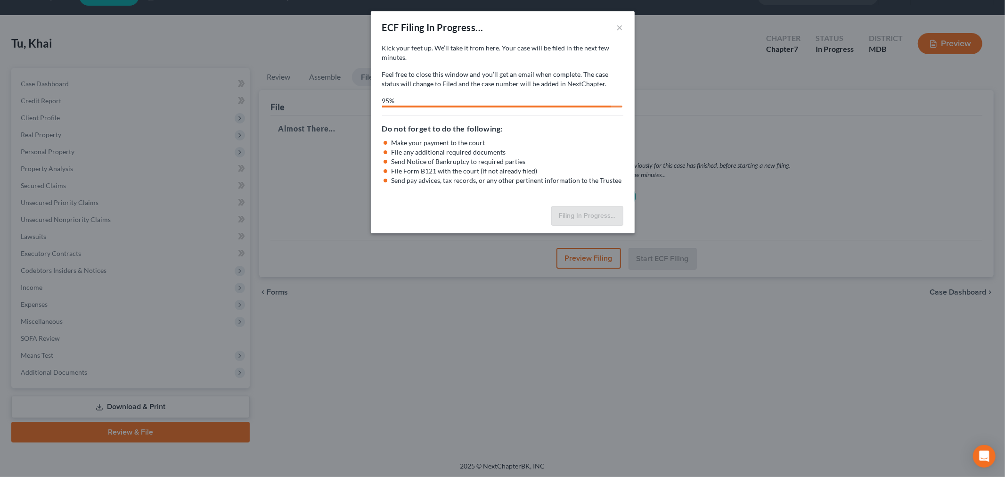
select select "1"
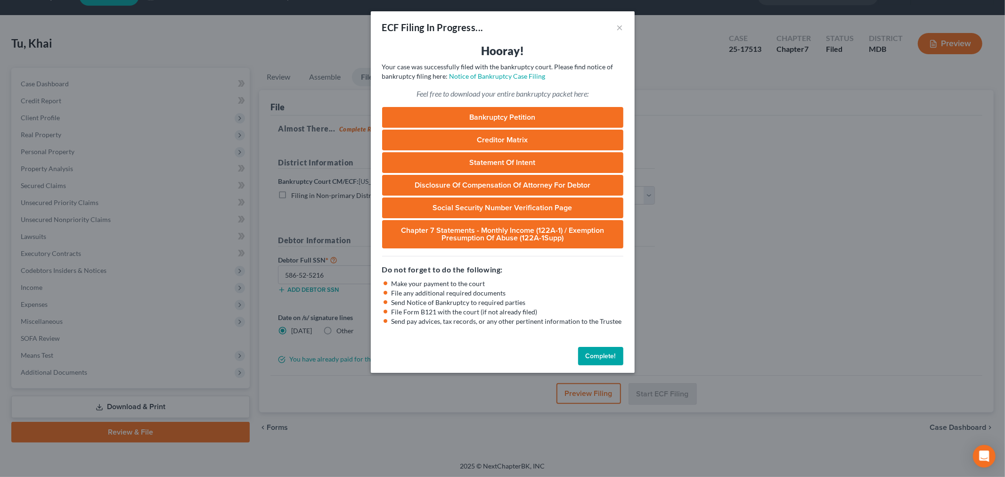
click at [99, 16] on div "ECF Filing In Progress... × Hooray! Your case was successfully filed with the b…" at bounding box center [502, 238] width 1005 height 477
click at [623, 30] on button "×" at bounding box center [620, 27] width 7 height 11
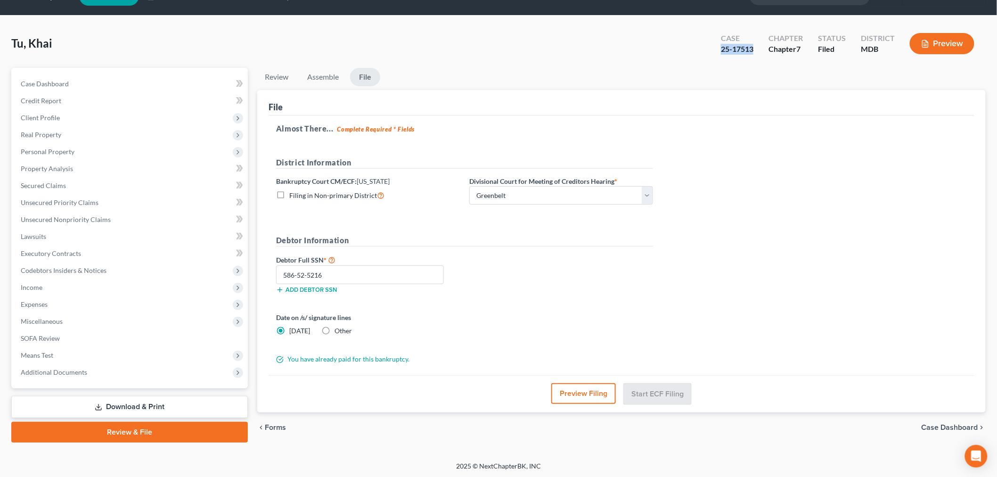
drag, startPoint x: 760, startPoint y: 48, endPoint x: 722, endPoint y: 49, distance: 38.2
click at [722, 49] on div "Case 25-17513" at bounding box center [738, 45] width 48 height 28
copy div "25-17513"
click at [42, 236] on span "Lawsuits" at bounding box center [33, 236] width 25 height 8
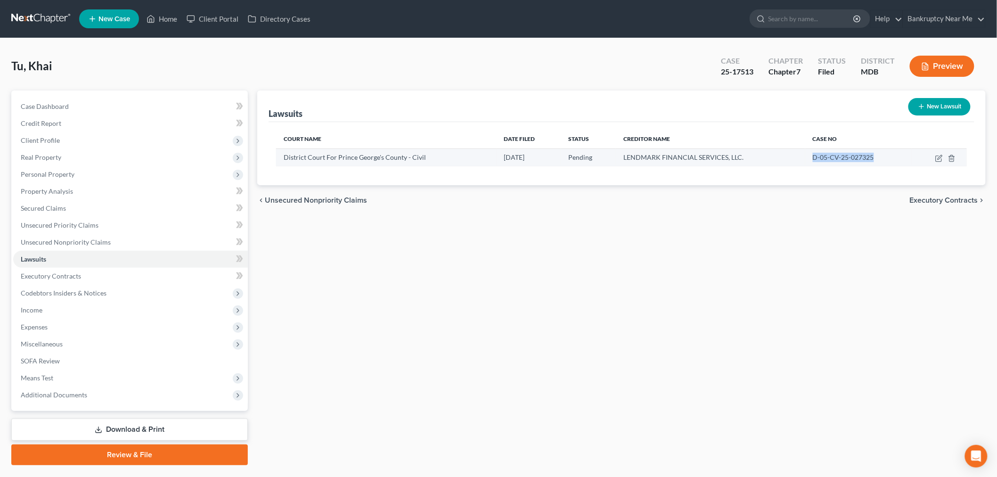
drag, startPoint x: 881, startPoint y: 156, endPoint x: 809, endPoint y: 161, distance: 72.3
click at [809, 161] on td "D-05-CV-25-027325" at bounding box center [859, 157] width 107 height 18
copy span "D-05-CV-25-027325"
drag, startPoint x: 756, startPoint y: 74, endPoint x: 722, endPoint y: 74, distance: 33.9
click at [722, 74] on div "Case 25-17513" at bounding box center [738, 67] width 48 height 28
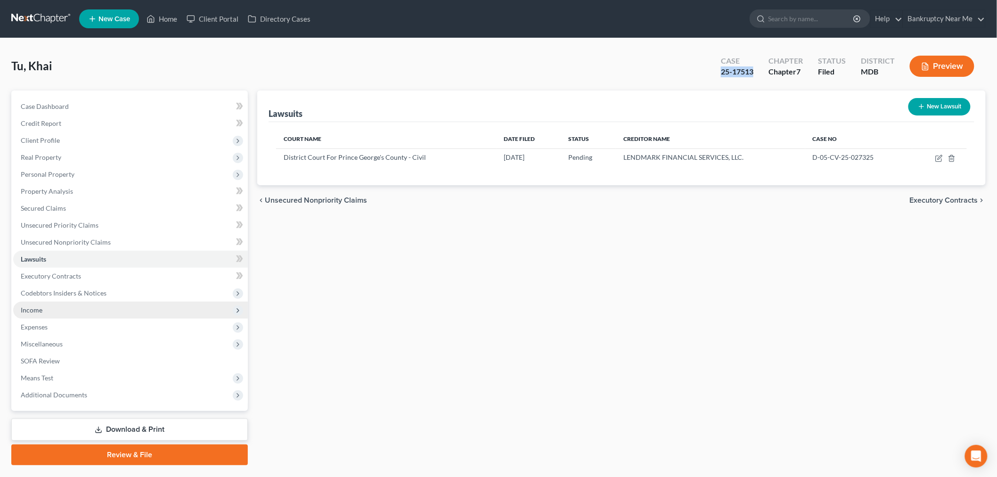
copy div "25-17513"
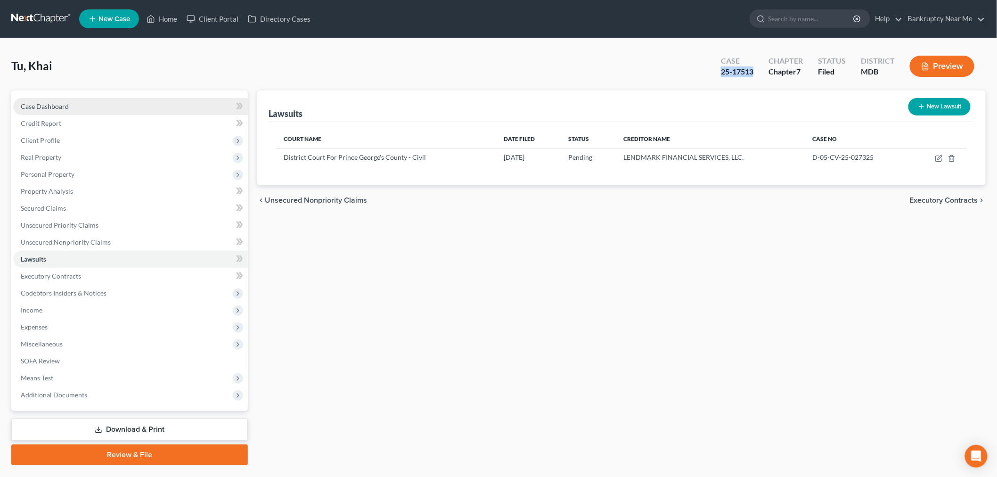
drag, startPoint x: 96, startPoint y: 104, endPoint x: 102, endPoint y: 100, distance: 7.5
click at [96, 104] on link "Case Dashboard" at bounding box center [130, 106] width 235 height 17
select select "4"
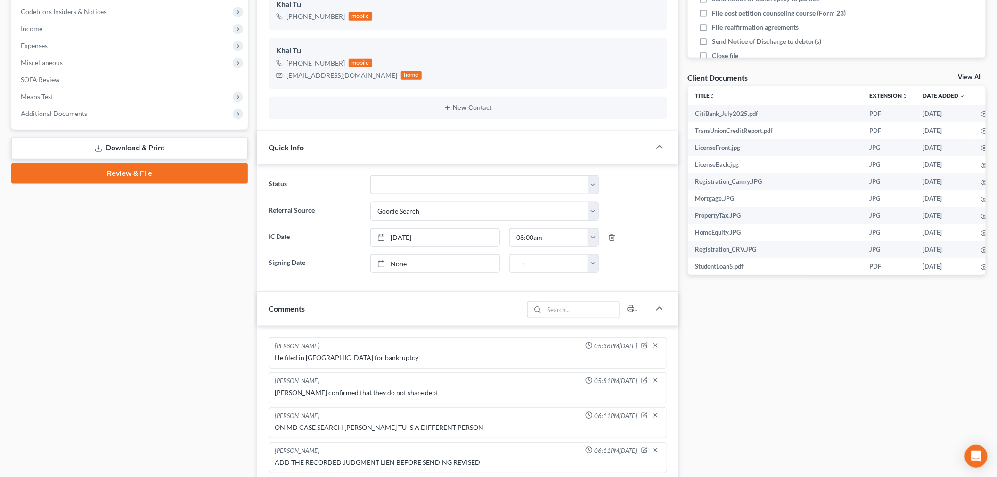
scroll to position [366, 0]
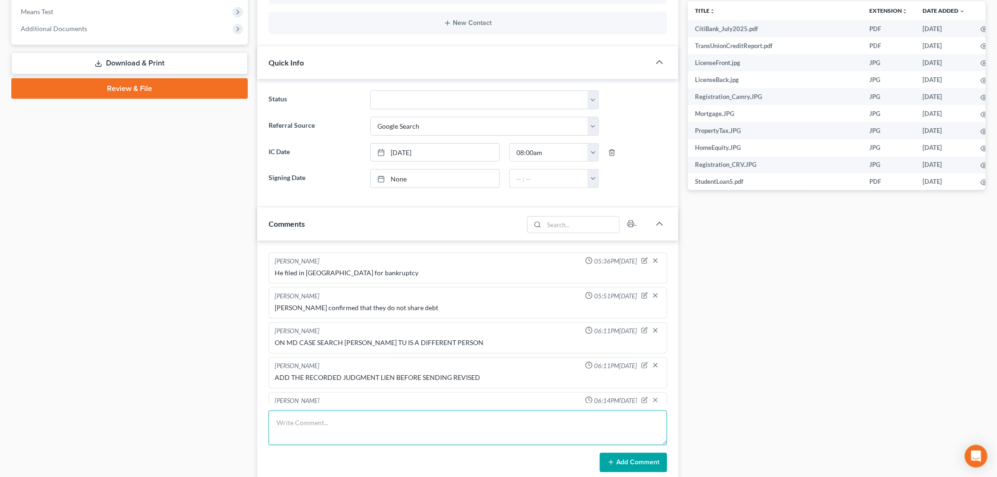
drag, startPoint x: 370, startPoint y: 423, endPoint x: 539, endPoint y: 453, distance: 171.9
click at [375, 424] on textarea at bounding box center [468, 428] width 399 height 35
paste textarea "________________________________________ From: Iris Kwon <iris@bankruptcynearme…"
type textarea "________________________________________ From: Iris Kwon <iris@bankruptcynearme…"
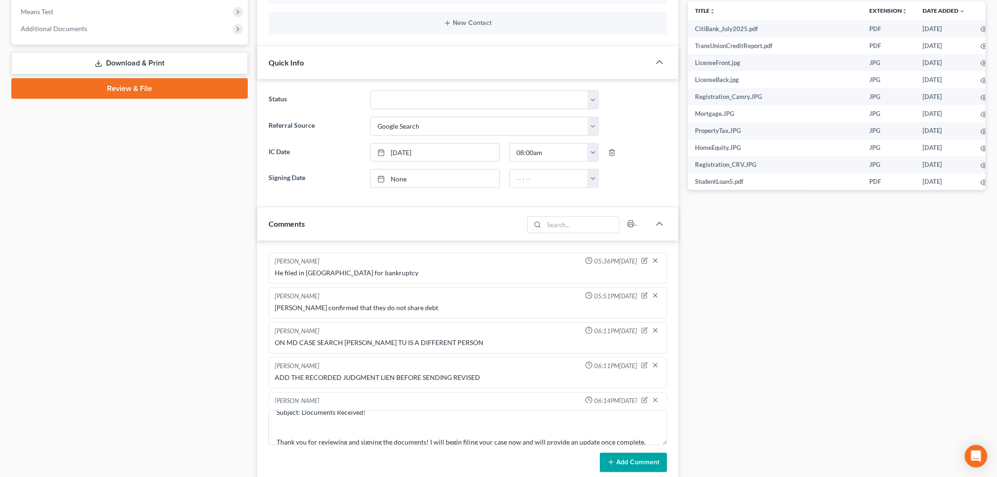
drag, startPoint x: 623, startPoint y: 462, endPoint x: 623, endPoint y: 441, distance: 21.2
click at [621, 461] on button "Add Comment" at bounding box center [633, 463] width 67 height 20
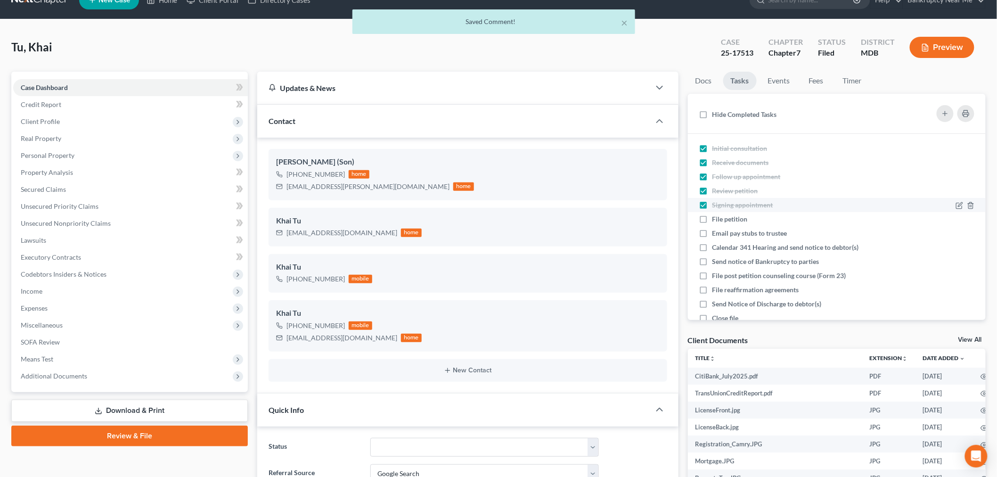
scroll to position [0, 0]
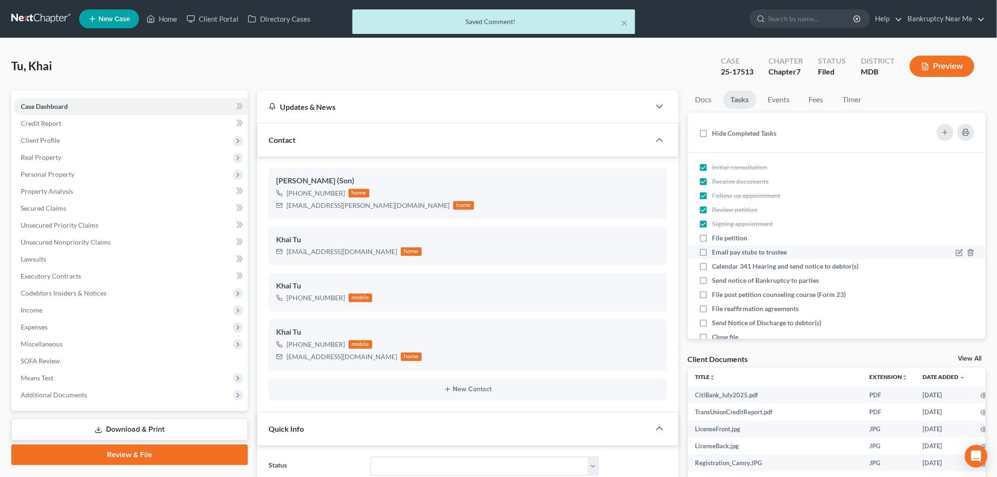
drag, startPoint x: 735, startPoint y: 241, endPoint x: 740, endPoint y: 252, distance: 11.8
click at [734, 241] on span "File petition" at bounding box center [730, 238] width 35 height 8
click at [723, 239] on input "File petition" at bounding box center [719, 236] width 6 height 6
checkbox input "true"
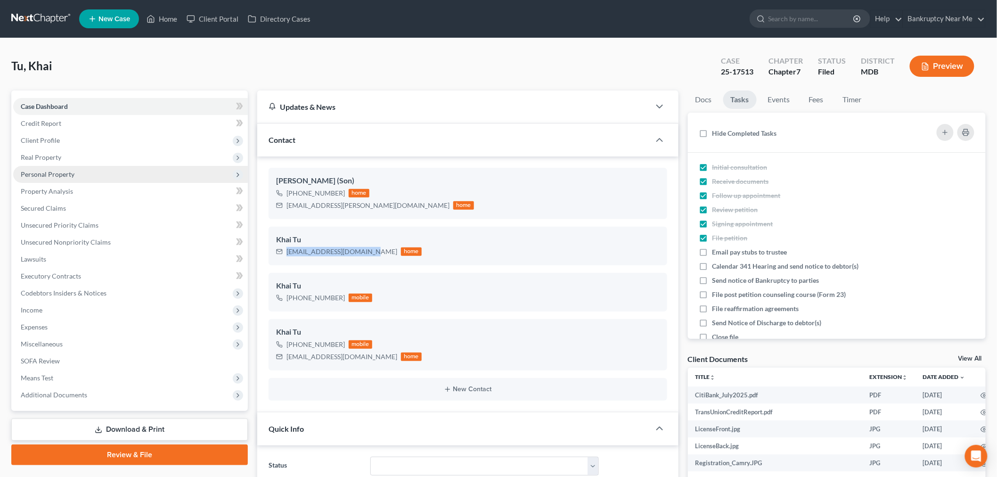
drag, startPoint x: 365, startPoint y: 250, endPoint x: 20, endPoint y: 170, distance: 354.2
click at [280, 253] on div "tukhaitubihyxa@gmail.com home" at bounding box center [349, 252] width 146 height 12
copy div "tukhaitubihyxa@gmail.com"
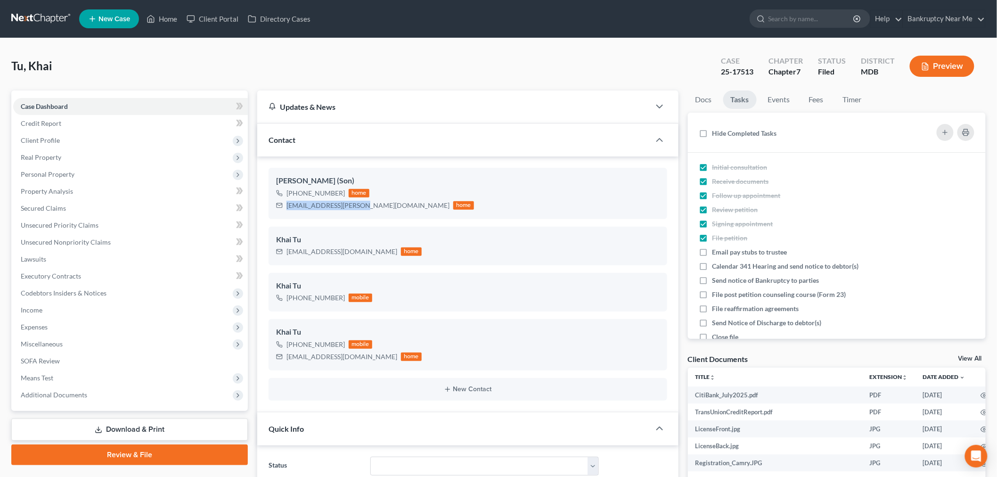
drag, startPoint x: 352, startPoint y: 205, endPoint x: 263, endPoint y: 210, distance: 89.7
click at [263, 210] on div "Patrick Tu (Son) +1 (240) 506-4540 home tu.patrick.n@gmail.com home Khai Tu tuk…" at bounding box center [467, 283] width 421 height 255
copy div "tu.patrick.n@gmail.com"
drag, startPoint x: 762, startPoint y: 69, endPoint x: 756, endPoint y: 76, distance: 9.4
click at [702, 76] on div "Tu, Khai Upgraded Case 25-17513 Chapter Chapter 7 Status Filed District MDB Pre…" at bounding box center [498, 69] width 975 height 41
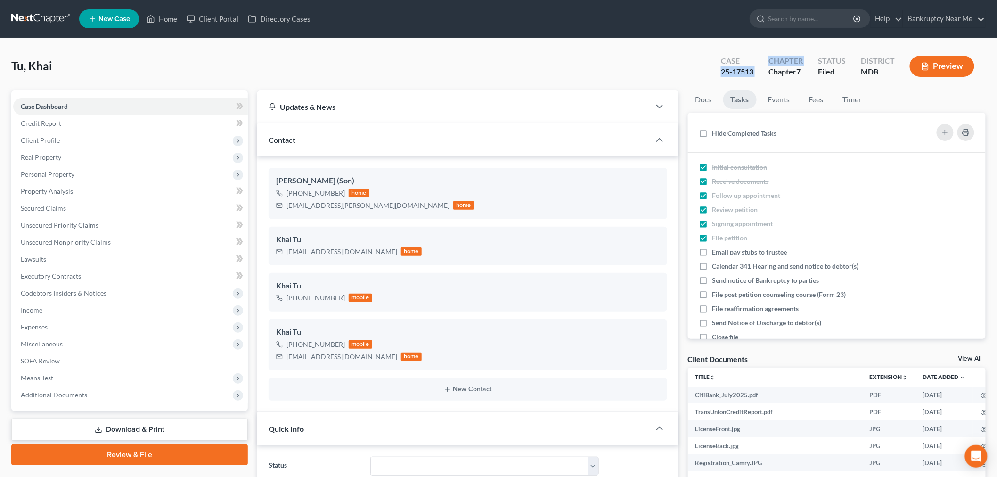
click at [756, 76] on div "Case 25-17513" at bounding box center [738, 67] width 48 height 28
drag, startPoint x: 754, startPoint y: 71, endPoint x: 706, endPoint y: 71, distance: 48.5
click at [706, 71] on div "Tu, Khai Upgraded Case 25-17513 Chapter Chapter 7 Status Filed District MDB Pre…" at bounding box center [498, 69] width 975 height 41
copy div "25-17513"
drag, startPoint x: 38, startPoint y: 53, endPoint x: 522, endPoint y: 52, distance: 484.1
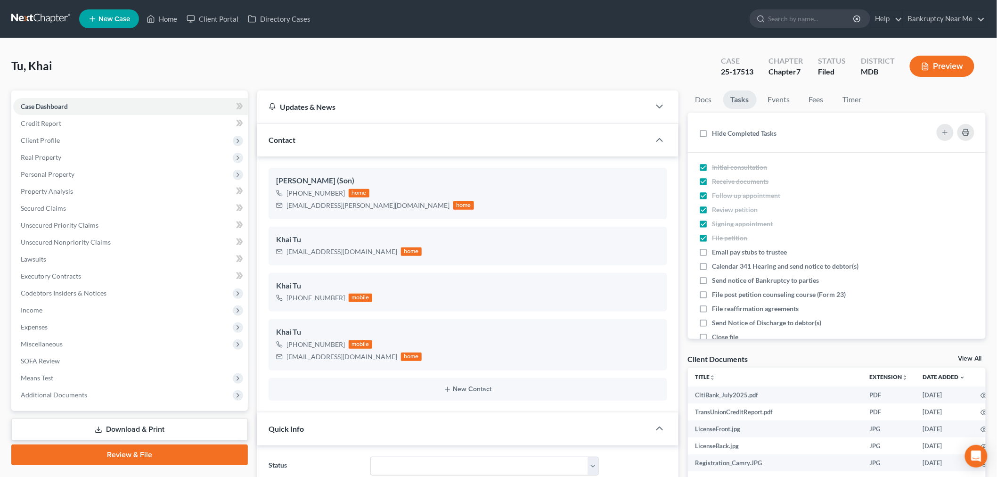
click at [38, 53] on div "Tu, Khai Upgraded Case 25-17513 Chapter Chapter 7 Status Filed District MDB Pre…" at bounding box center [498, 69] width 975 height 41
click at [26, 15] on link at bounding box center [41, 18] width 60 height 17
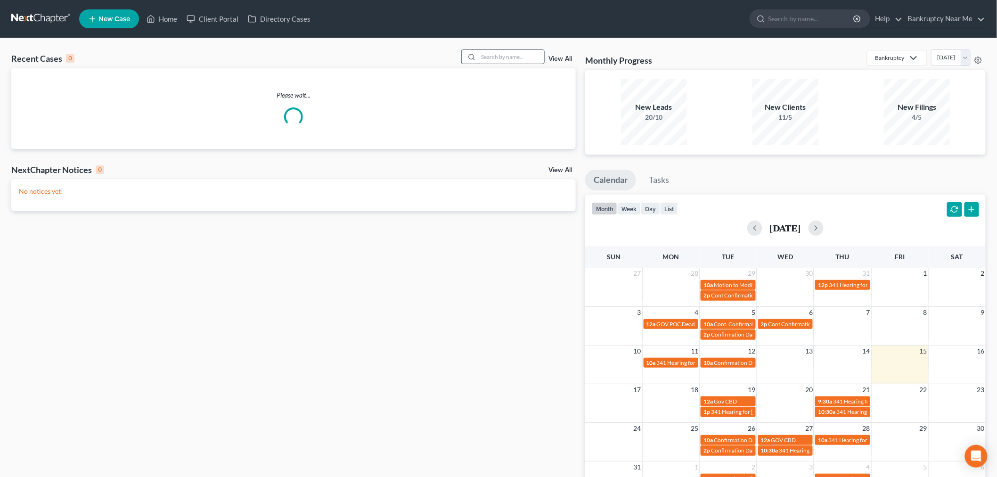
click at [528, 61] on input "search" at bounding box center [511, 57] width 66 height 14
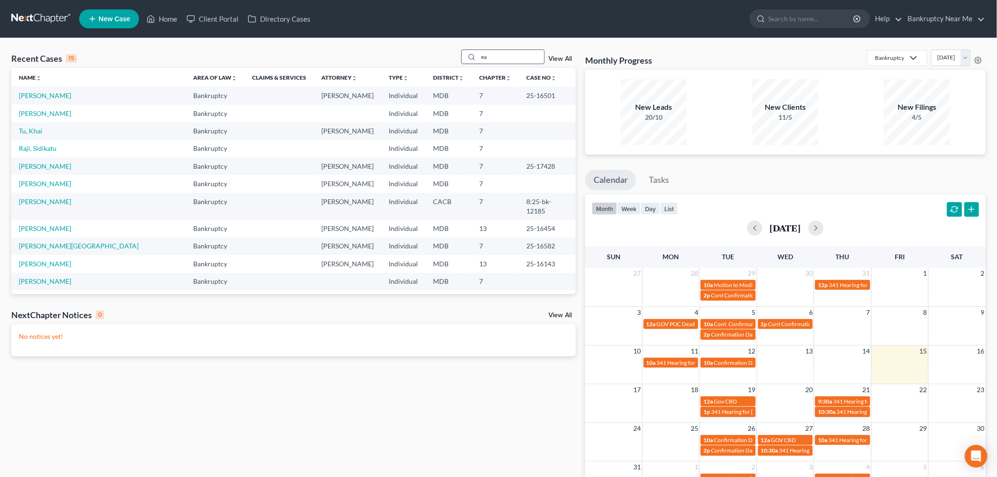
type input "e"
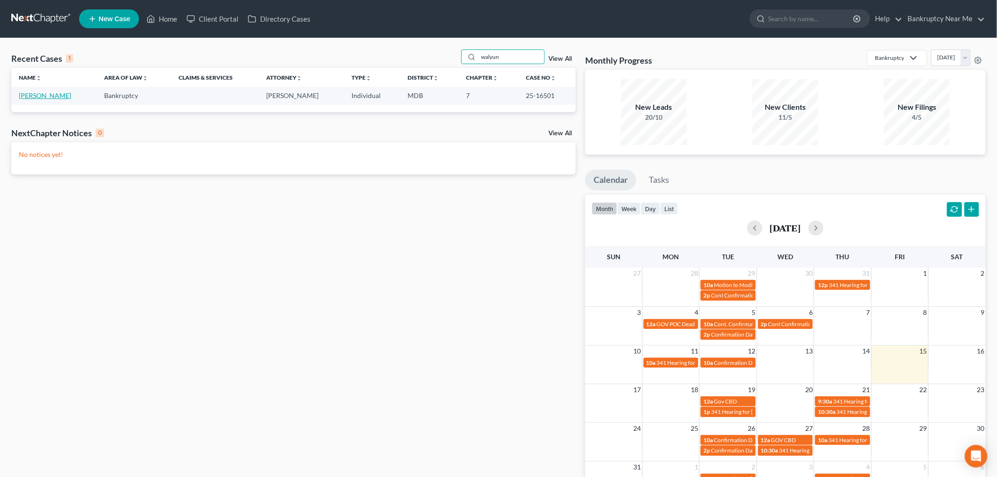
type input "walyun"
click at [40, 92] on link "[PERSON_NAME]" at bounding box center [45, 95] width 52 height 8
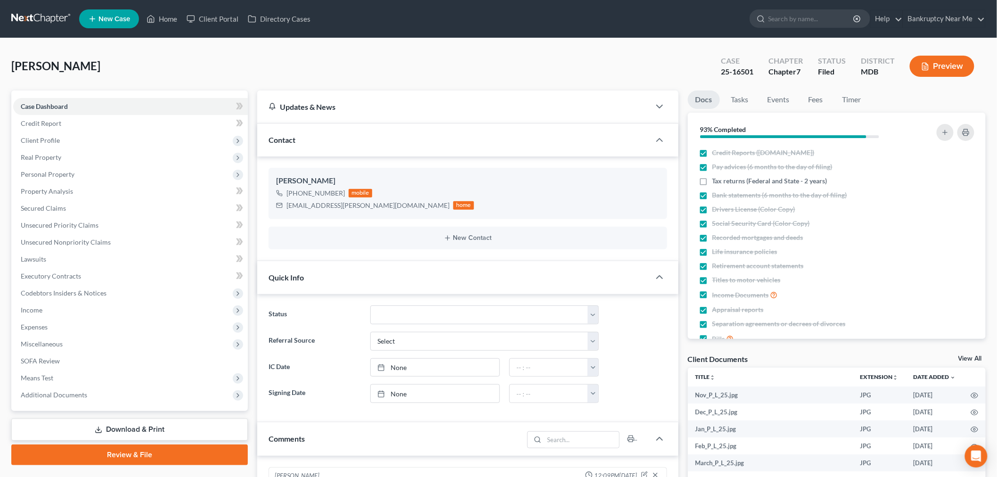
scroll to position [10107, 0]
drag, startPoint x: 755, startPoint y: 72, endPoint x: 718, endPoint y: 74, distance: 36.9
click at [718, 76] on div "Case 25-16501" at bounding box center [738, 67] width 48 height 28
copy div "25-16501"
click at [788, 102] on link "Events" at bounding box center [778, 99] width 37 height 18
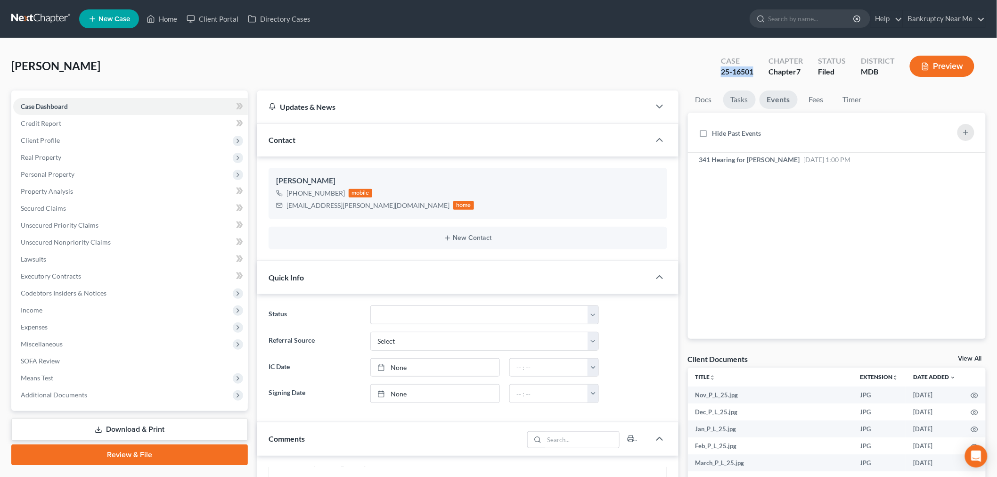
click at [742, 92] on link "Tasks" at bounding box center [740, 99] width 33 height 18
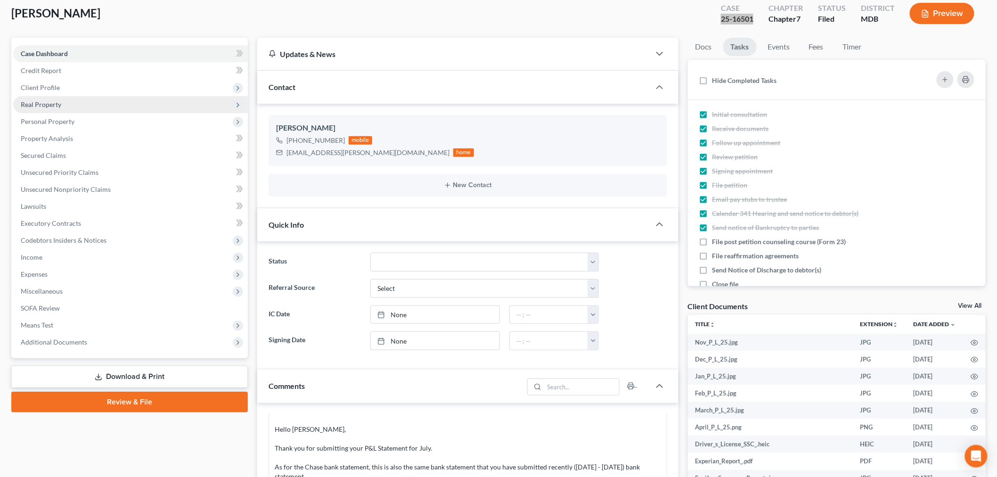
scroll to position [0, 0]
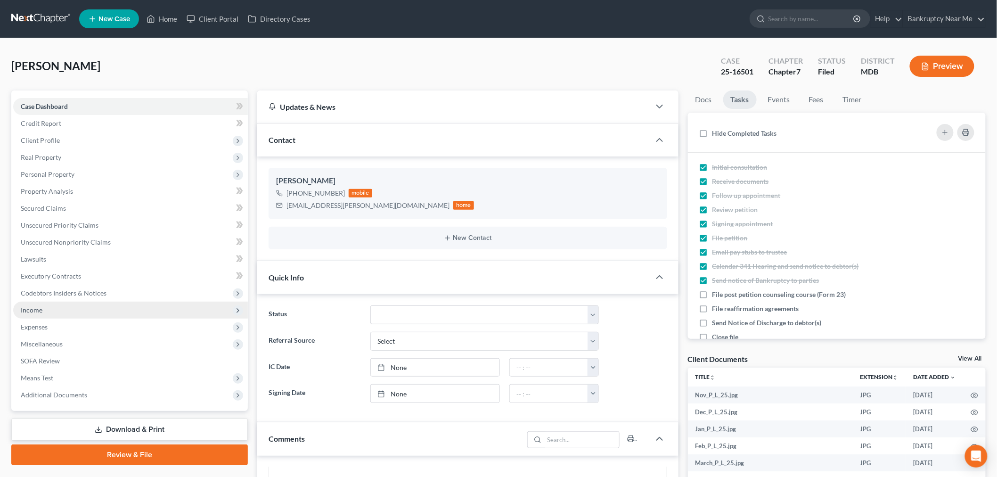
click at [58, 305] on span "Income" at bounding box center [130, 310] width 235 height 17
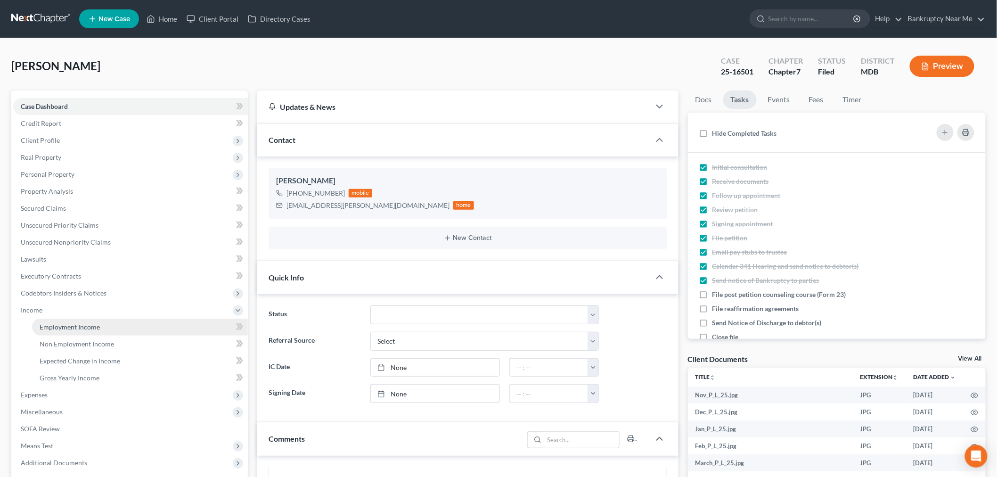
click at [68, 319] on link "Employment Income" at bounding box center [140, 327] width 216 height 17
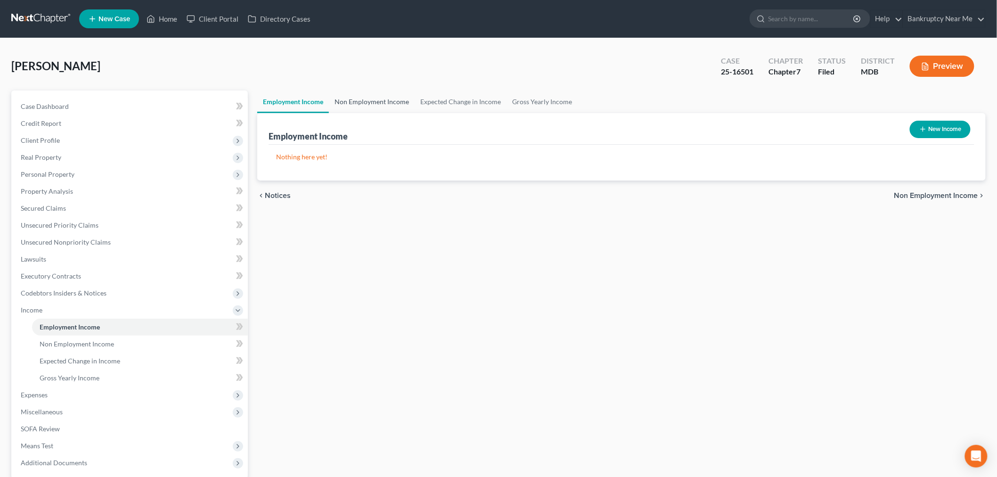
click at [390, 95] on link "Non Employment Income" at bounding box center [372, 101] width 86 height 23
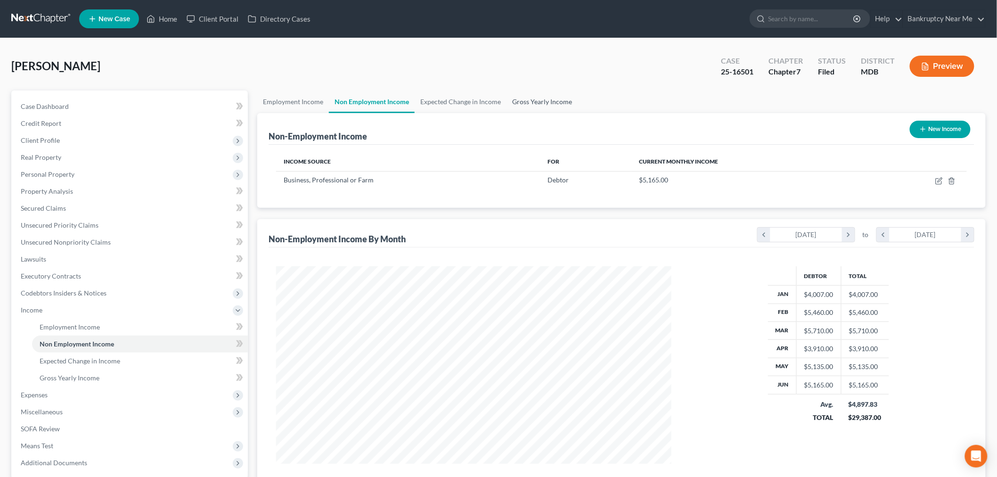
scroll to position [197, 414]
click at [78, 98] on link "Case Dashboard" at bounding box center [130, 106] width 235 height 17
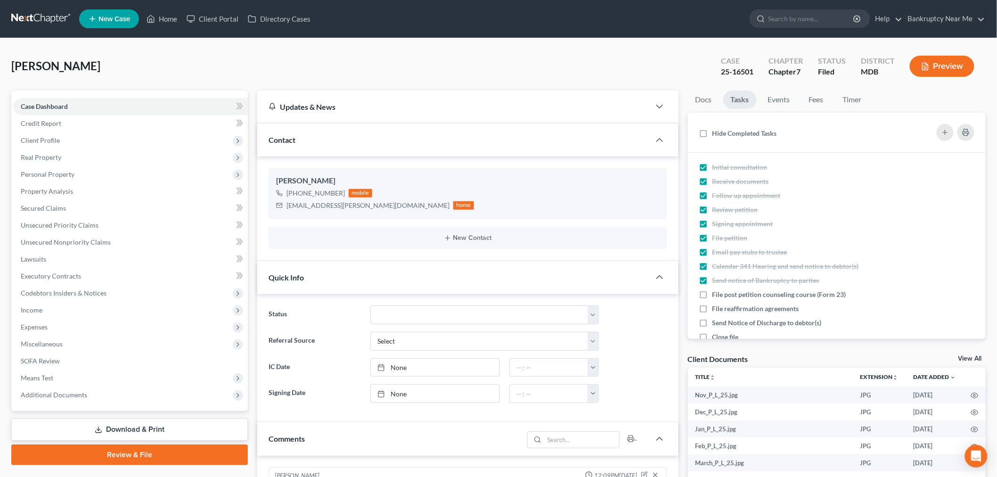
scroll to position [10107, 0]
click at [11, 16] on link at bounding box center [41, 18] width 60 height 17
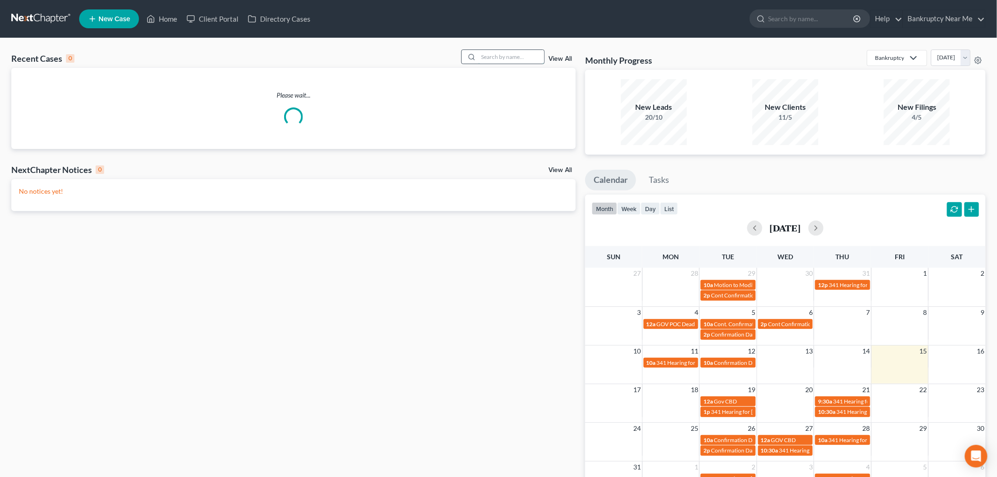
click at [491, 55] on input "search" at bounding box center [511, 57] width 66 height 14
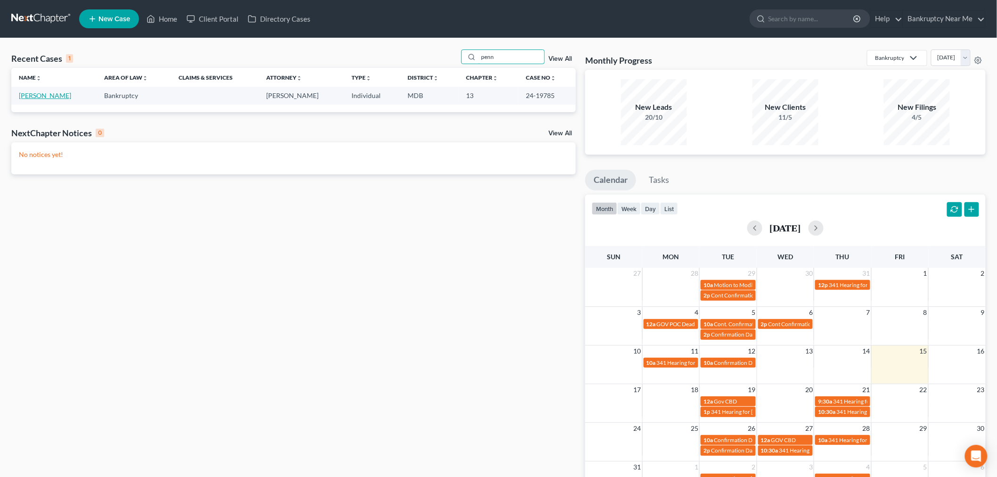
type input "penn"
click at [37, 95] on link "[PERSON_NAME]" at bounding box center [45, 95] width 52 height 8
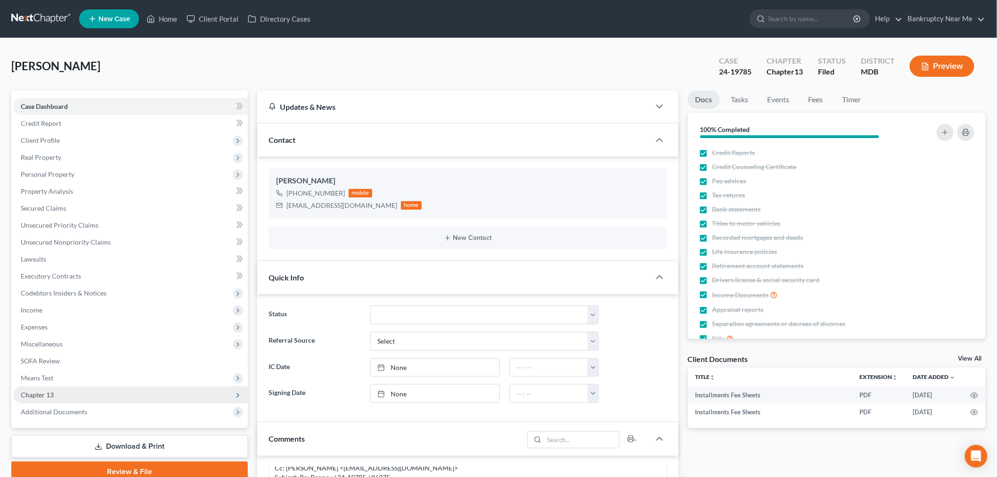
scroll to position [828, 0]
click at [41, 395] on span "Chapter 13" at bounding box center [37, 395] width 33 height 8
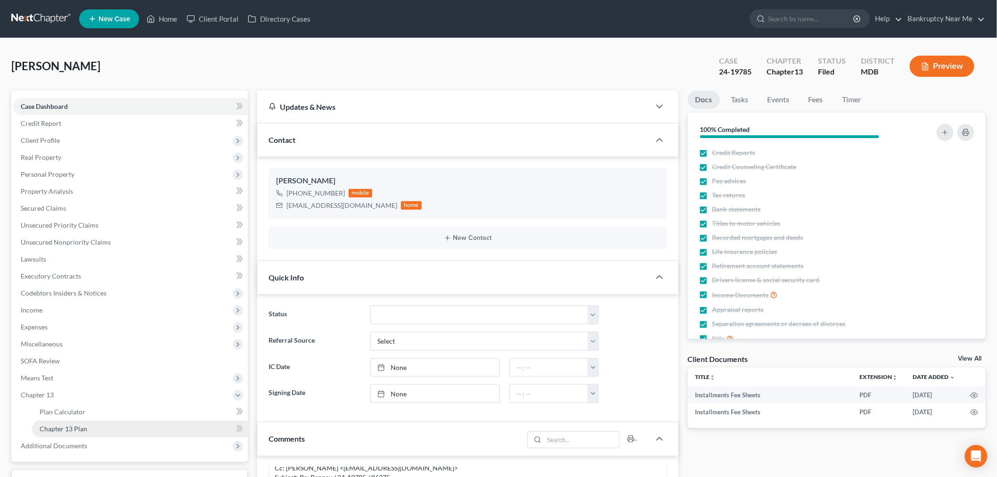
click at [69, 428] on span "Chapter 13 Plan" at bounding box center [64, 429] width 48 height 8
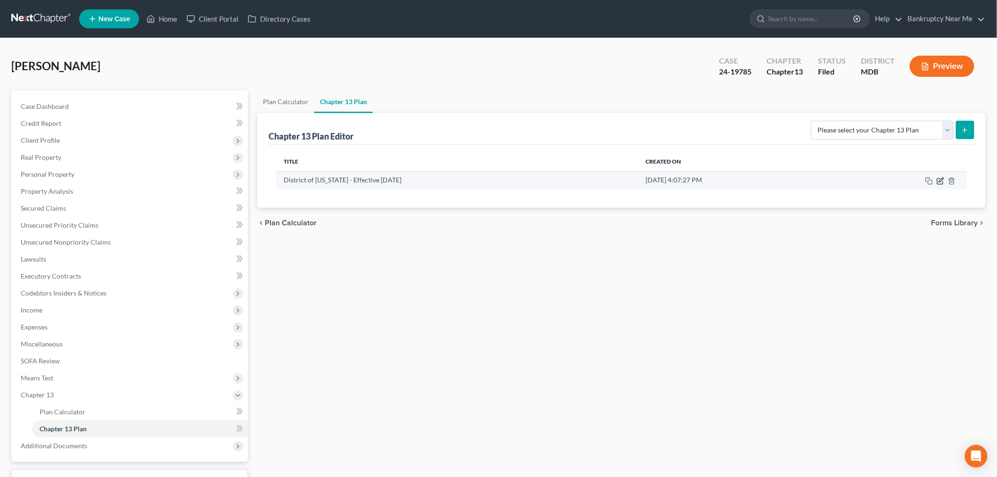
click at [939, 178] on icon "button" at bounding box center [940, 181] width 6 height 6
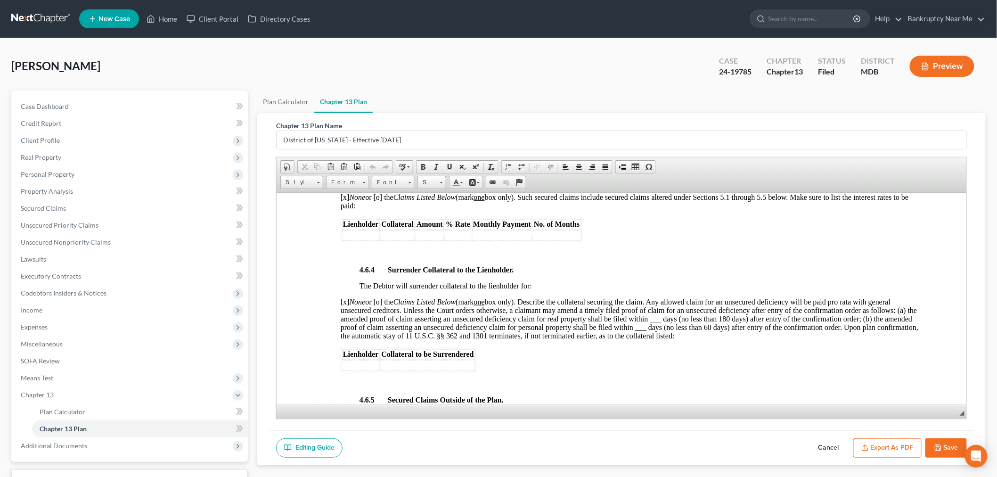
scroll to position [1833, 0]
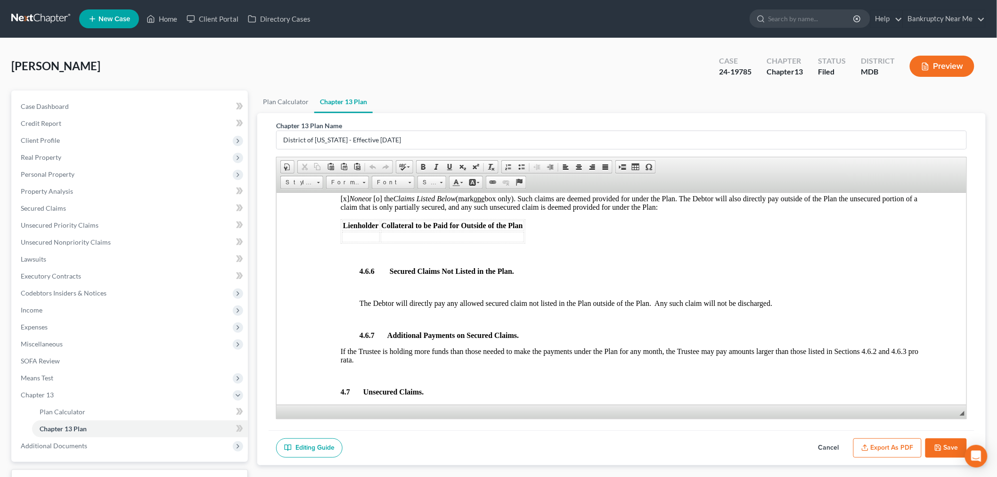
click at [42, 20] on link at bounding box center [41, 18] width 60 height 17
